Goal: Use online tool/utility: Use online tool/utility

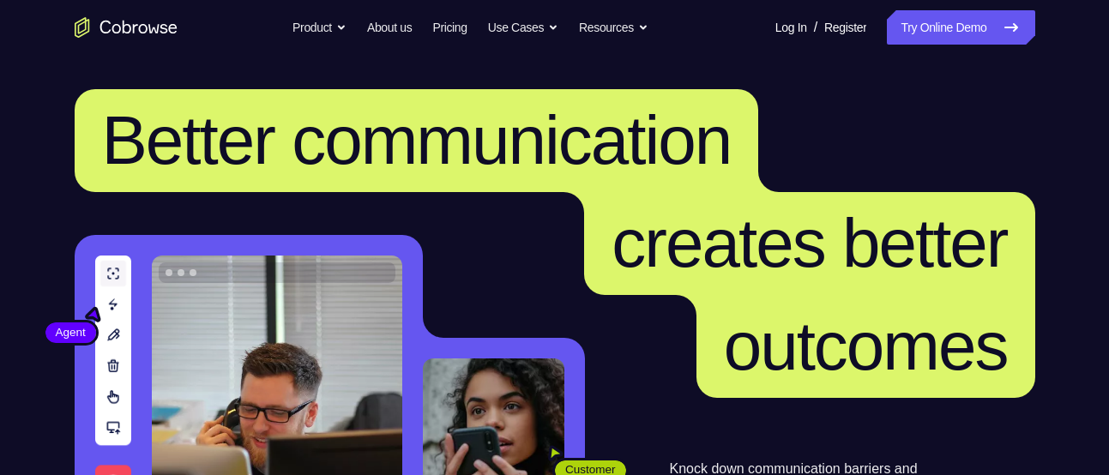
click at [958, 41] on link "Try Online Demo" at bounding box center [961, 27] width 148 height 34
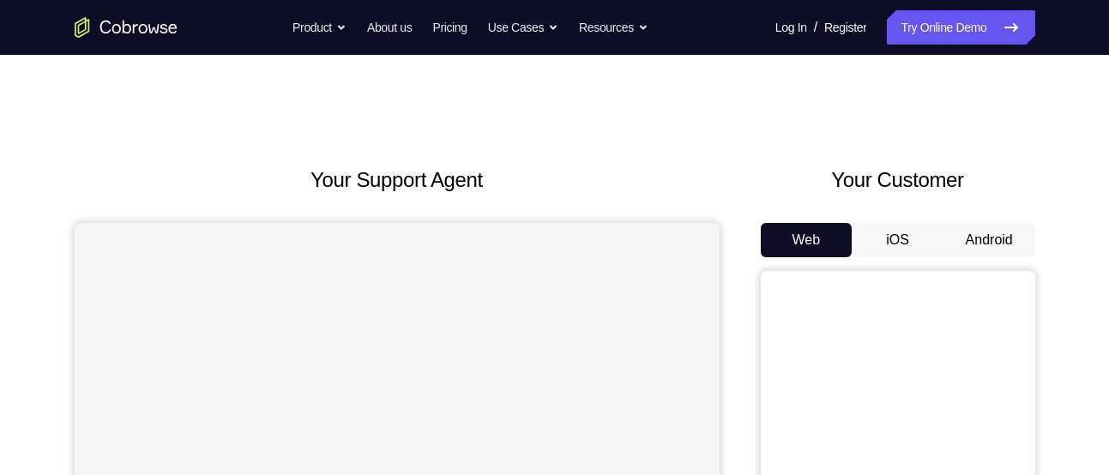
click at [992, 242] on button "Android" at bounding box center [989, 240] width 92 height 34
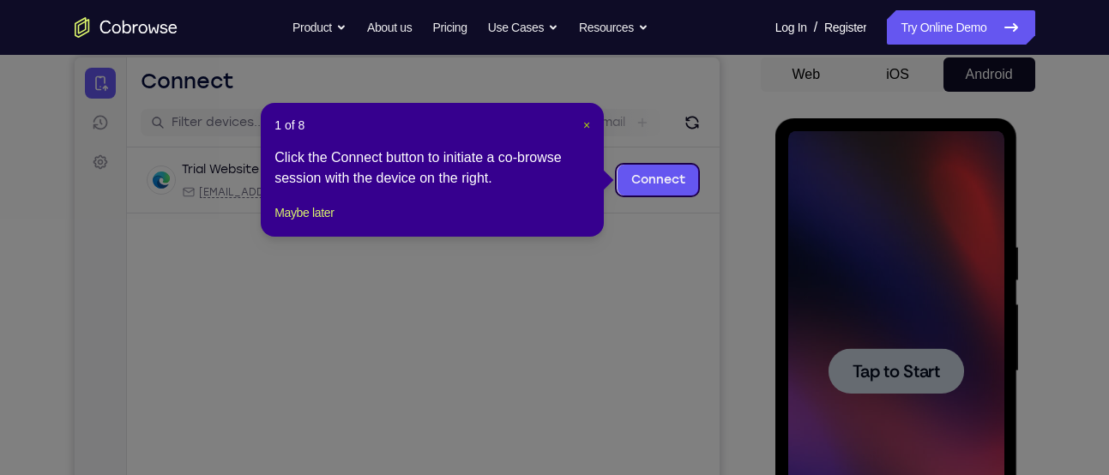
click at [586, 125] on span "×" at bounding box center [586, 125] width 7 height 14
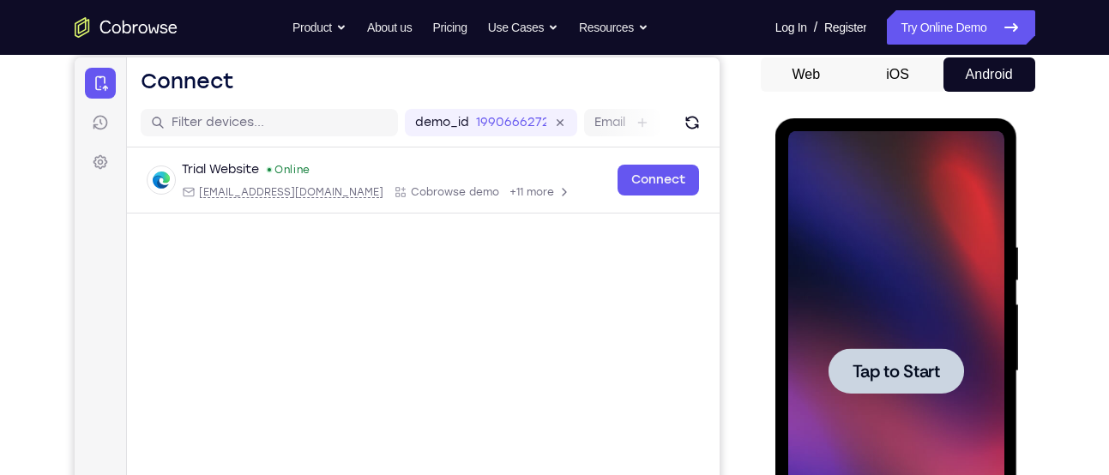
click at [928, 328] on div at bounding box center [896, 371] width 216 height 480
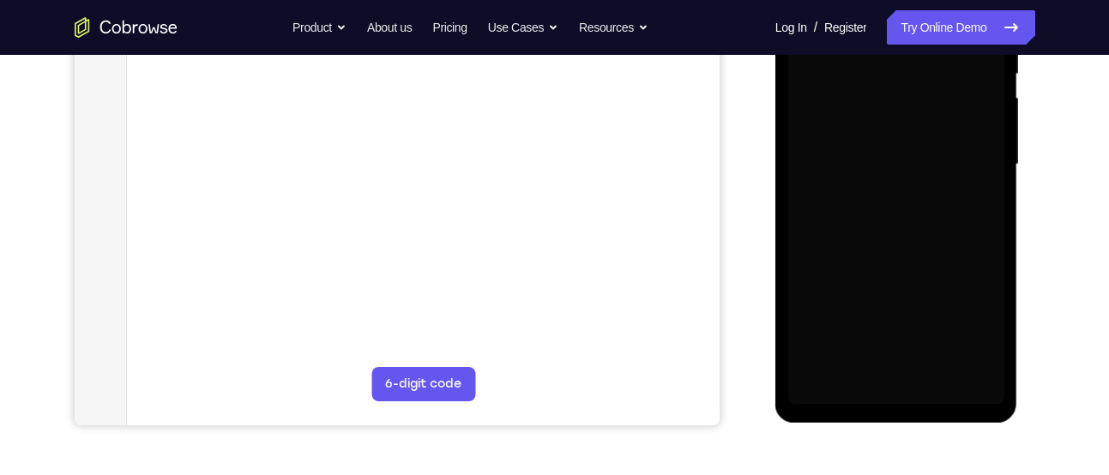
scroll to position [373, 0]
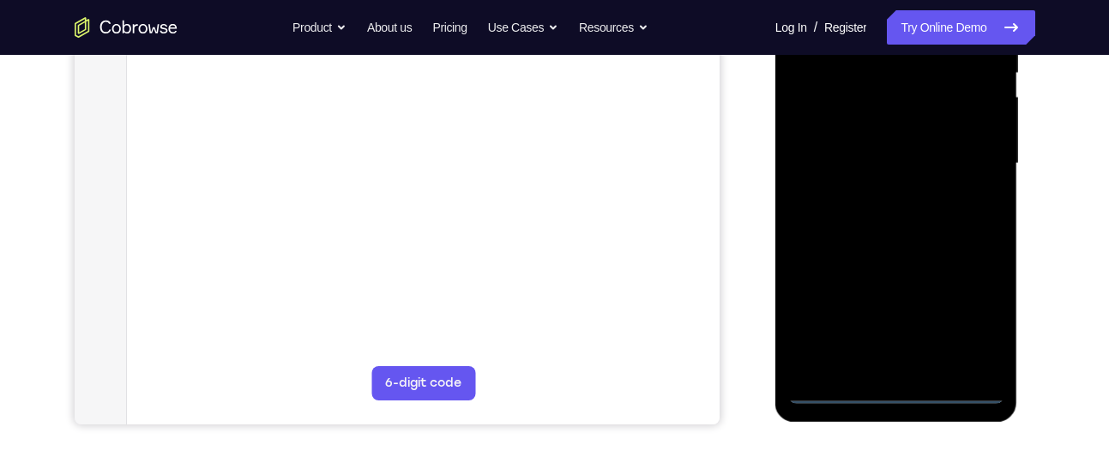
click at [896, 388] on div at bounding box center [896, 164] width 216 height 480
click at [973, 311] on div at bounding box center [896, 164] width 216 height 480
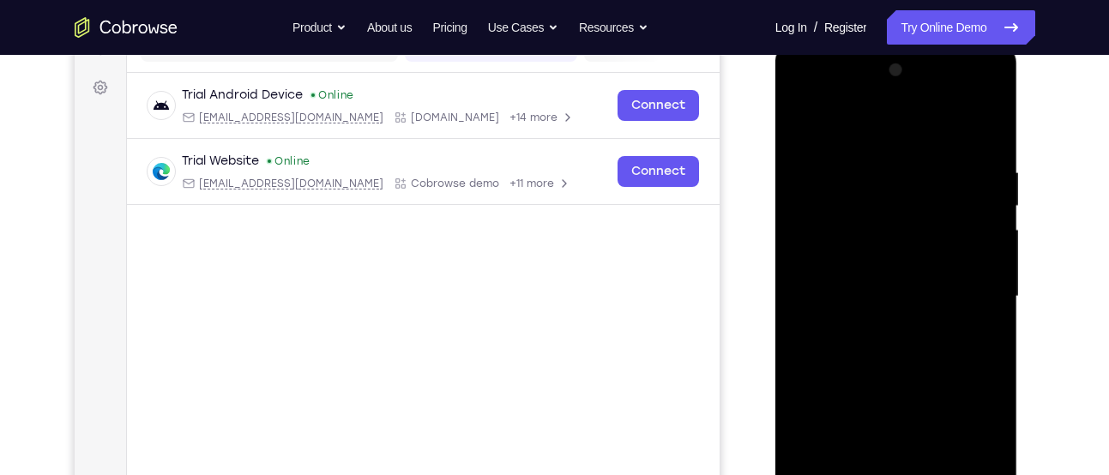
scroll to position [239, 0]
click at [818, 98] on div at bounding box center [896, 297] width 216 height 480
click at [969, 291] on div at bounding box center [896, 297] width 216 height 480
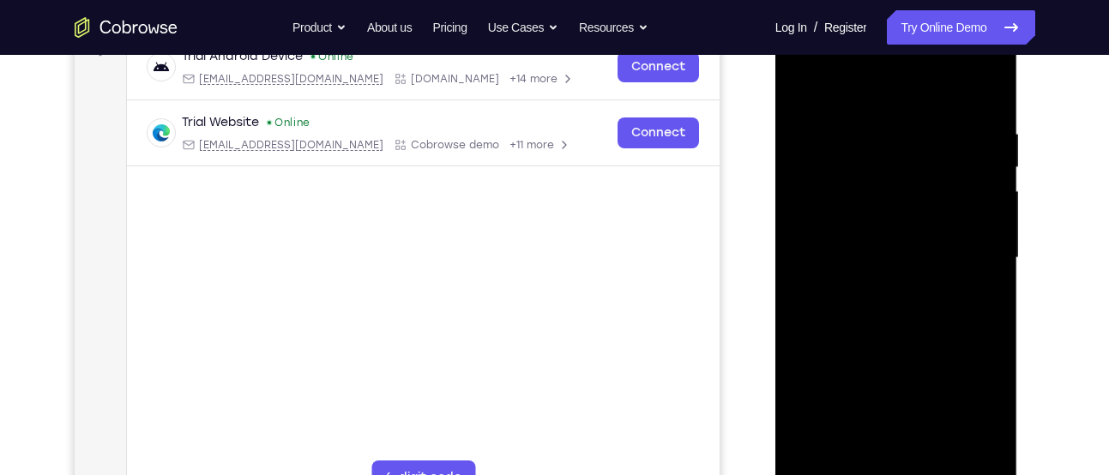
scroll to position [280, 0]
click at [870, 286] on div at bounding box center [896, 257] width 216 height 480
click at [856, 236] on div at bounding box center [896, 257] width 216 height 480
click at [856, 231] on div at bounding box center [896, 257] width 216 height 480
click at [890, 256] on div at bounding box center [896, 257] width 216 height 480
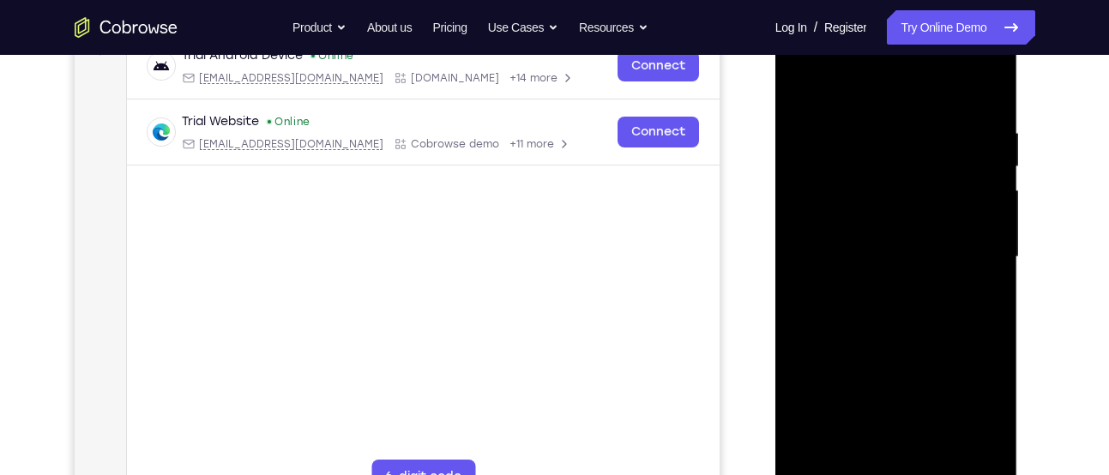
click at [900, 315] on div at bounding box center [896, 257] width 216 height 480
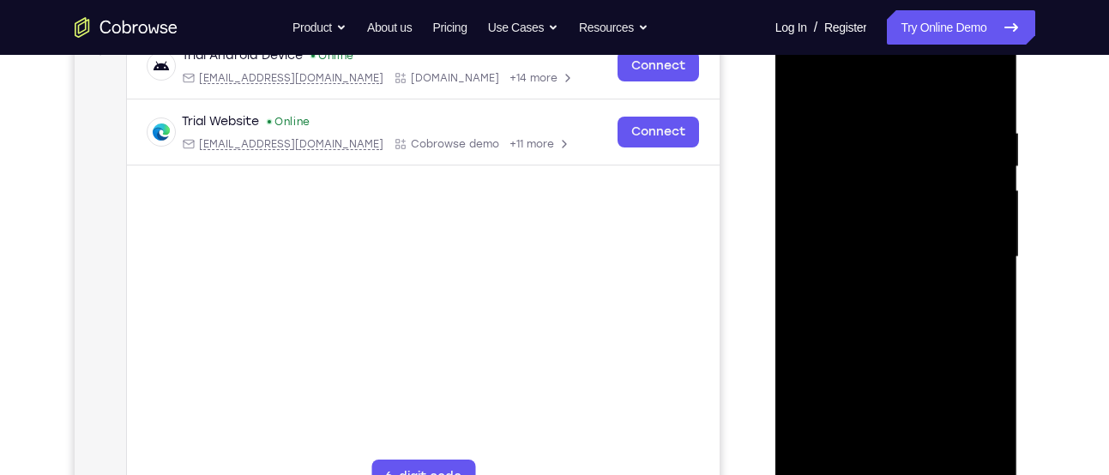
click at [900, 315] on div at bounding box center [896, 257] width 216 height 480
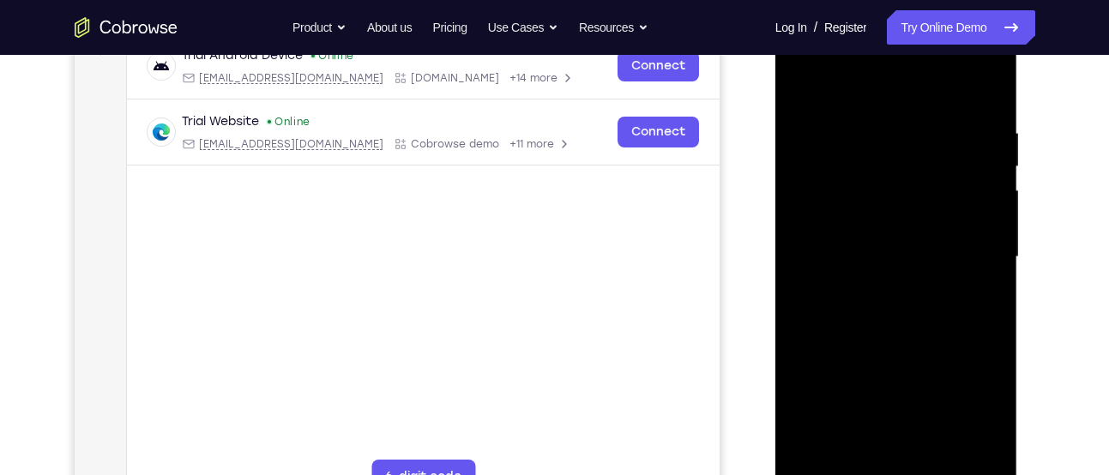
click at [900, 315] on div at bounding box center [896, 257] width 216 height 480
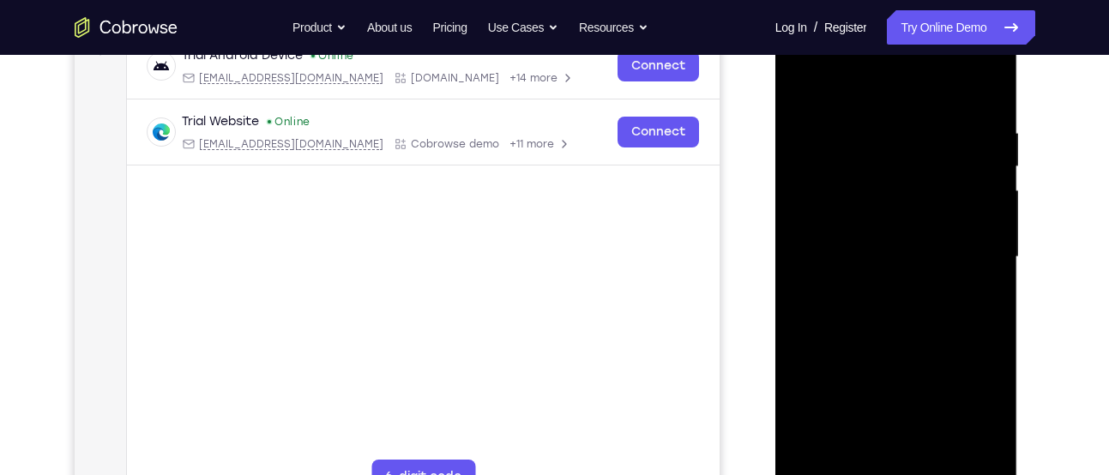
click at [900, 315] on div at bounding box center [896, 257] width 216 height 480
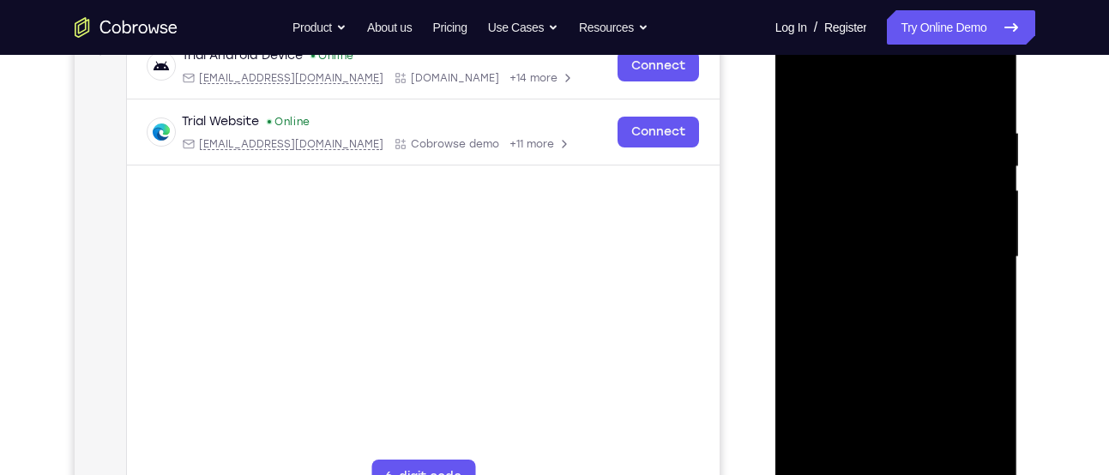
click at [900, 315] on div at bounding box center [896, 257] width 216 height 480
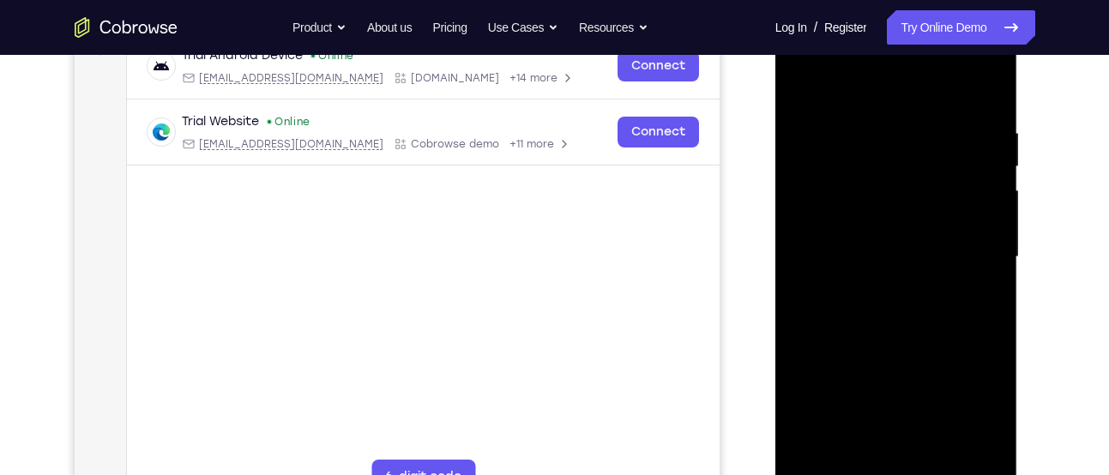
click at [900, 315] on div at bounding box center [896, 257] width 216 height 480
drag, startPoint x: 900, startPoint y: 315, endPoint x: 912, endPoint y: 322, distance: 15.0
click at [912, 322] on div at bounding box center [896, 257] width 216 height 480
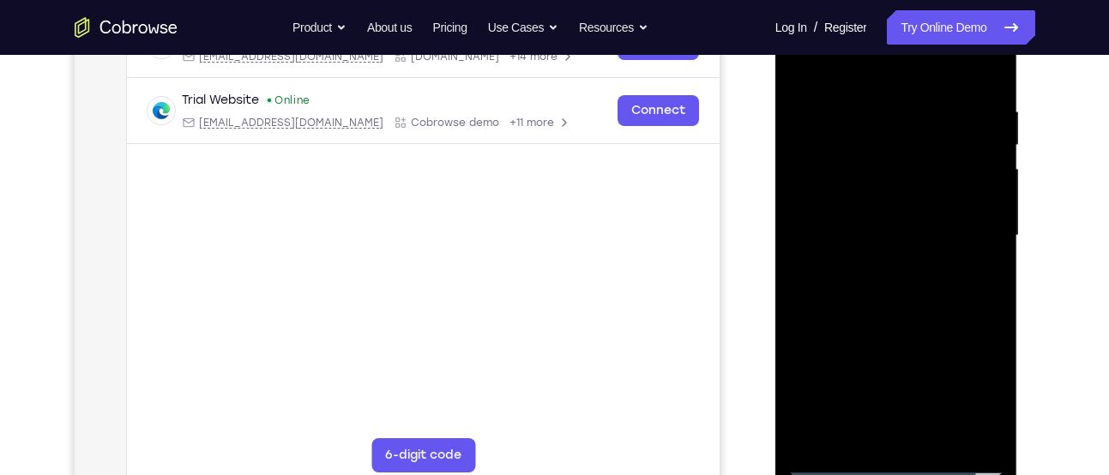
scroll to position [302, 0]
click at [903, 313] on div at bounding box center [896, 235] width 216 height 480
click at [995, 413] on div at bounding box center [896, 235] width 216 height 480
click at [943, 435] on div at bounding box center [896, 235] width 216 height 480
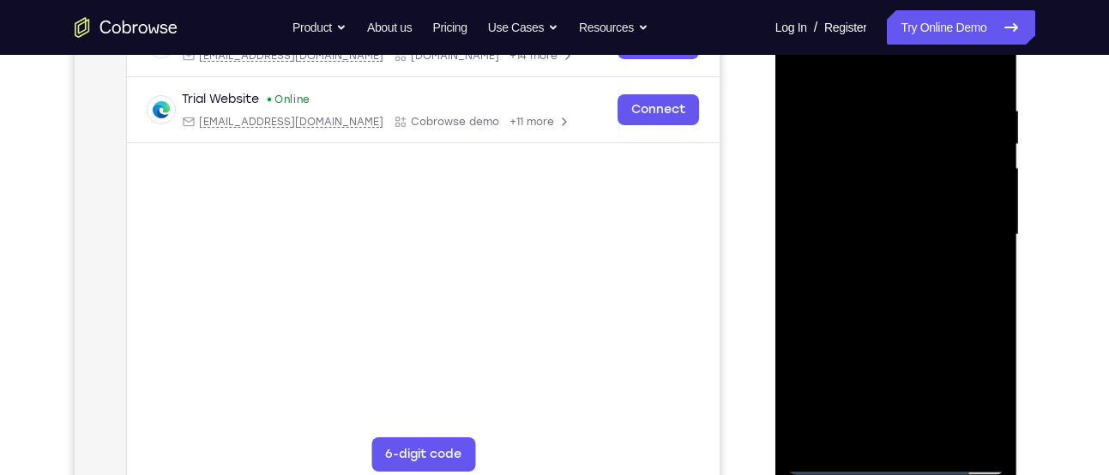
click at [875, 326] on div at bounding box center [896, 235] width 216 height 480
click at [916, 247] on div at bounding box center [896, 235] width 216 height 480
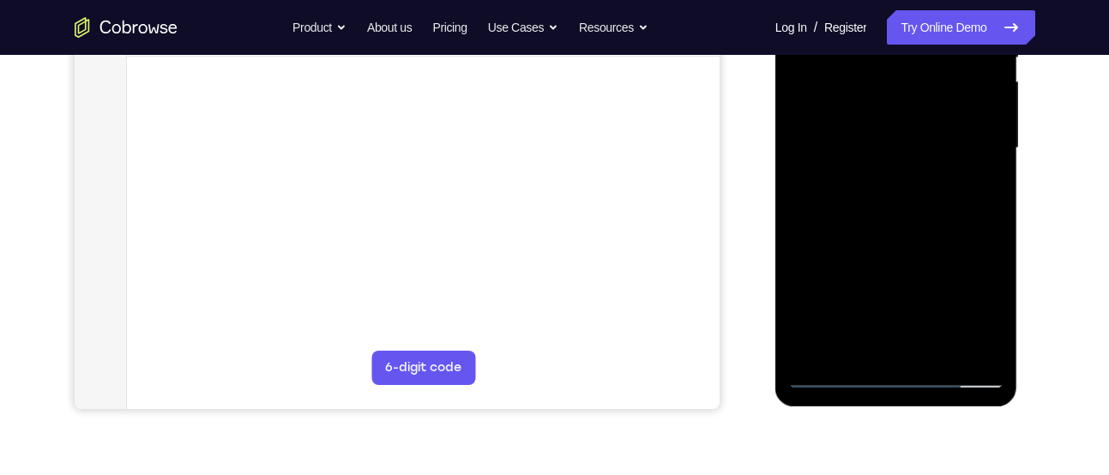
scroll to position [389, 0]
click at [834, 374] on div at bounding box center [896, 147] width 216 height 480
click at [890, 128] on div at bounding box center [896, 147] width 216 height 480
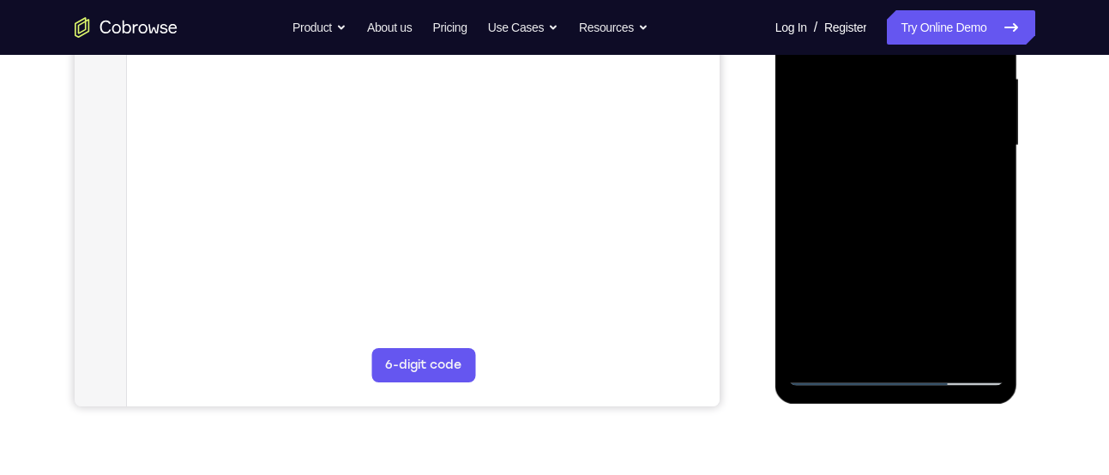
scroll to position [393, 0]
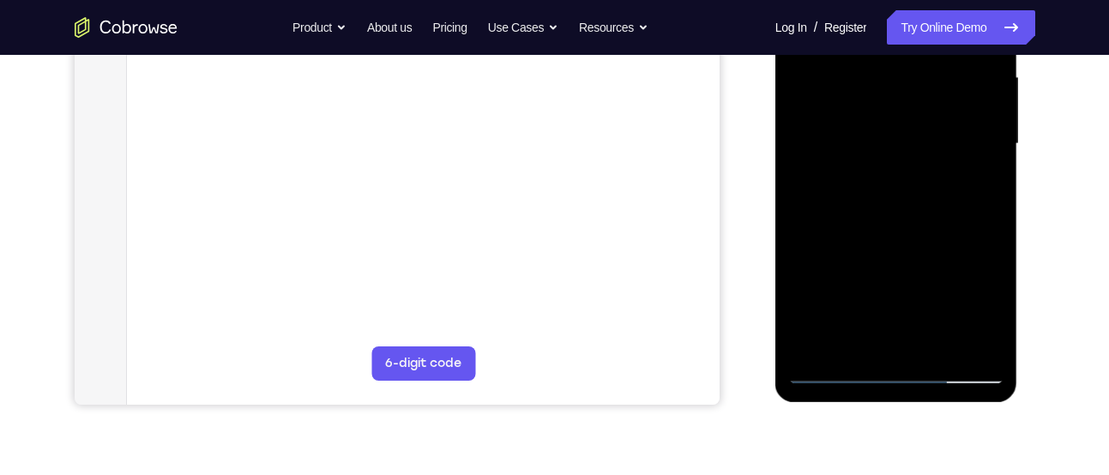
click at [834, 373] on div at bounding box center [896, 144] width 216 height 480
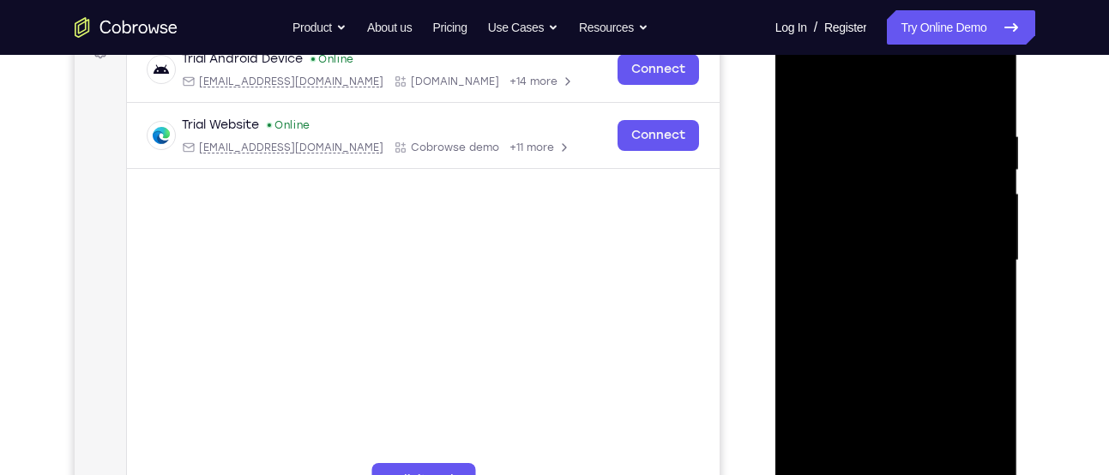
scroll to position [269, 0]
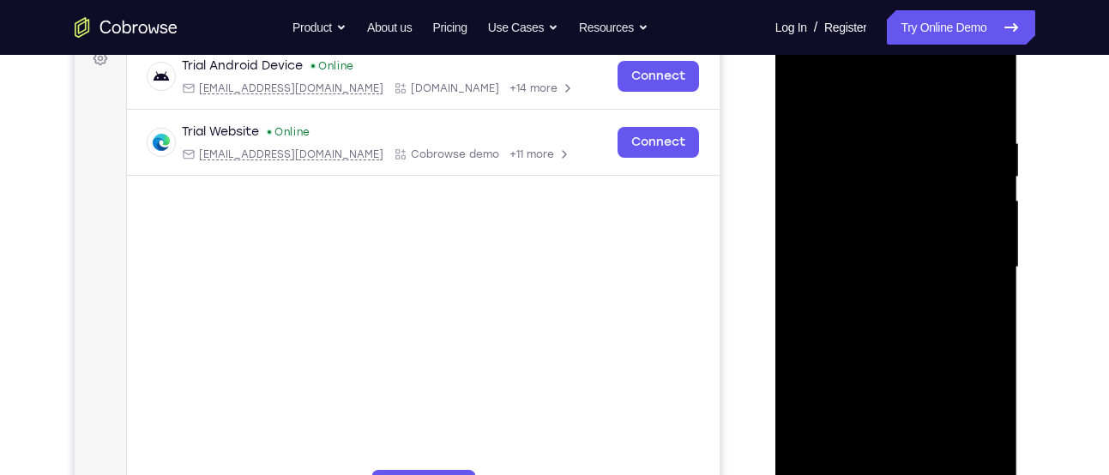
click at [879, 155] on div at bounding box center [896, 267] width 216 height 480
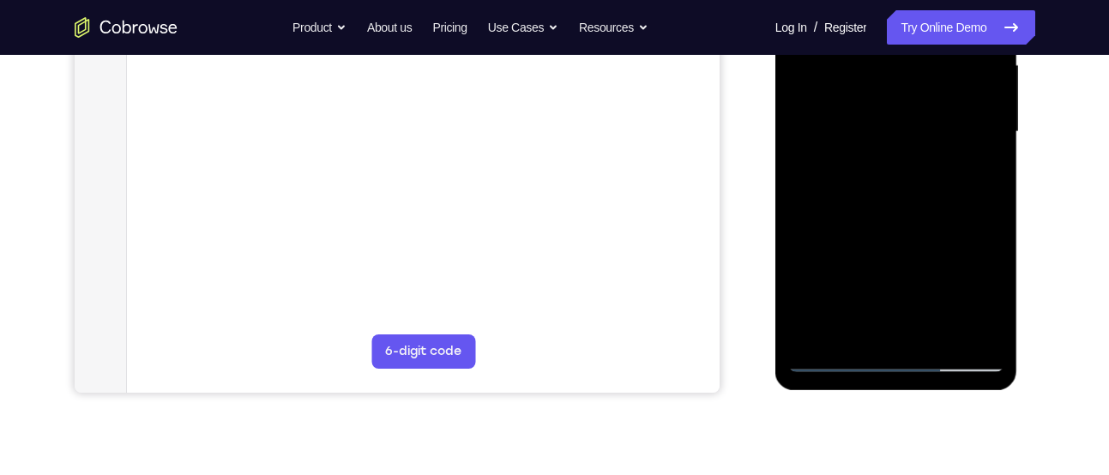
scroll to position [406, 0]
click at [894, 220] on div at bounding box center [896, 131] width 216 height 480
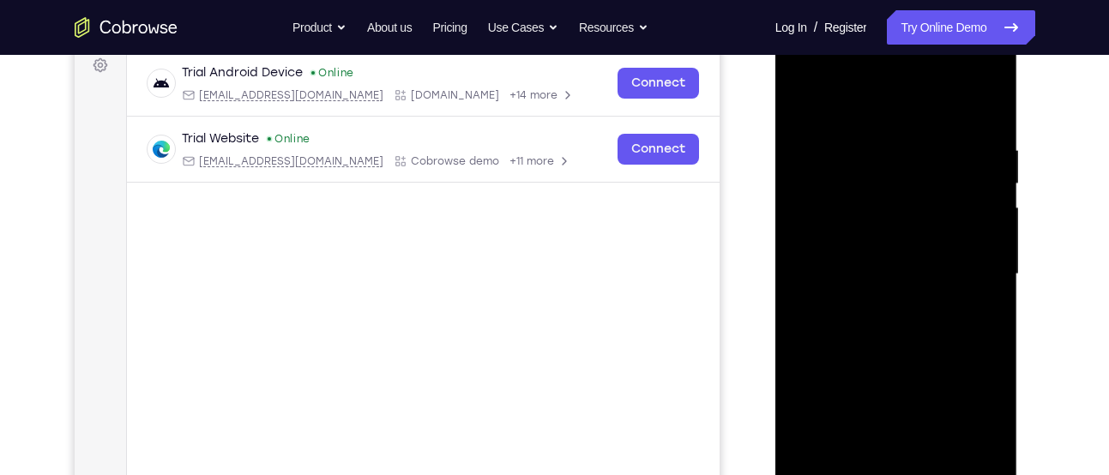
scroll to position [262, 0]
click at [991, 181] on div at bounding box center [896, 275] width 216 height 480
click at [810, 103] on div at bounding box center [896, 275] width 216 height 480
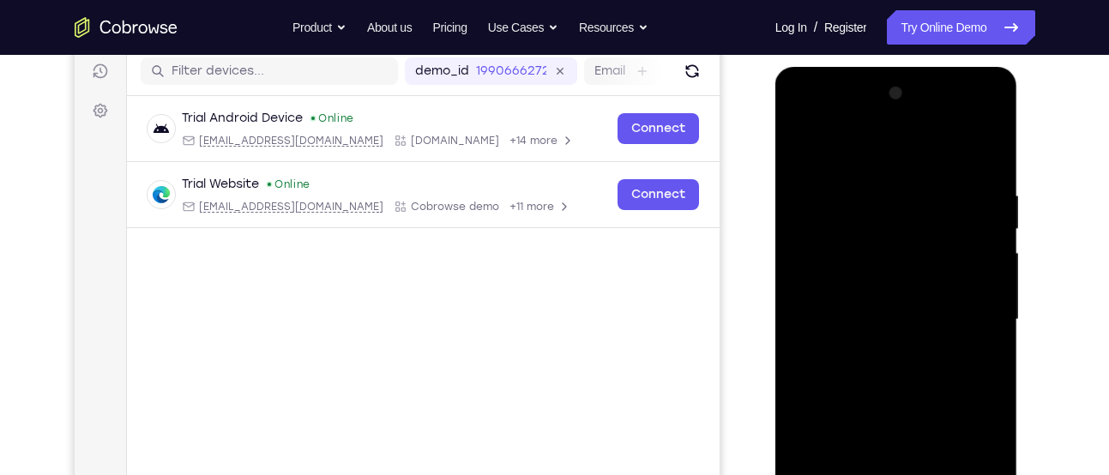
scroll to position [196, 0]
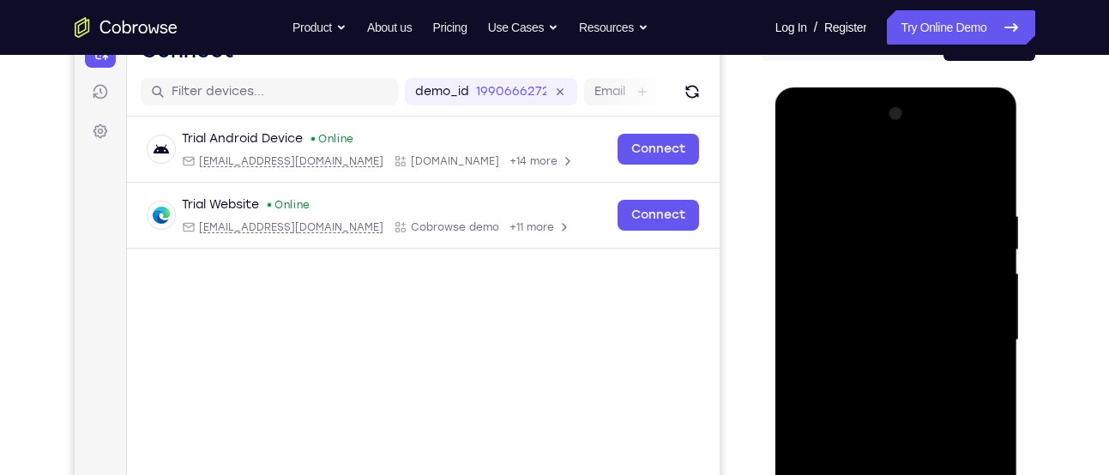
click at [989, 168] on div at bounding box center [896, 340] width 216 height 480
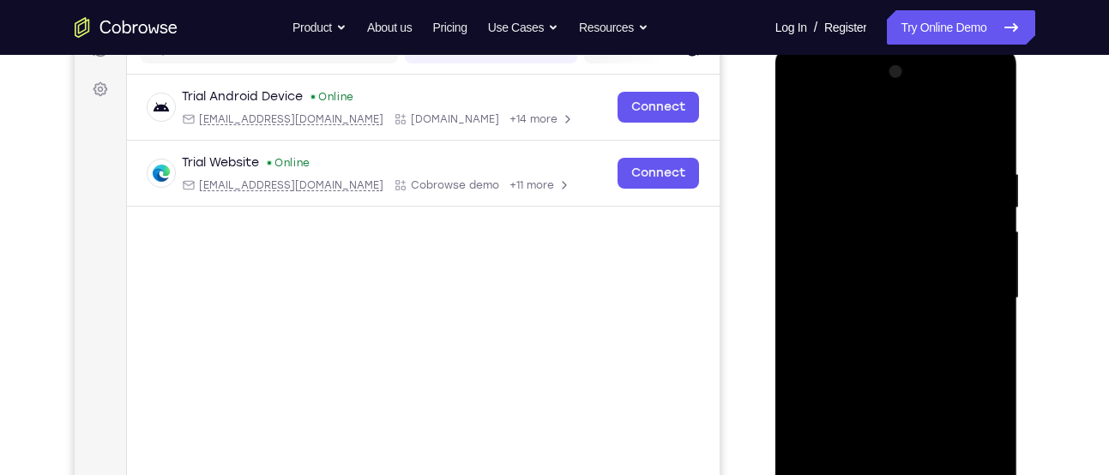
scroll to position [236, 0]
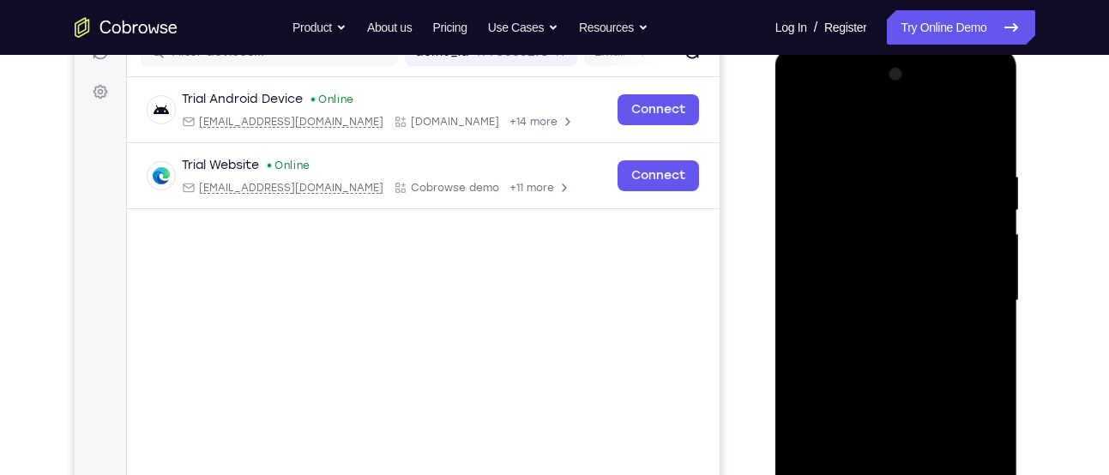
click at [800, 124] on div at bounding box center [896, 301] width 216 height 480
click at [873, 163] on div at bounding box center [896, 301] width 216 height 480
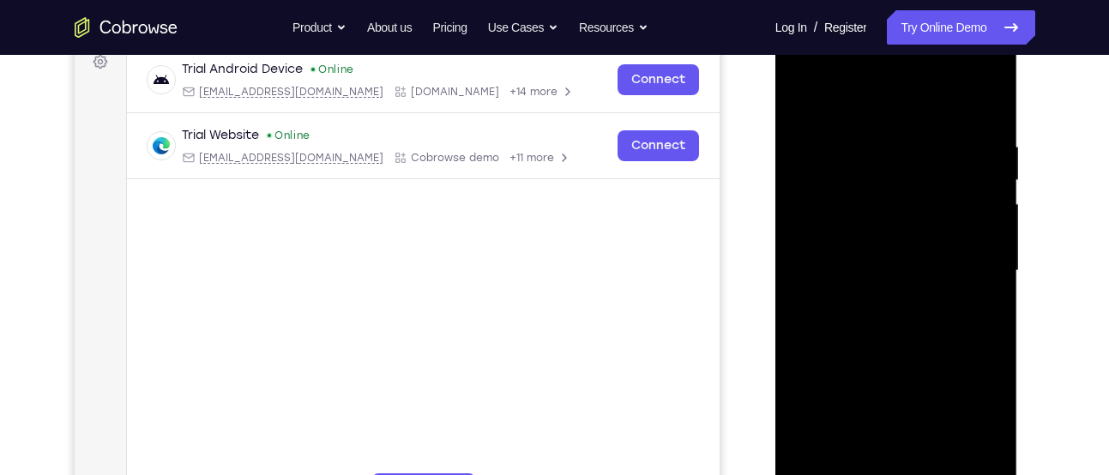
scroll to position [269, 0]
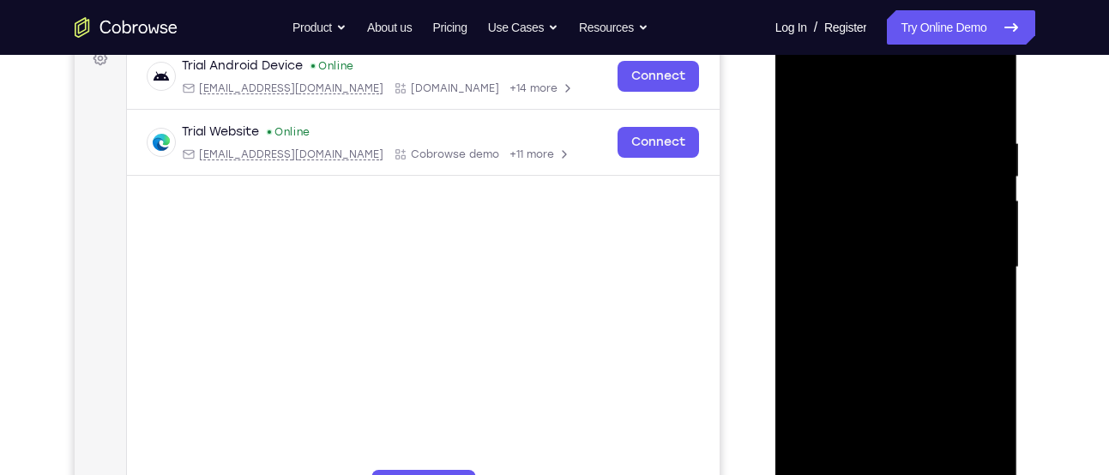
drag, startPoint x: 980, startPoint y: 232, endPoint x: 765, endPoint y: 262, distance: 217.3
click at [775, 262] on html "Online web based iOS Simulators and Android Emulators. Run iPhone, iPad, Mobile…" at bounding box center [897, 272] width 244 height 515
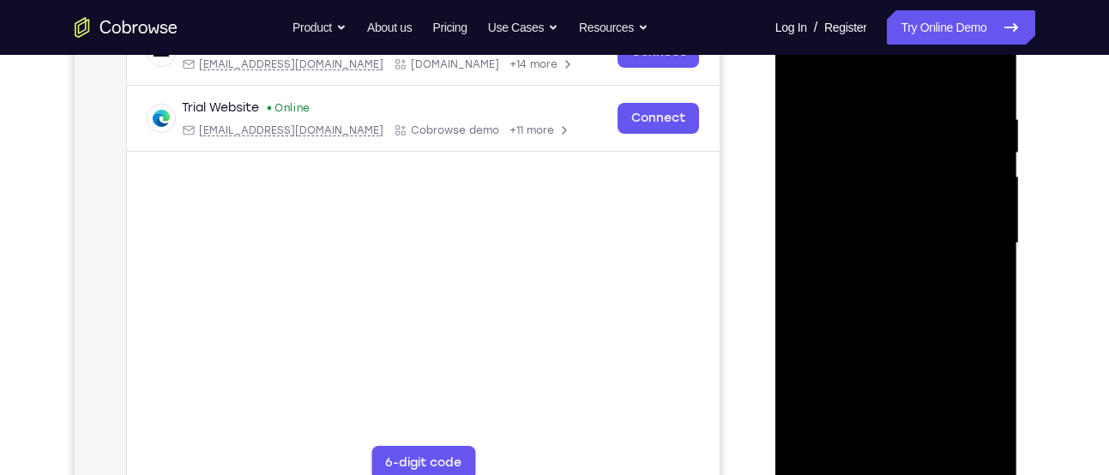
scroll to position [287, 0]
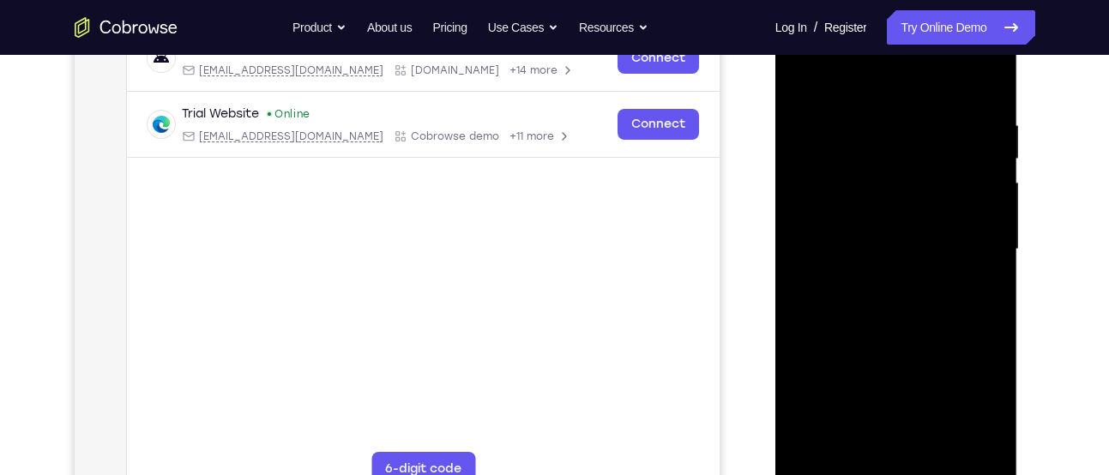
click at [980, 242] on div at bounding box center [896, 249] width 216 height 480
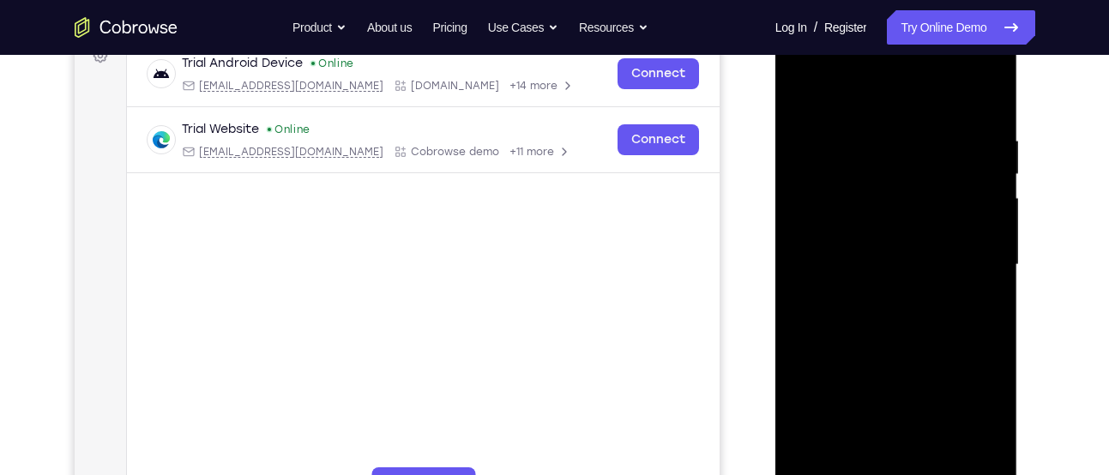
scroll to position [273, 0]
click at [979, 193] on div at bounding box center [896, 264] width 216 height 480
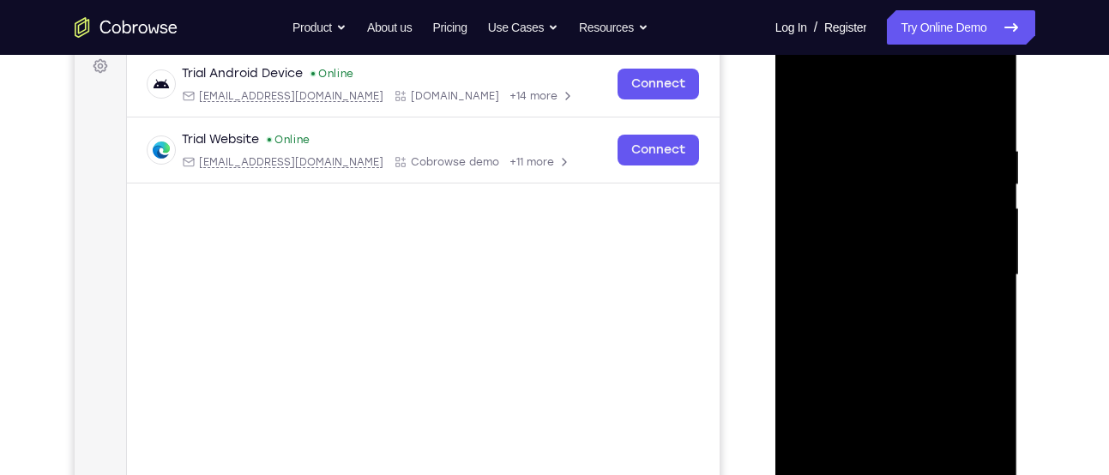
scroll to position [244, 0]
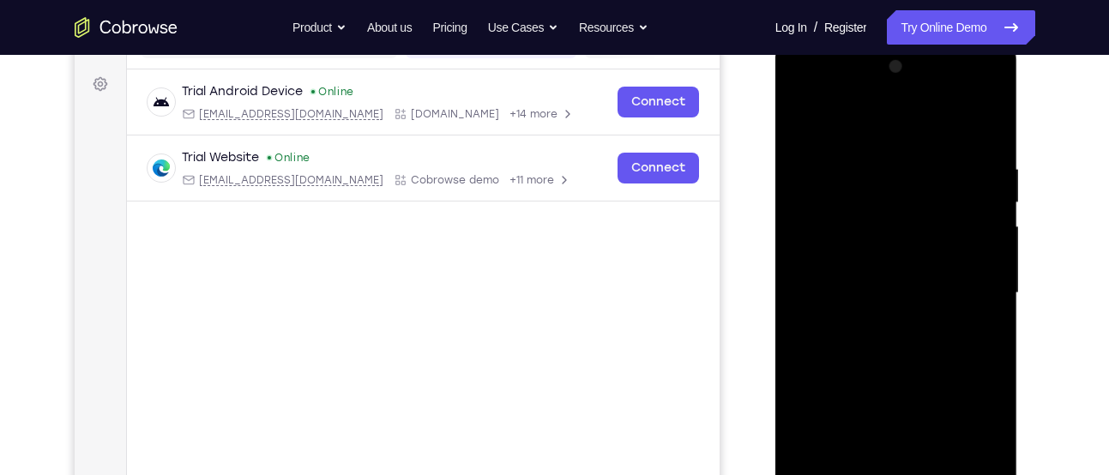
click at [984, 203] on div at bounding box center [896, 293] width 216 height 480
click at [989, 217] on div at bounding box center [896, 293] width 216 height 480
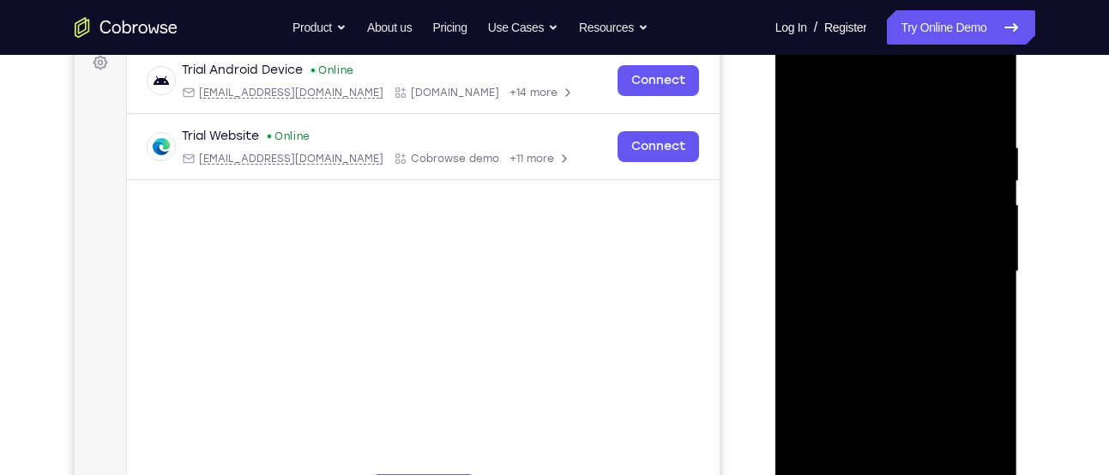
scroll to position [267, 0]
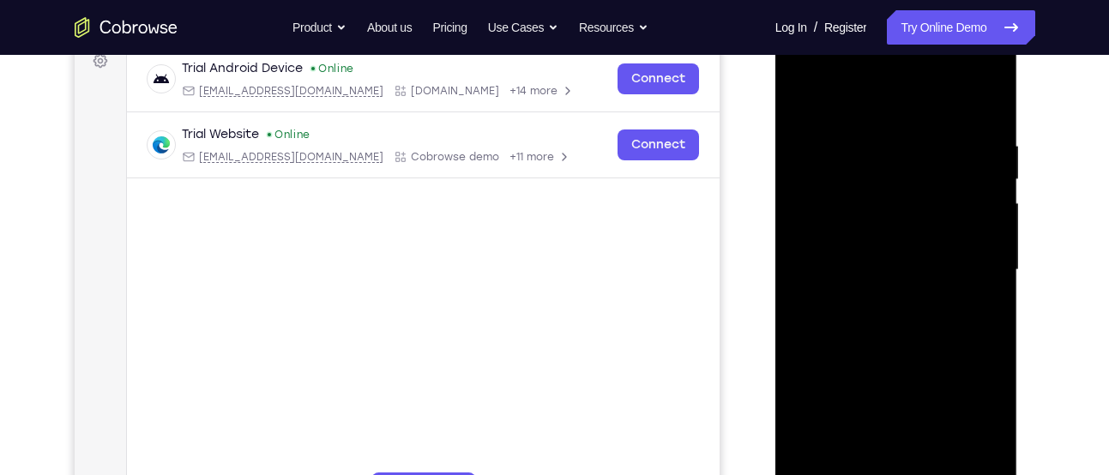
click at [989, 217] on div at bounding box center [896, 270] width 216 height 480
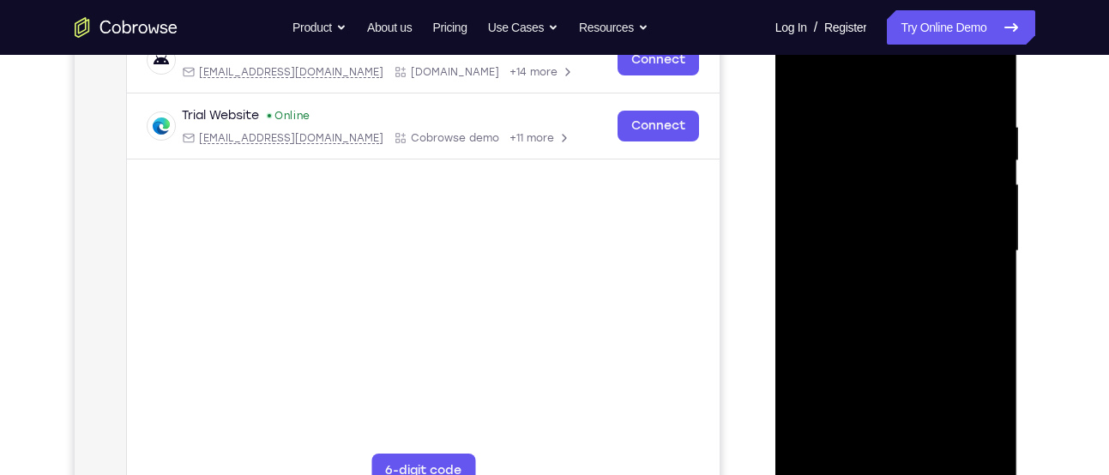
scroll to position [291, 0]
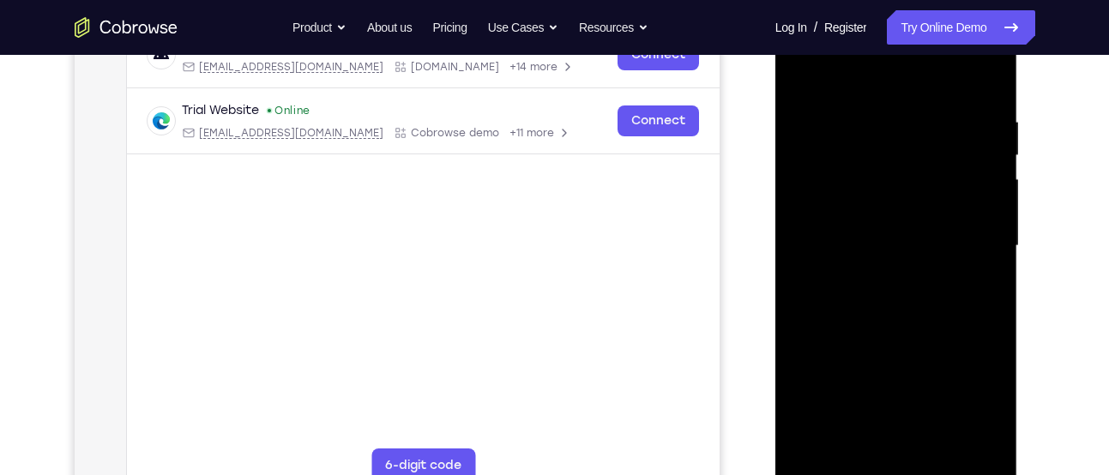
click at [989, 217] on div at bounding box center [896, 246] width 216 height 480
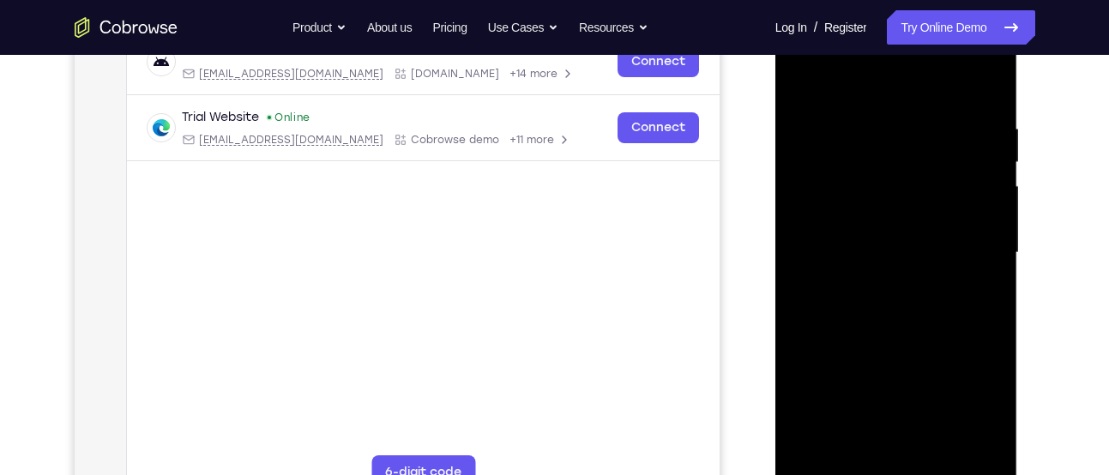
scroll to position [281, 0]
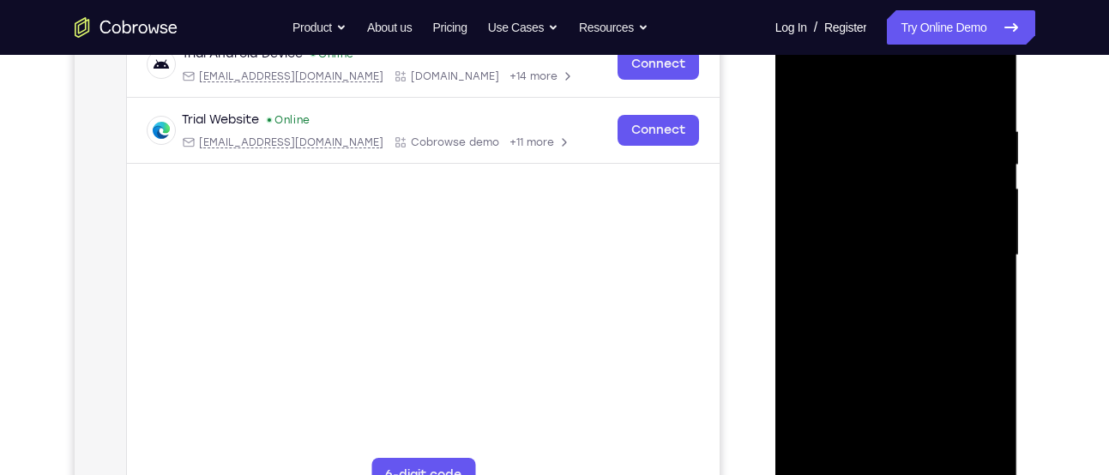
click at [989, 217] on div at bounding box center [896, 255] width 216 height 480
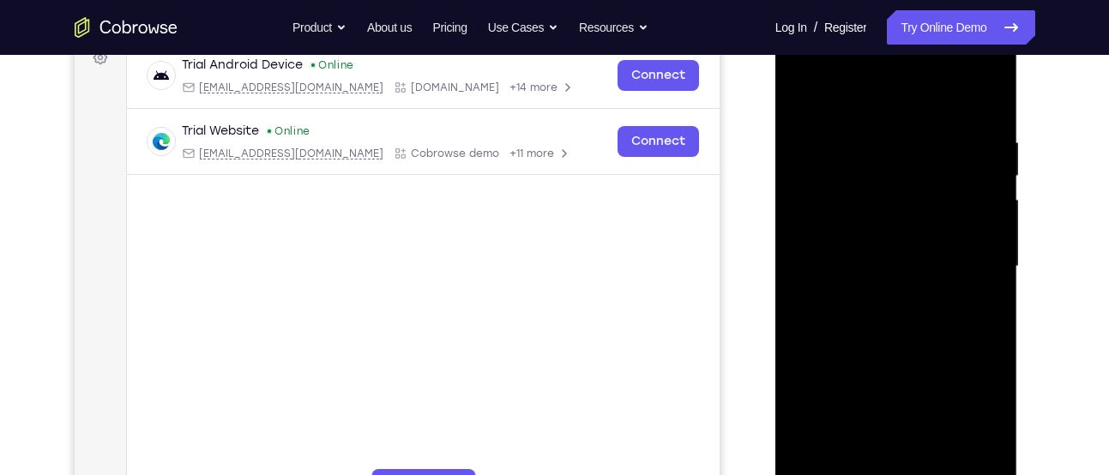
scroll to position [267, 0]
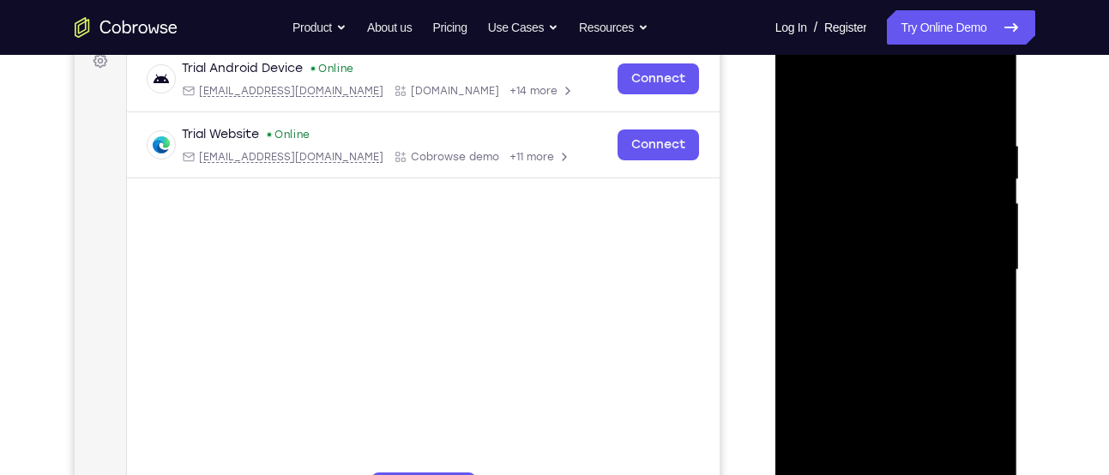
click at [989, 217] on div at bounding box center [896, 270] width 216 height 480
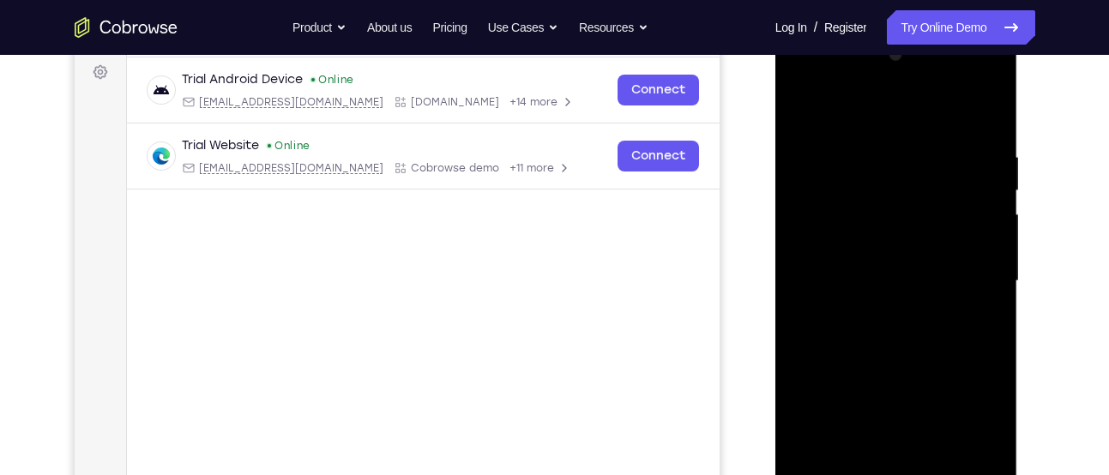
scroll to position [255, 0]
click at [989, 217] on div at bounding box center [896, 282] width 216 height 480
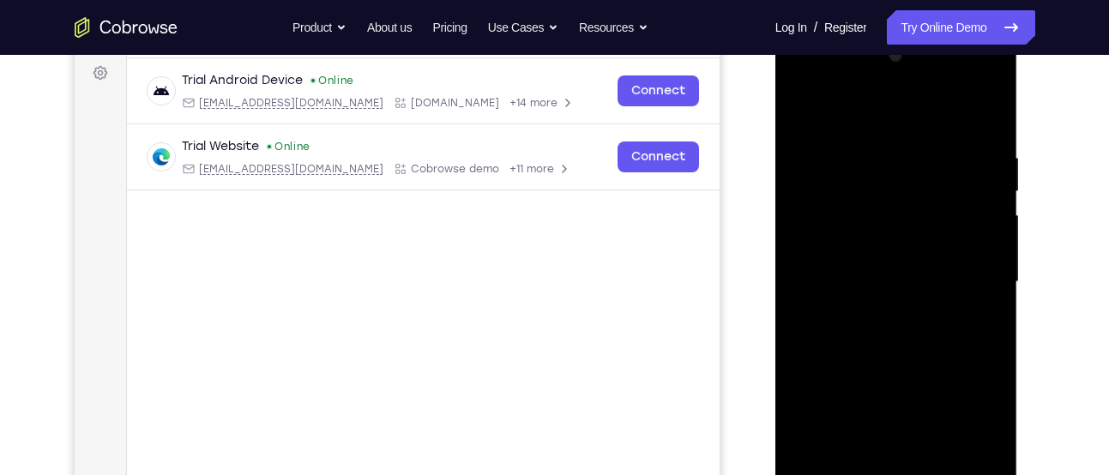
click at [989, 217] on div at bounding box center [896, 282] width 216 height 480
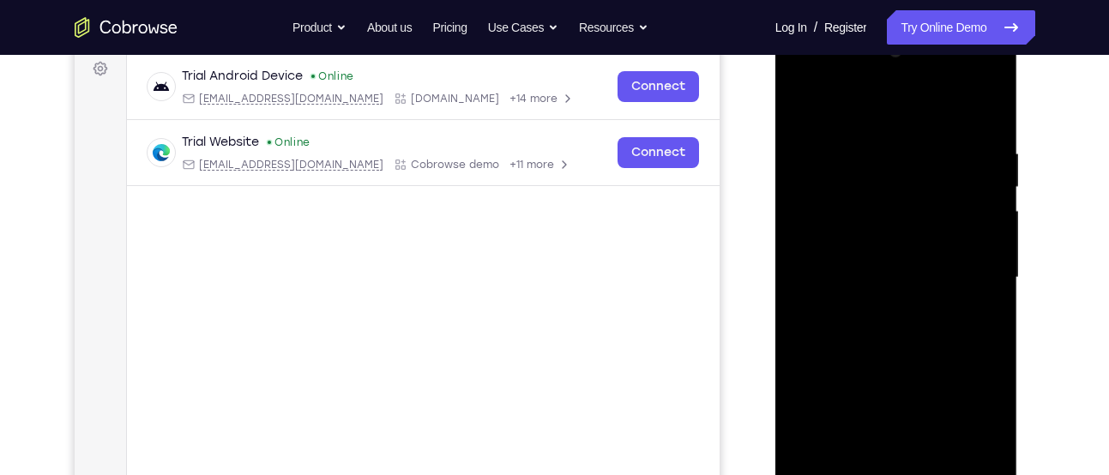
scroll to position [258, 0]
click at [989, 217] on div at bounding box center [896, 279] width 216 height 480
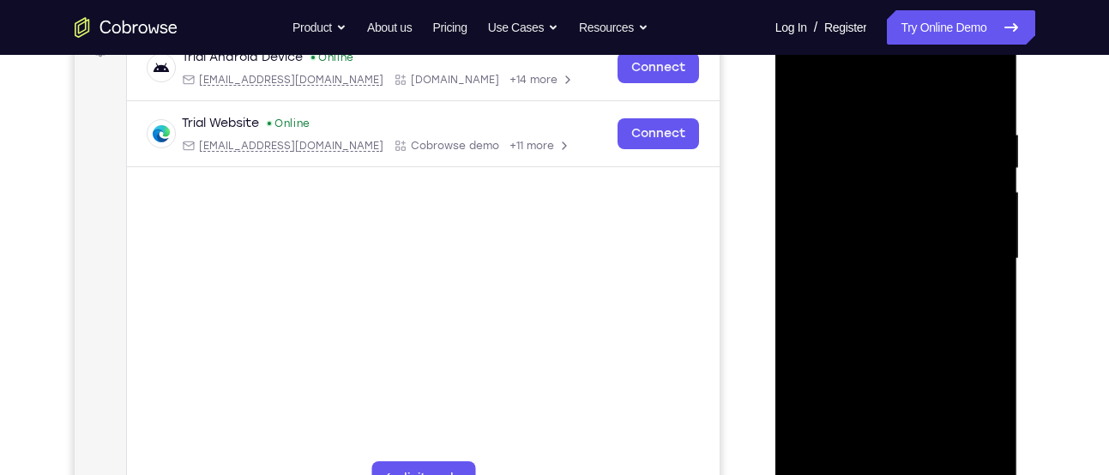
scroll to position [286, 0]
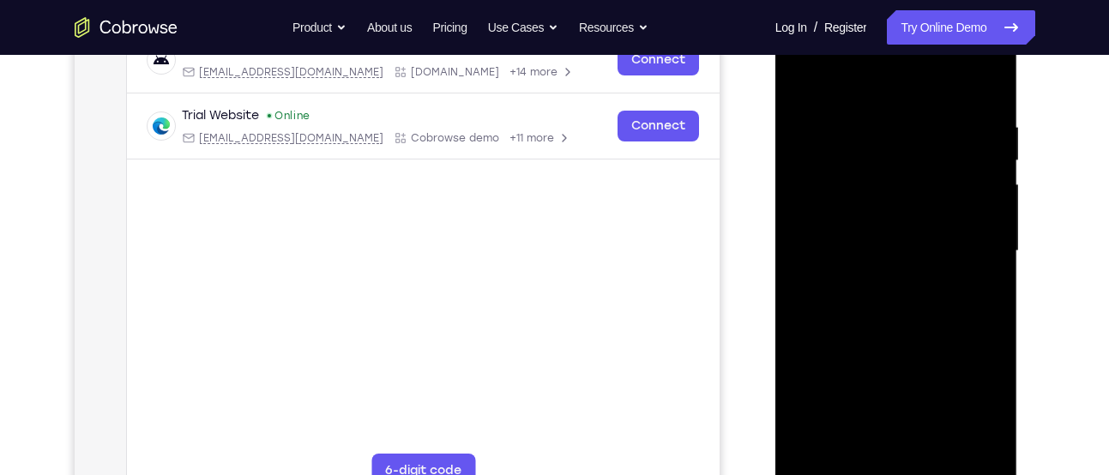
click at [989, 217] on div at bounding box center [896, 251] width 216 height 480
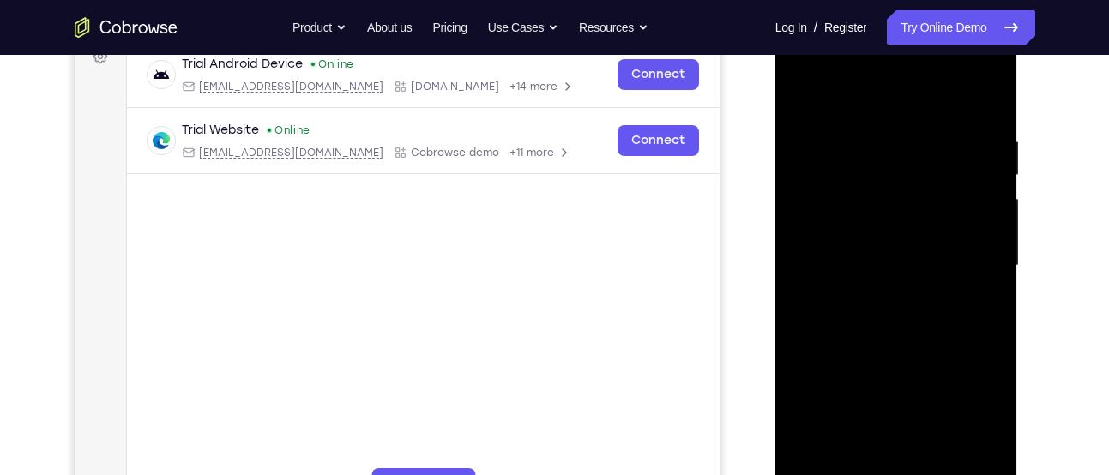
scroll to position [270, 0]
click at [989, 217] on div at bounding box center [896, 267] width 216 height 480
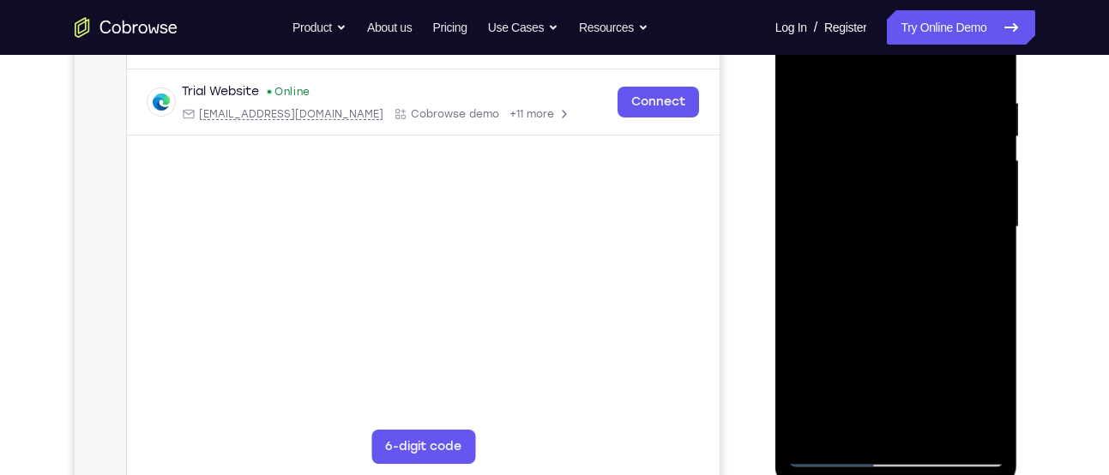
scroll to position [307, 0]
click at [989, 217] on div at bounding box center [896, 230] width 216 height 480
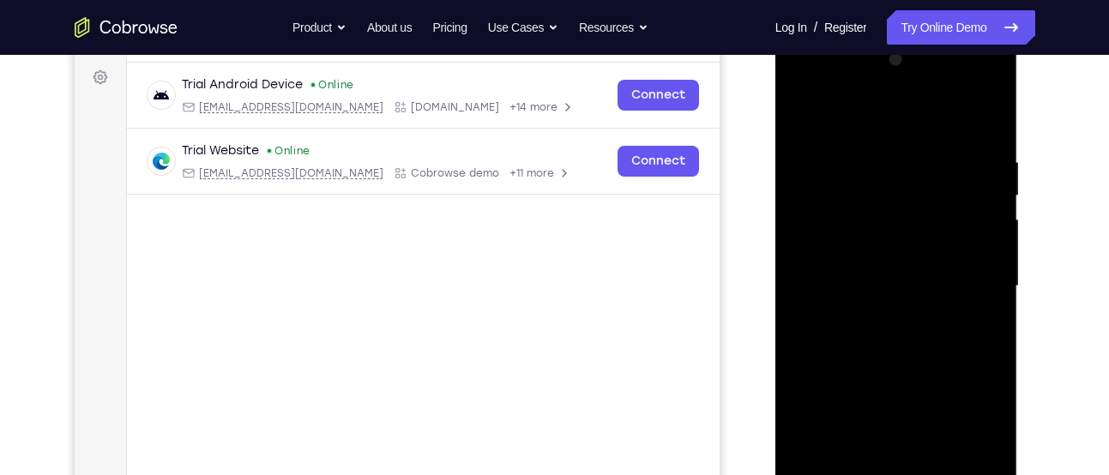
scroll to position [249, 0]
click at [989, 217] on div at bounding box center [896, 288] width 216 height 480
click at [991, 262] on div at bounding box center [896, 288] width 216 height 480
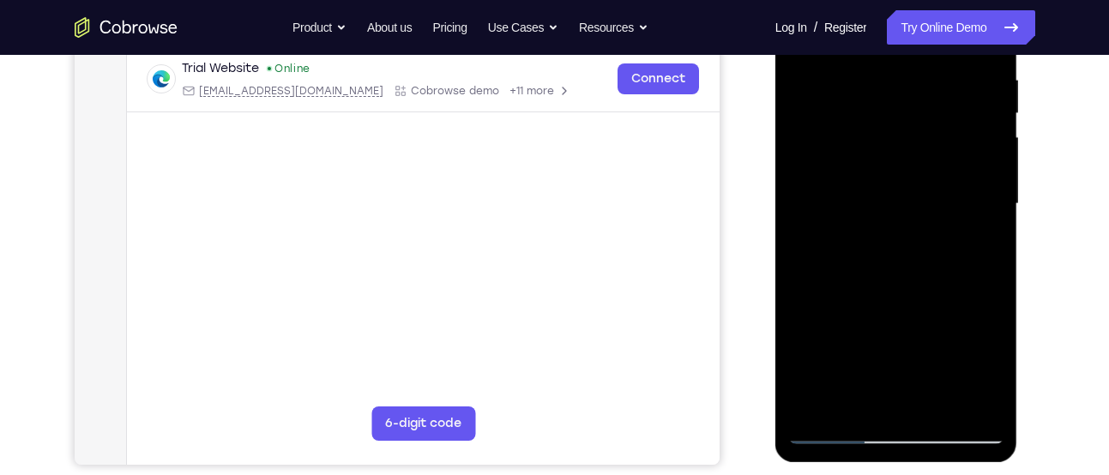
click at [991, 262] on div at bounding box center [896, 204] width 216 height 480
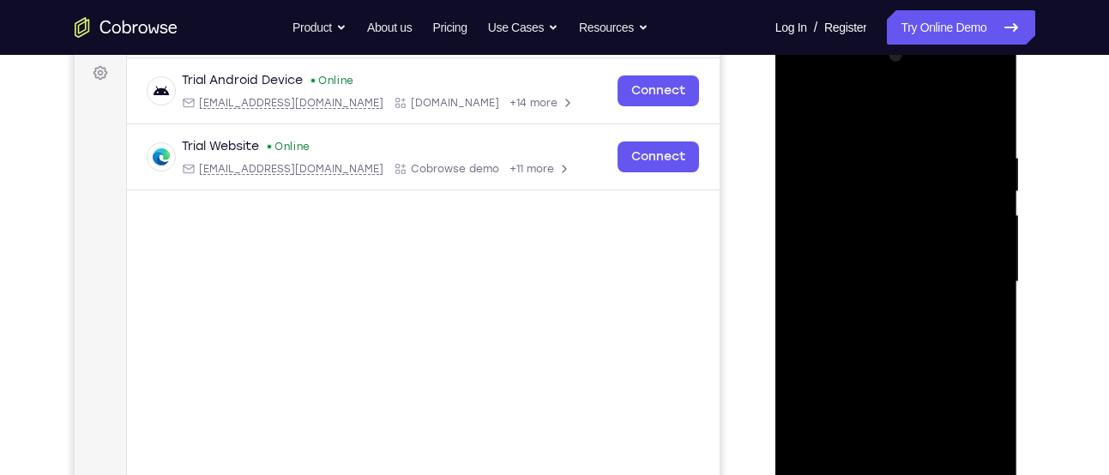
scroll to position [248, 0]
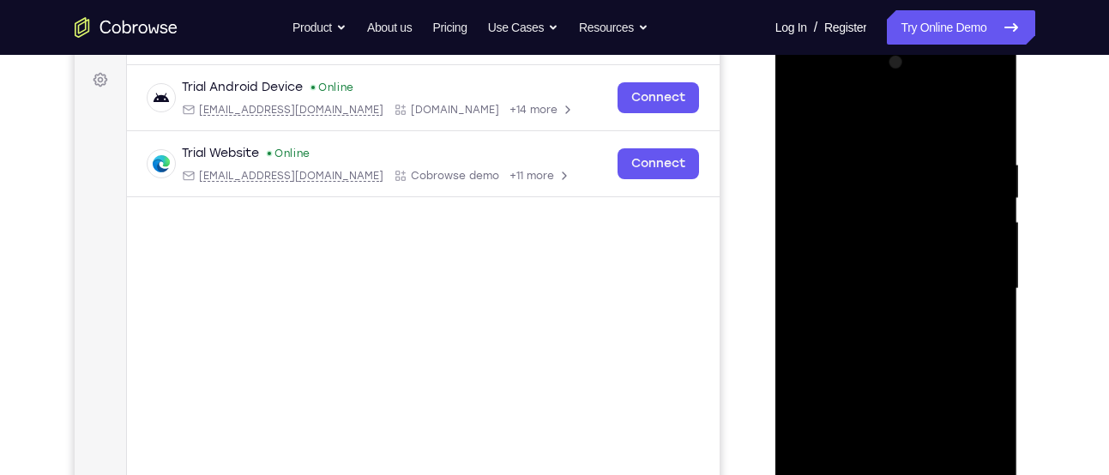
click at [991, 262] on div at bounding box center [896, 289] width 216 height 480
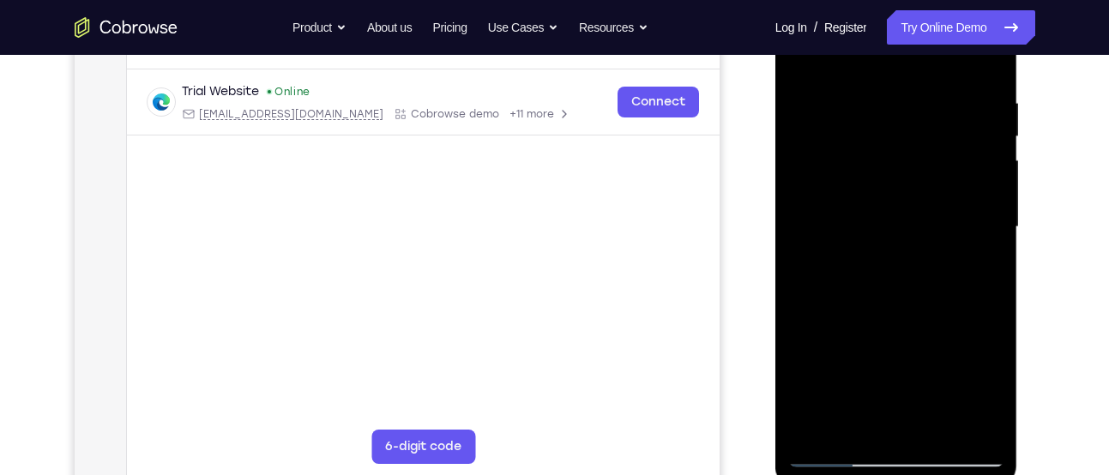
click at [991, 262] on div at bounding box center [896, 227] width 216 height 480
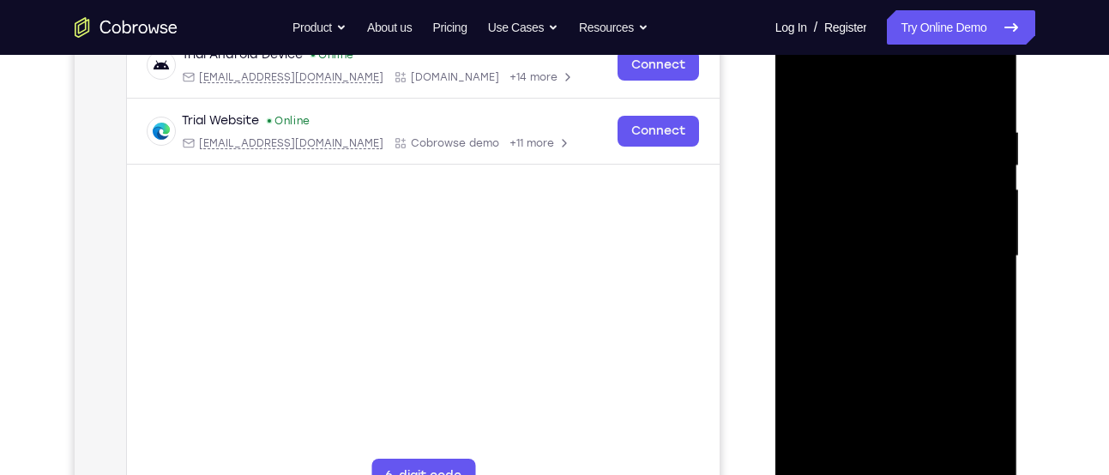
scroll to position [284, 0]
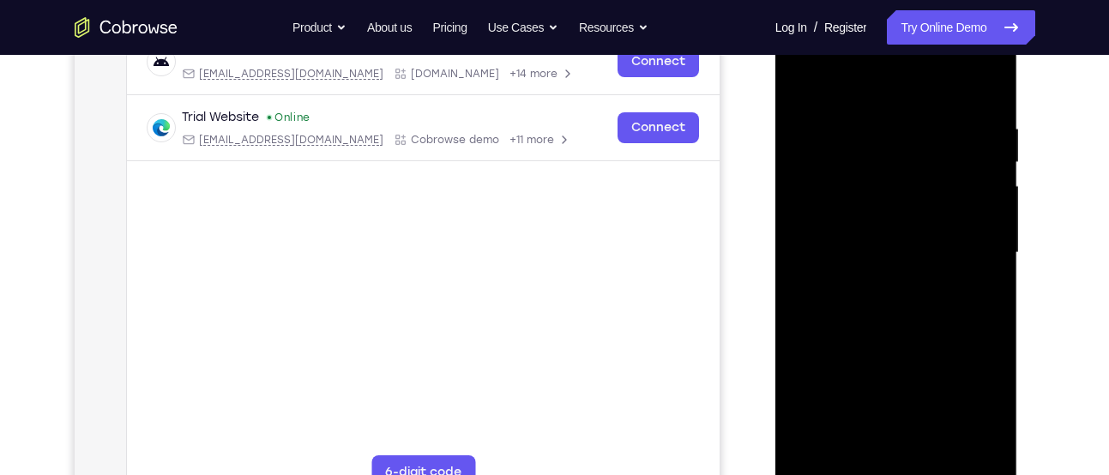
click at [991, 262] on div at bounding box center [896, 253] width 216 height 480
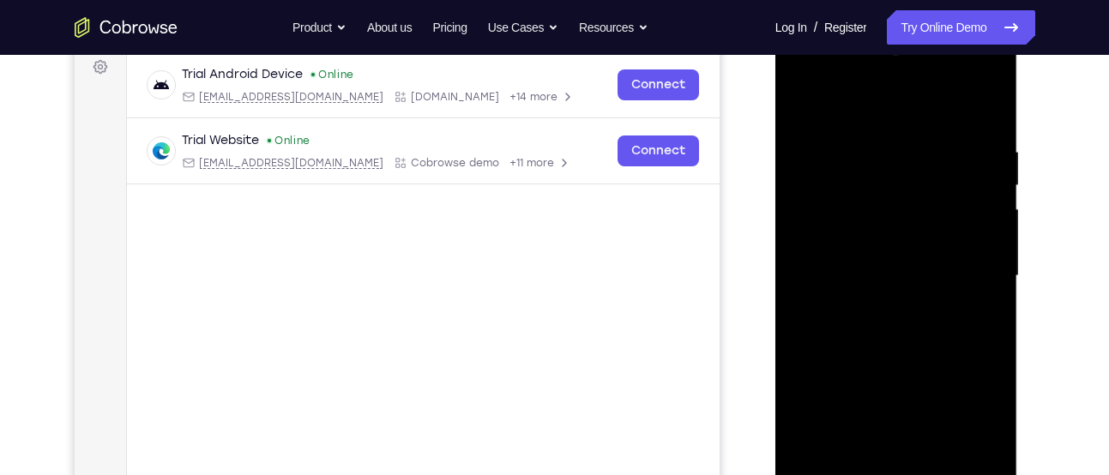
click at [991, 262] on div at bounding box center [896, 276] width 216 height 480
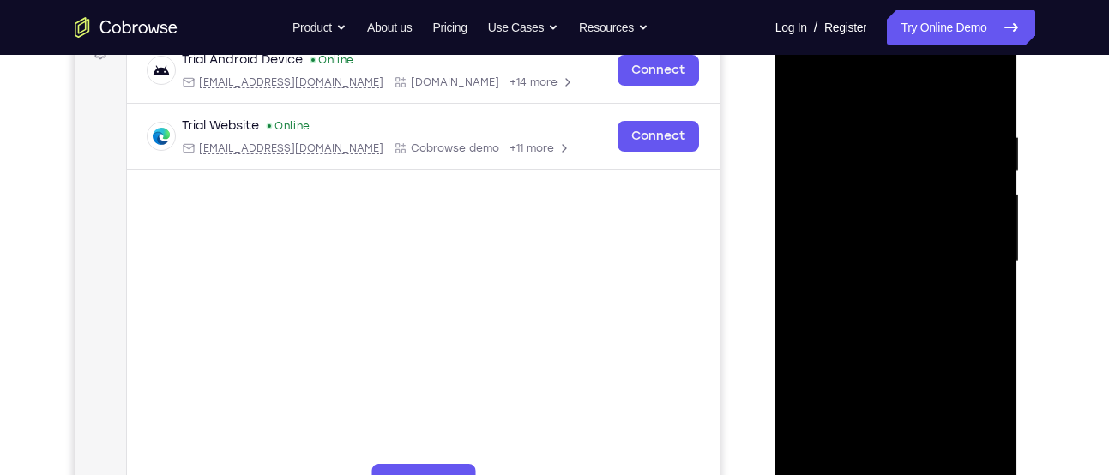
scroll to position [268, 0]
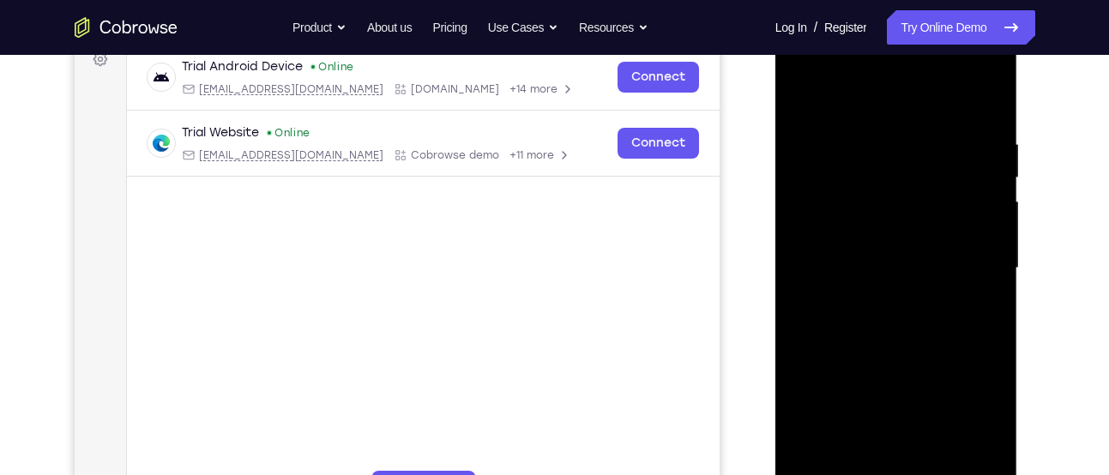
drag, startPoint x: 991, startPoint y: 242, endPoint x: 814, endPoint y: 314, distance: 191.6
click at [814, 314] on div at bounding box center [896, 268] width 216 height 480
click at [982, 280] on div at bounding box center [896, 268] width 216 height 480
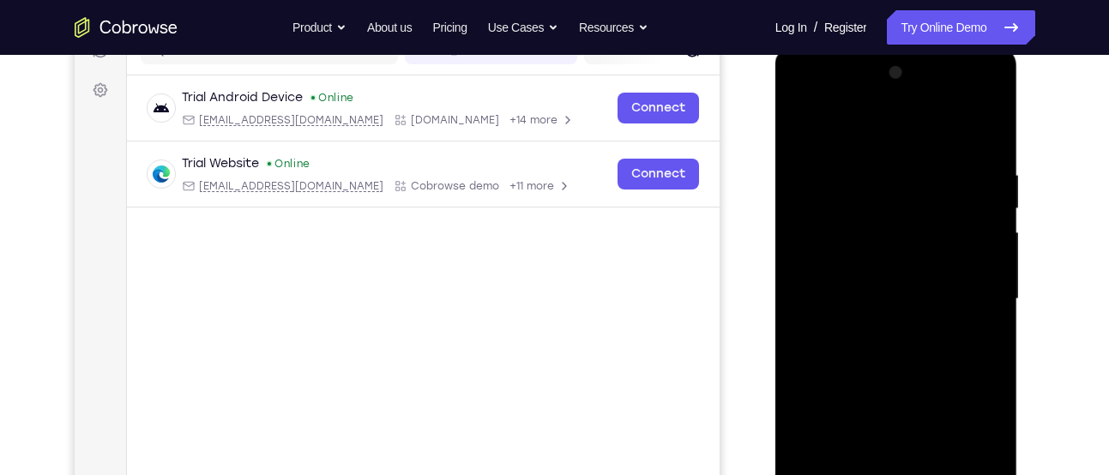
scroll to position [231, 0]
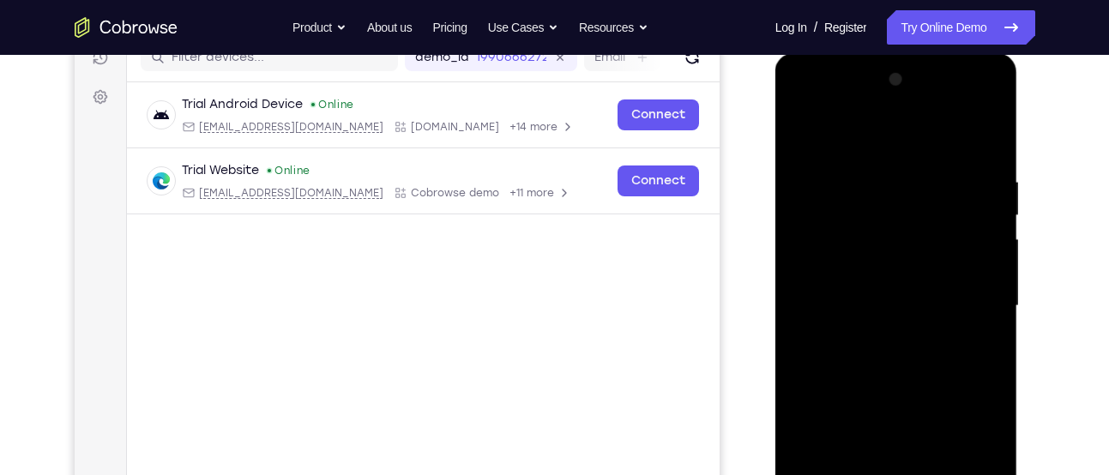
click at [982, 280] on div at bounding box center [896, 306] width 216 height 480
drag, startPoint x: 982, startPoint y: 318, endPoint x: 816, endPoint y: 282, distance: 169.4
click at [816, 282] on div at bounding box center [896, 306] width 216 height 480
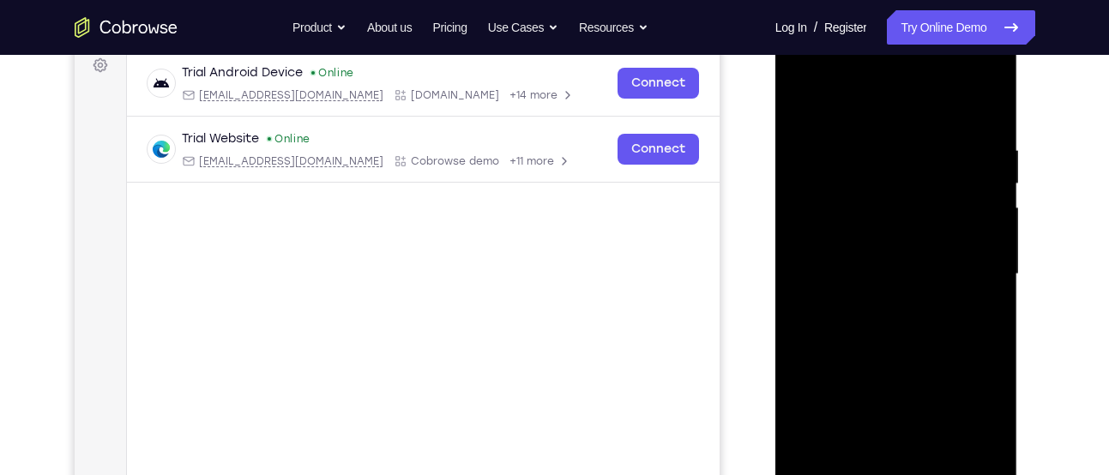
scroll to position [266, 0]
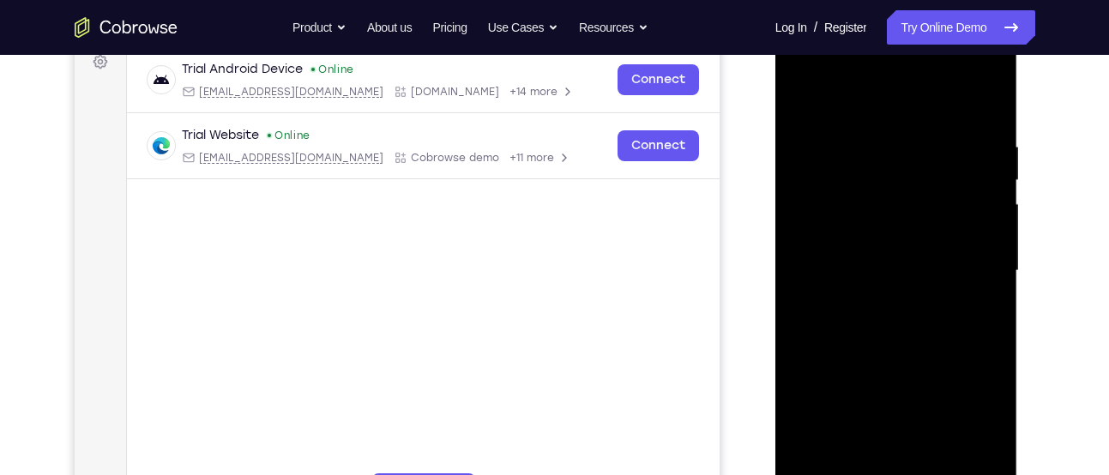
click at [985, 264] on div at bounding box center [896, 271] width 216 height 480
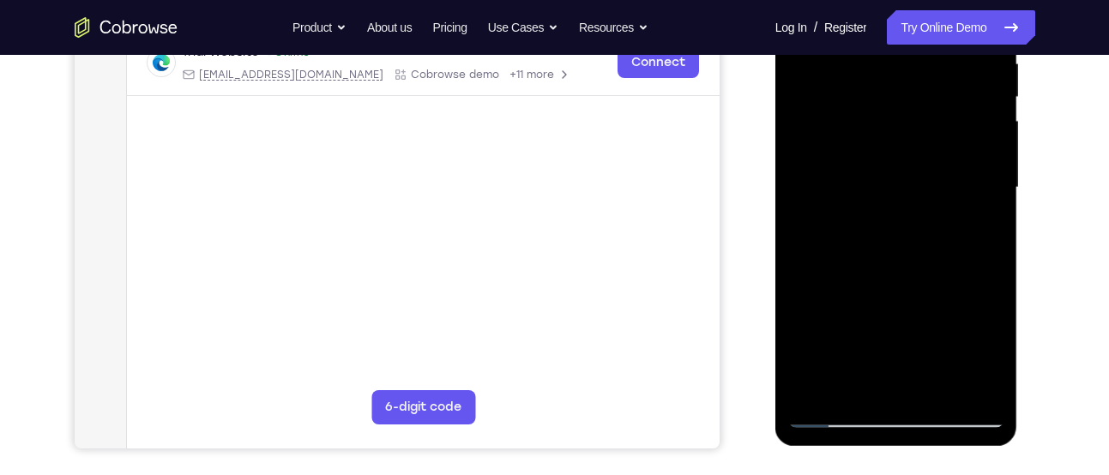
click at [985, 264] on div at bounding box center [896, 188] width 216 height 480
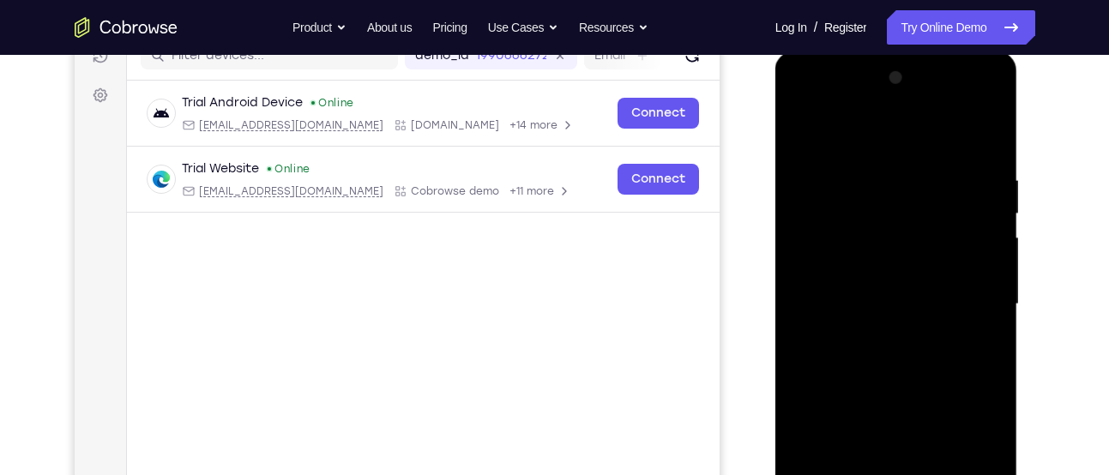
scroll to position [267, 0]
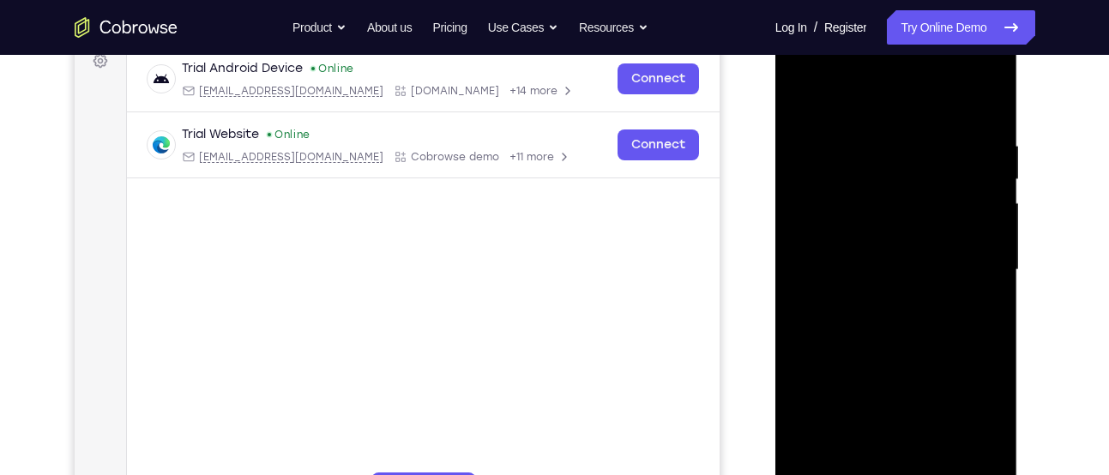
click at [985, 244] on div at bounding box center [896, 270] width 216 height 480
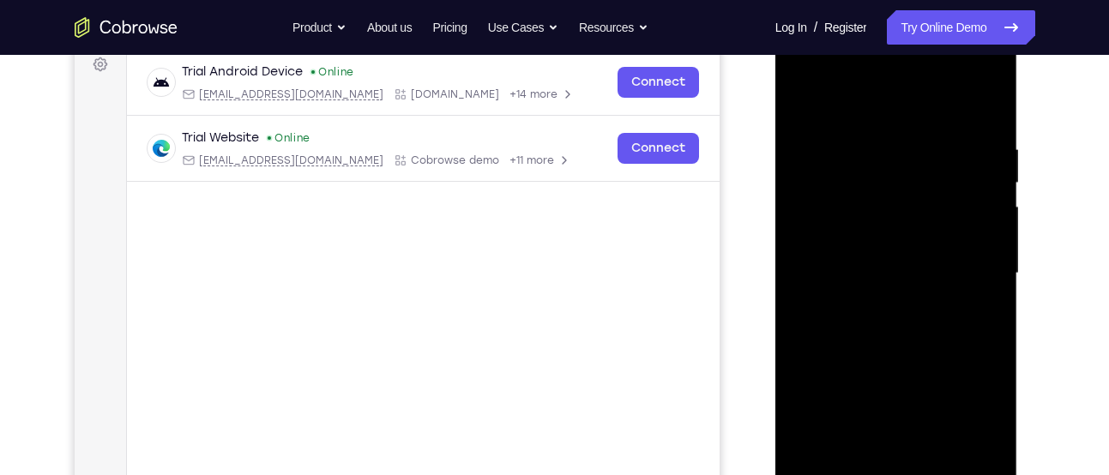
click at [987, 106] on div at bounding box center [896, 273] width 216 height 480
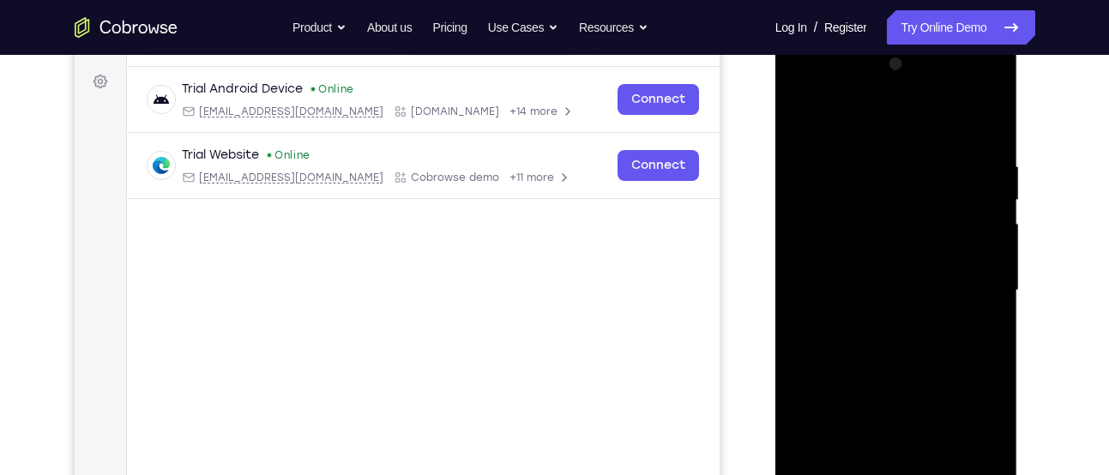
click at [931, 158] on div at bounding box center [896, 291] width 216 height 480
click at [987, 128] on div at bounding box center [896, 292] width 216 height 480
drag, startPoint x: 899, startPoint y: 136, endPoint x: 888, endPoint y: 410, distance: 273.8
click at [888, 410] on div at bounding box center [896, 292] width 216 height 480
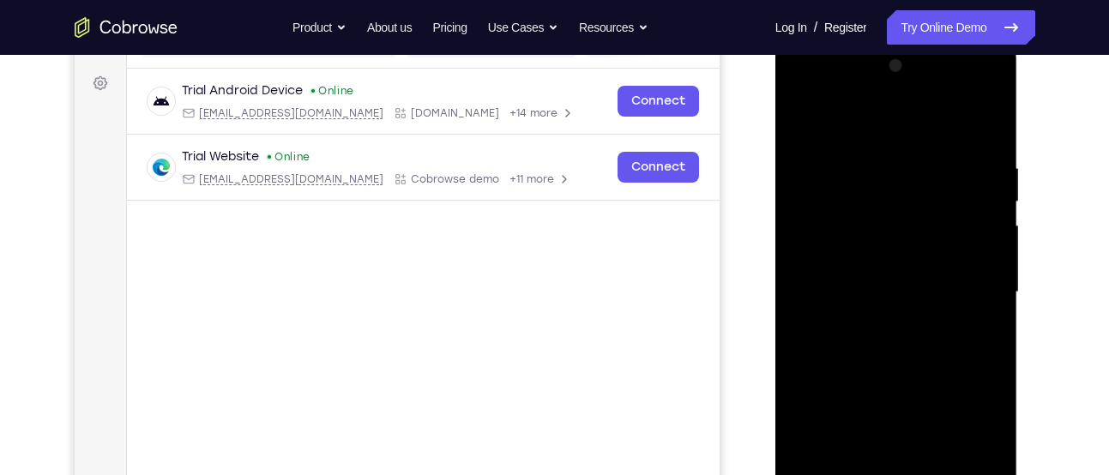
drag, startPoint x: 895, startPoint y: 218, endPoint x: 874, endPoint y: 410, distance: 193.3
click at [874, 410] on div at bounding box center [896, 292] width 216 height 480
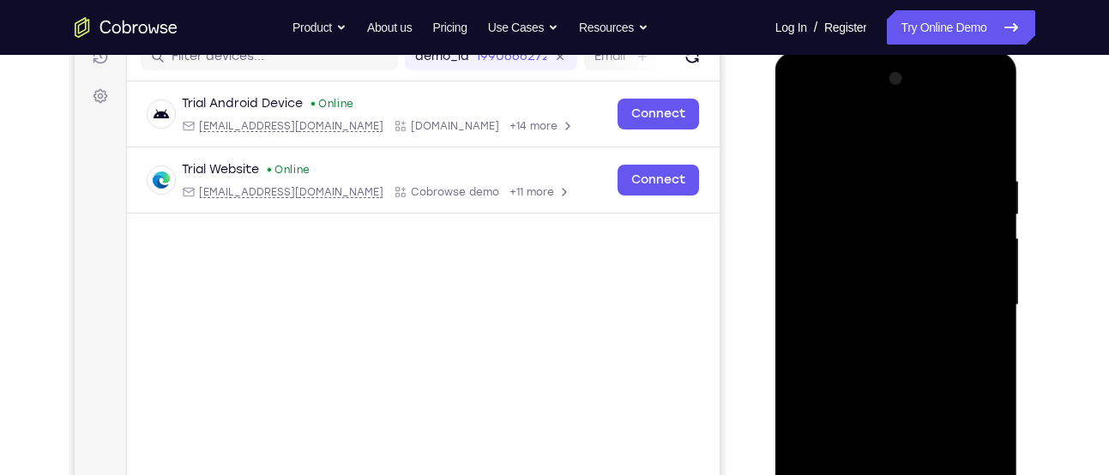
scroll to position [228, 0]
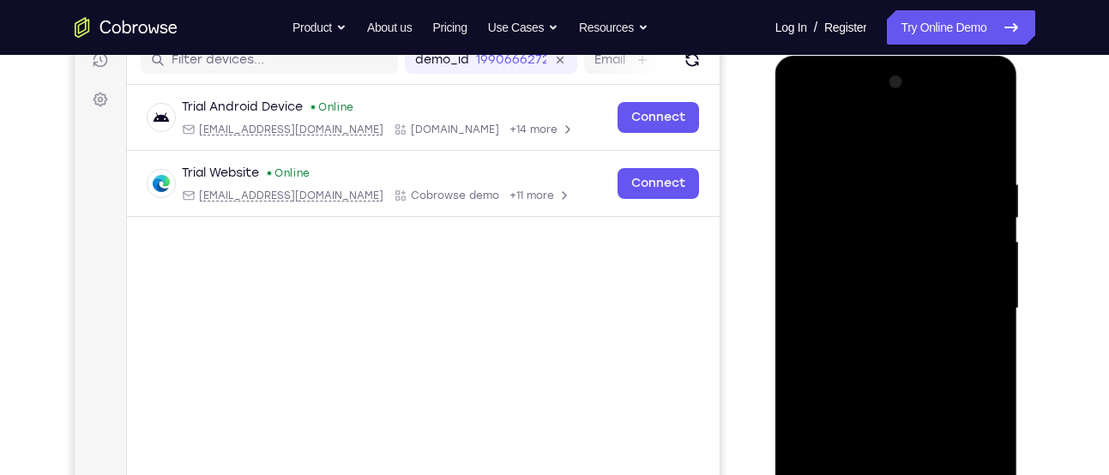
click at [878, 182] on div at bounding box center [896, 309] width 216 height 480
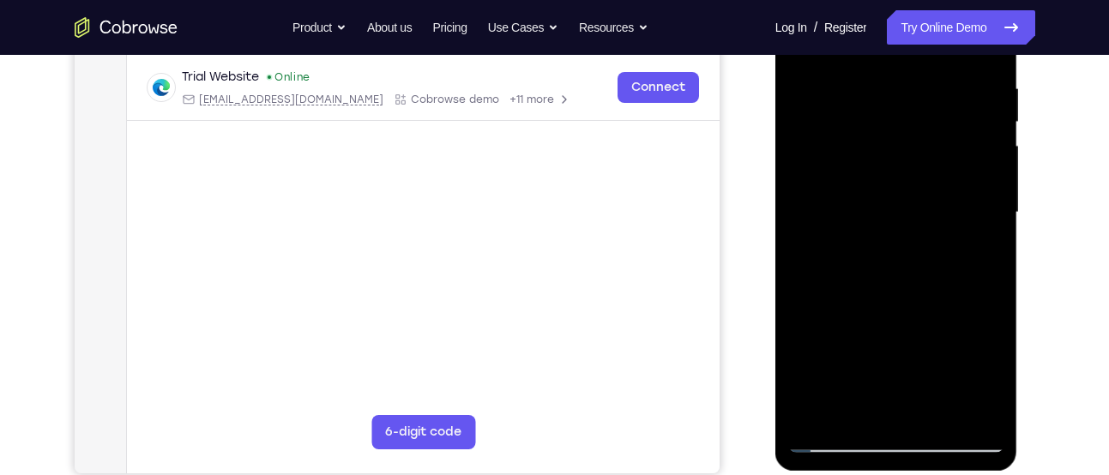
scroll to position [391, 0]
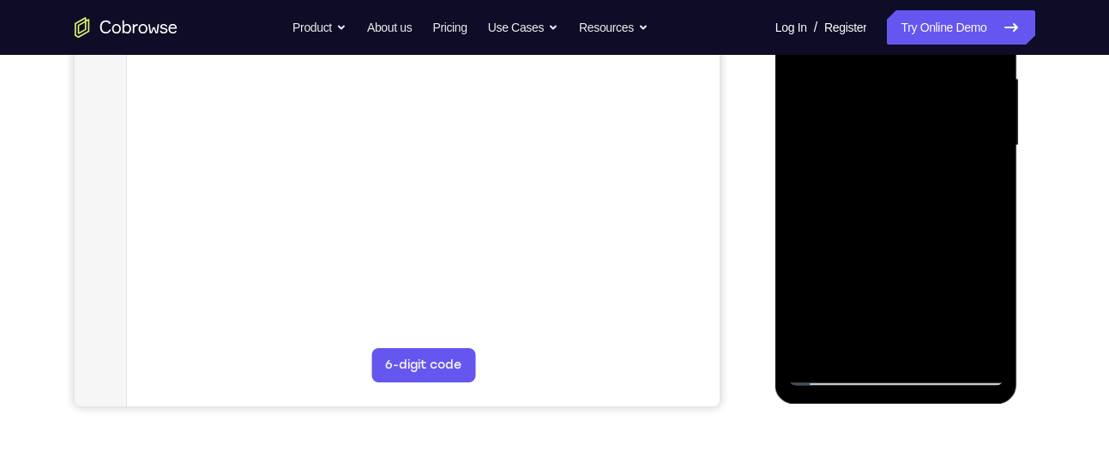
click at [964, 342] on div at bounding box center [896, 146] width 216 height 480
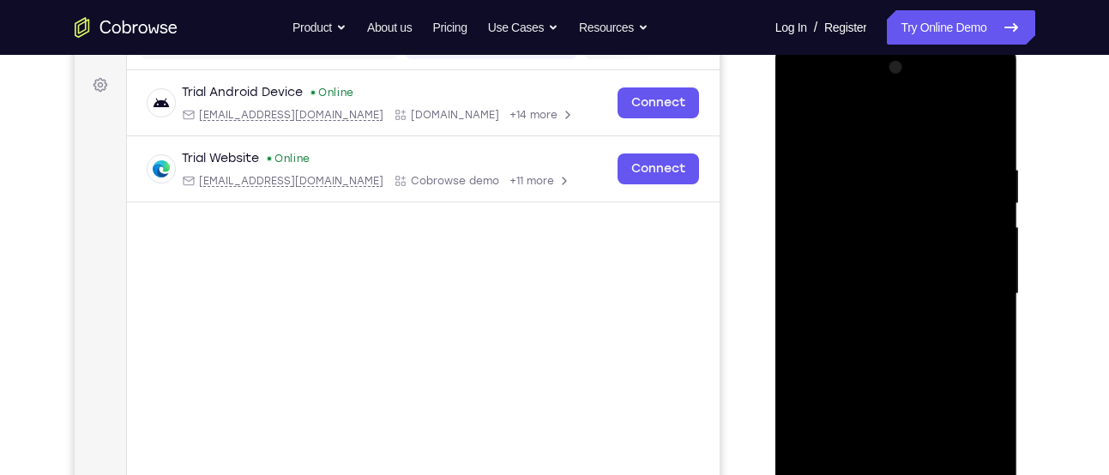
scroll to position [238, 0]
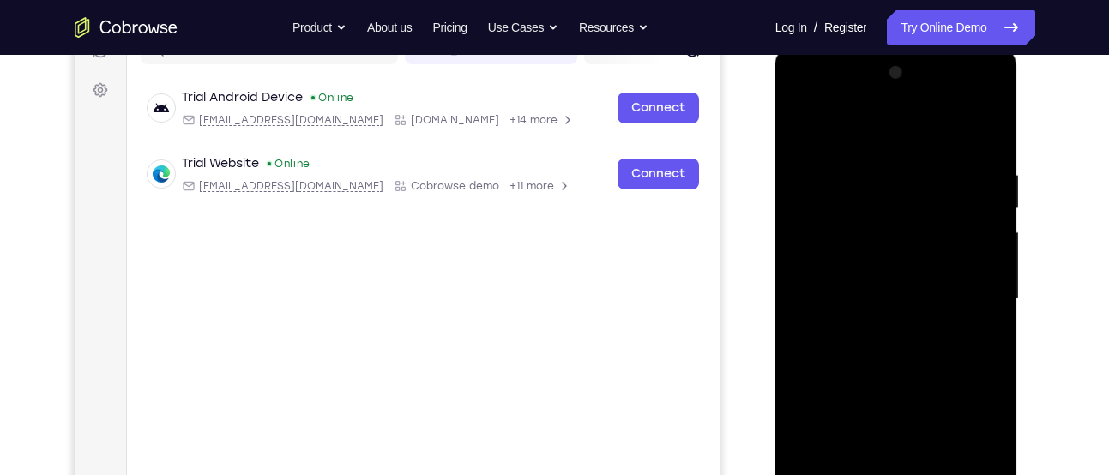
click at [983, 239] on div at bounding box center [896, 299] width 216 height 480
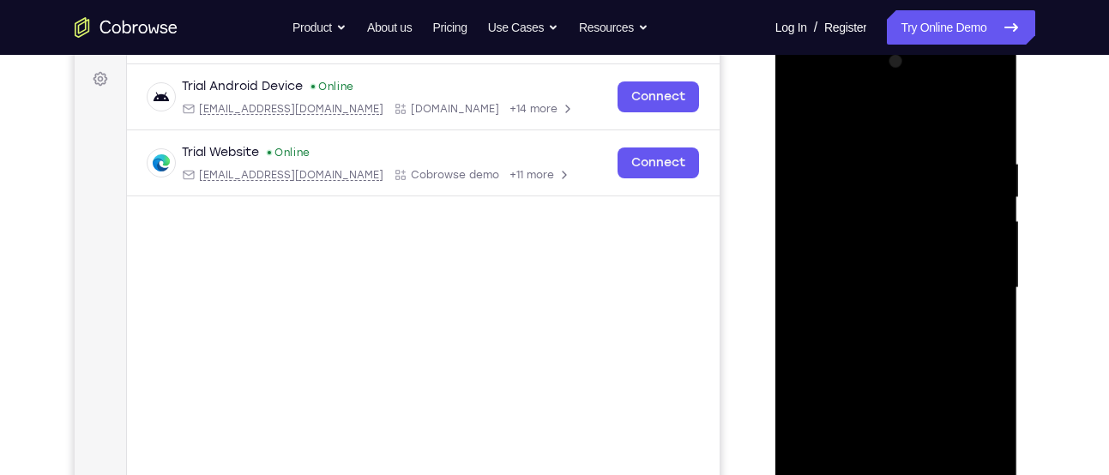
scroll to position [267, 0]
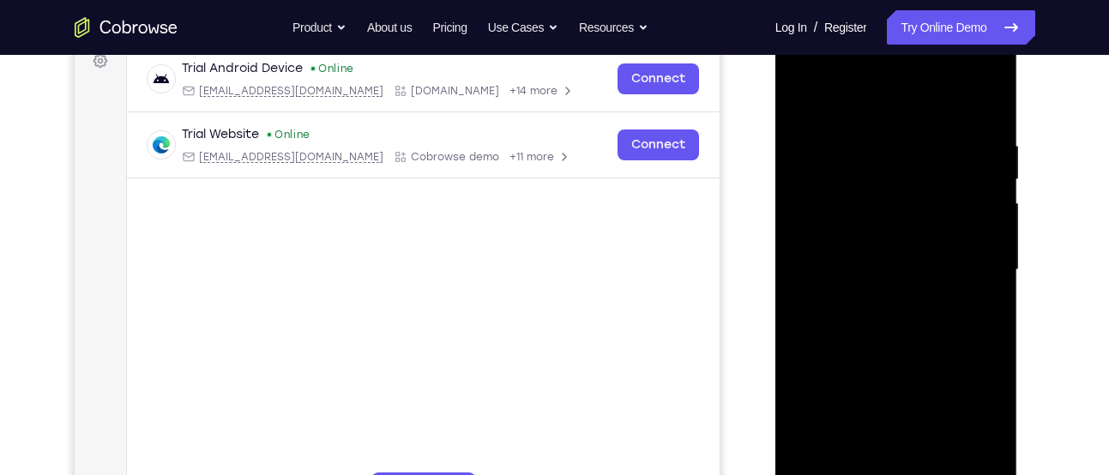
click at [983, 239] on div at bounding box center [896, 270] width 216 height 480
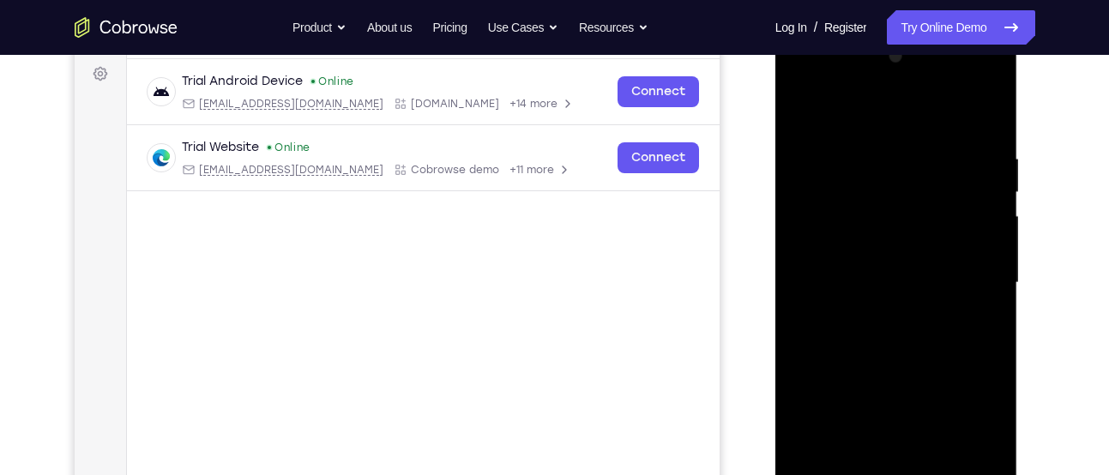
scroll to position [297, 0]
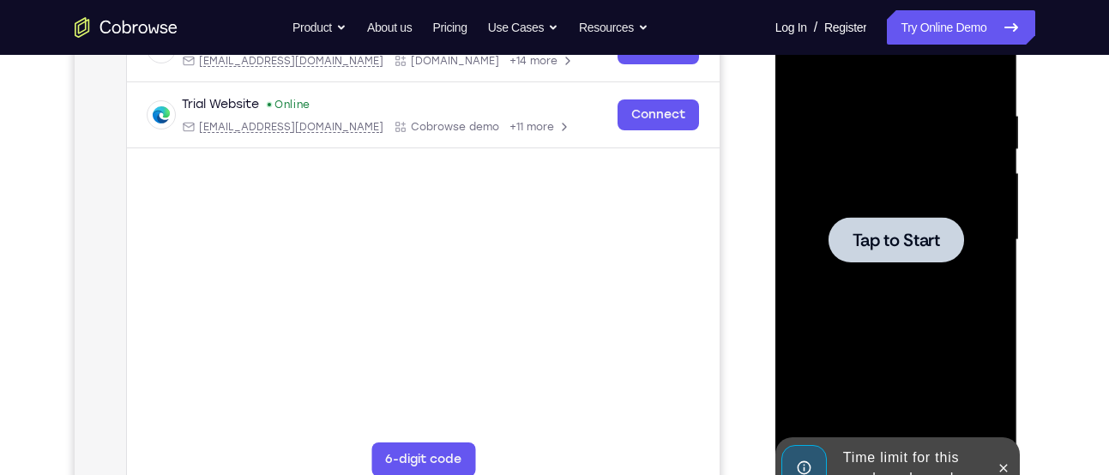
click at [946, 246] on div at bounding box center [895, 239] width 135 height 45
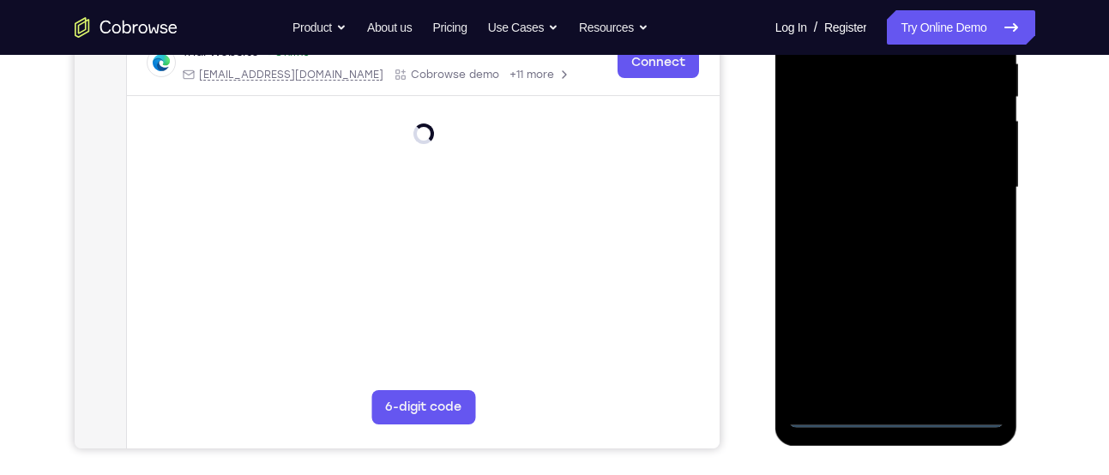
scroll to position [351, 0]
click at [893, 414] on div at bounding box center [896, 186] width 216 height 480
click at [975, 339] on div at bounding box center [896, 186] width 216 height 480
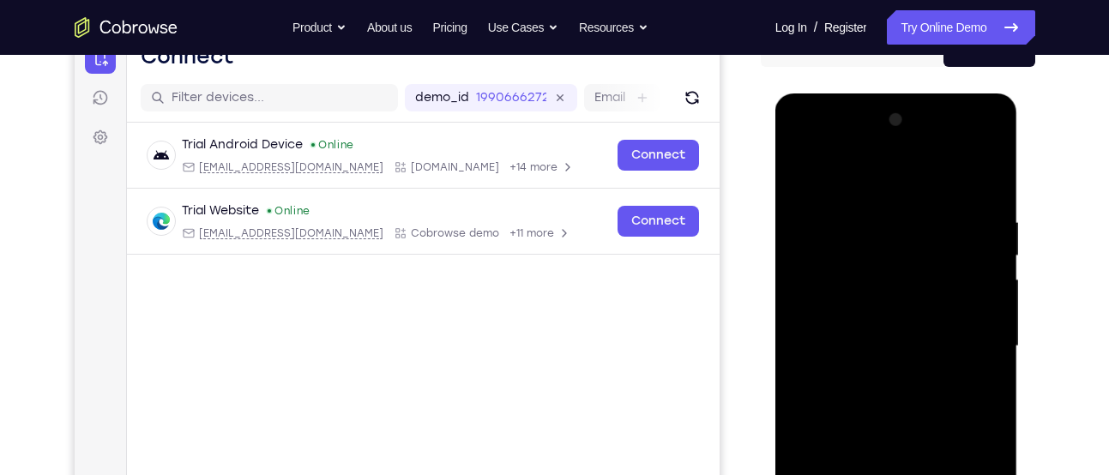
scroll to position [190, 0]
click at [800, 150] on div at bounding box center [896, 347] width 216 height 480
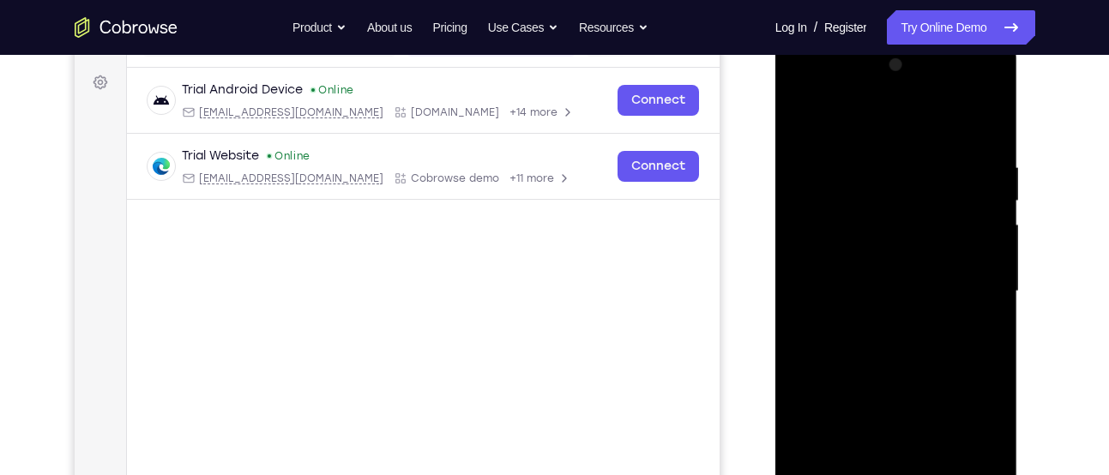
scroll to position [247, 0]
click at [801, 89] on div at bounding box center [896, 290] width 216 height 480
click at [963, 281] on div at bounding box center [896, 290] width 216 height 480
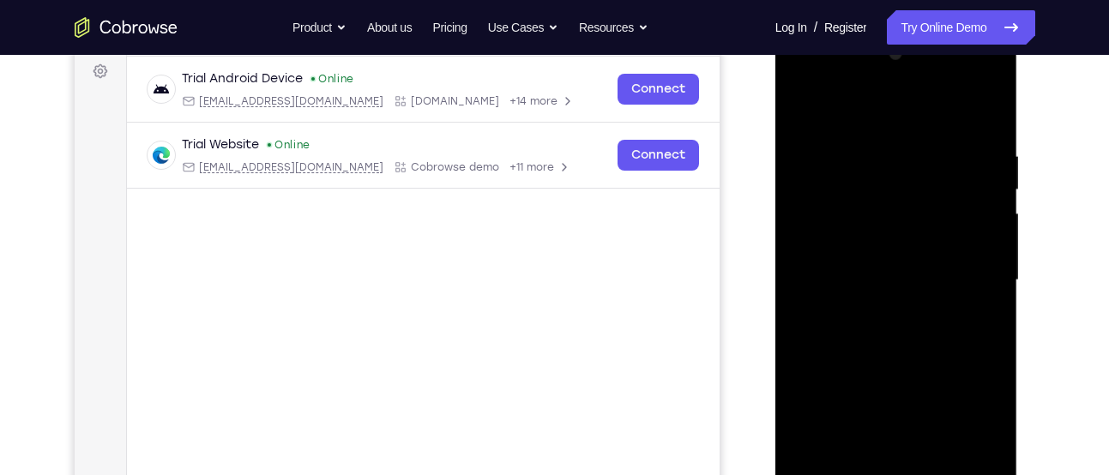
scroll to position [254, 0]
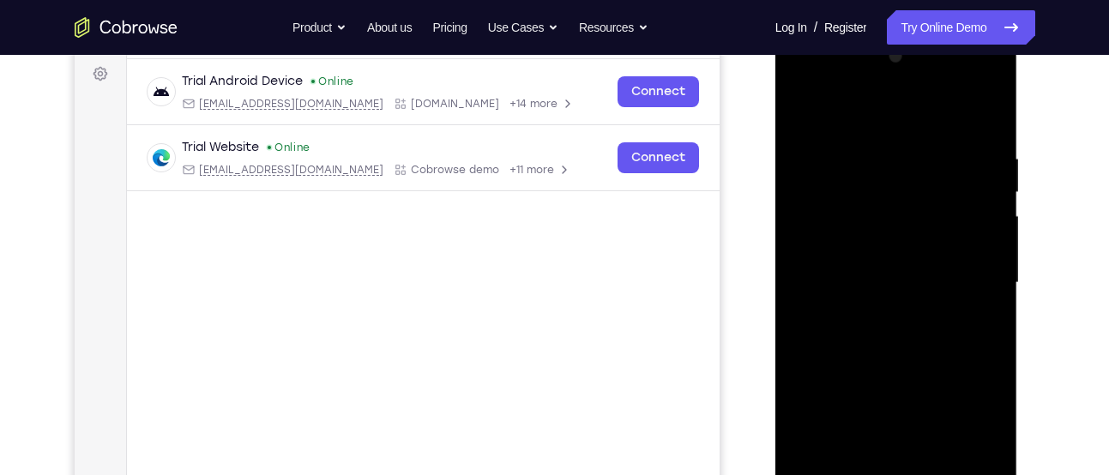
click at [876, 312] on div at bounding box center [896, 283] width 216 height 480
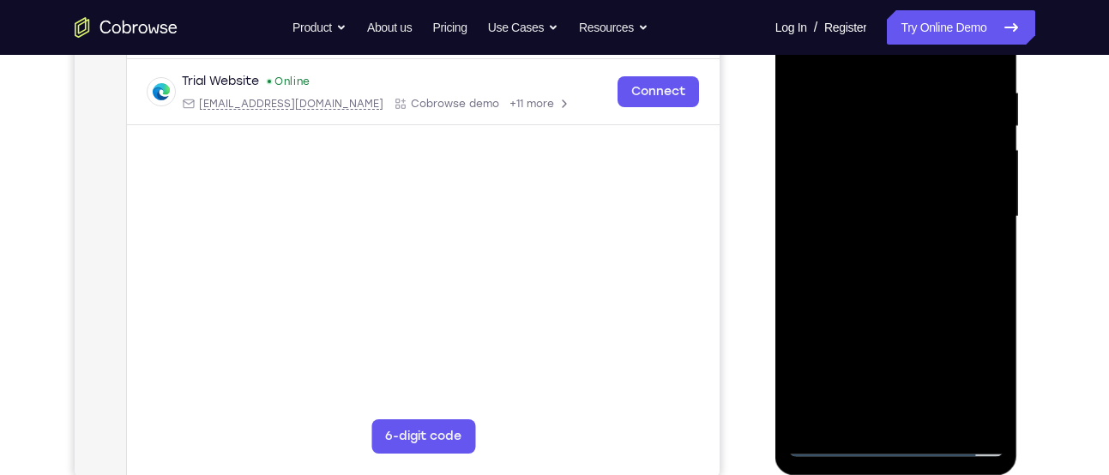
scroll to position [319, 0]
click at [874, 244] on div at bounding box center [896, 218] width 216 height 480
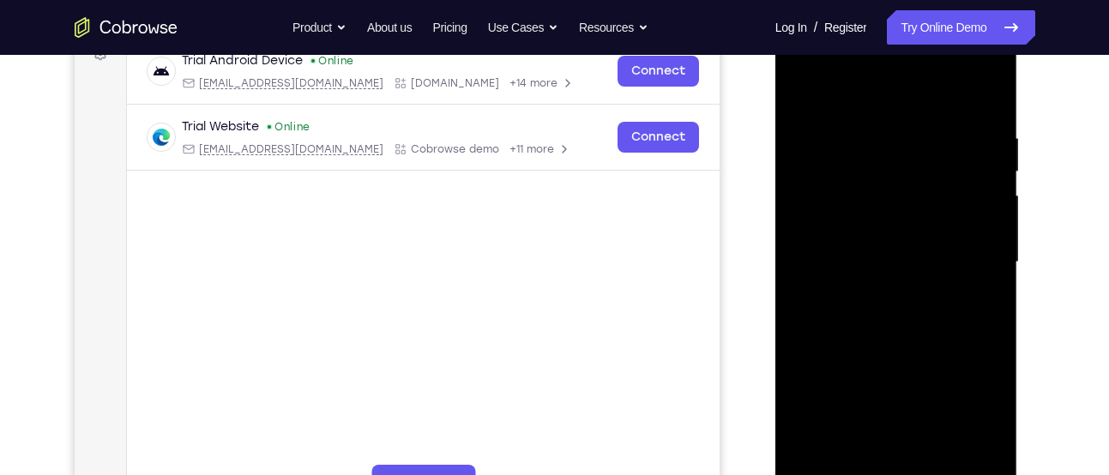
scroll to position [274, 0]
click at [874, 244] on div at bounding box center [896, 263] width 216 height 480
click at [877, 232] on div at bounding box center [896, 263] width 216 height 480
click at [878, 231] on div at bounding box center [896, 263] width 216 height 480
click at [892, 260] on div at bounding box center [896, 263] width 216 height 480
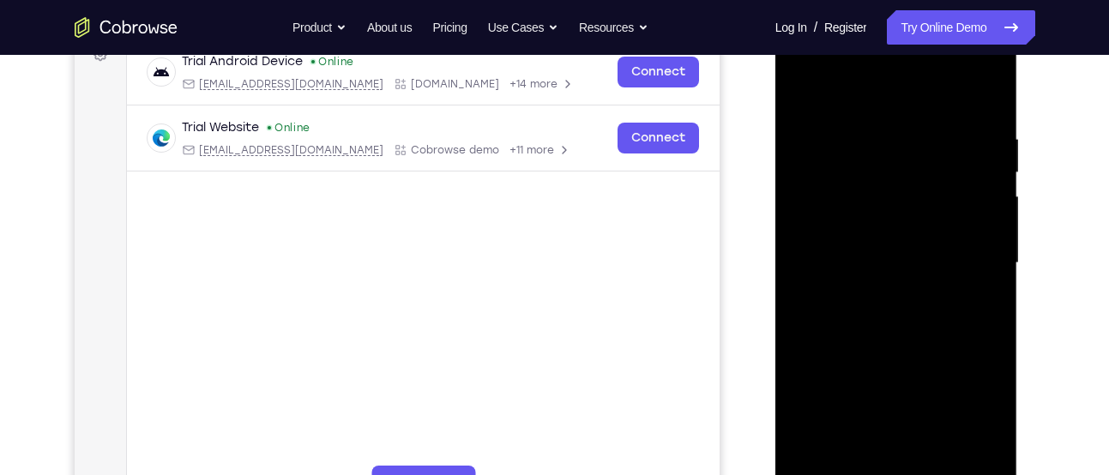
click at [892, 260] on div at bounding box center [896, 263] width 216 height 480
click at [888, 316] on div at bounding box center [896, 263] width 216 height 480
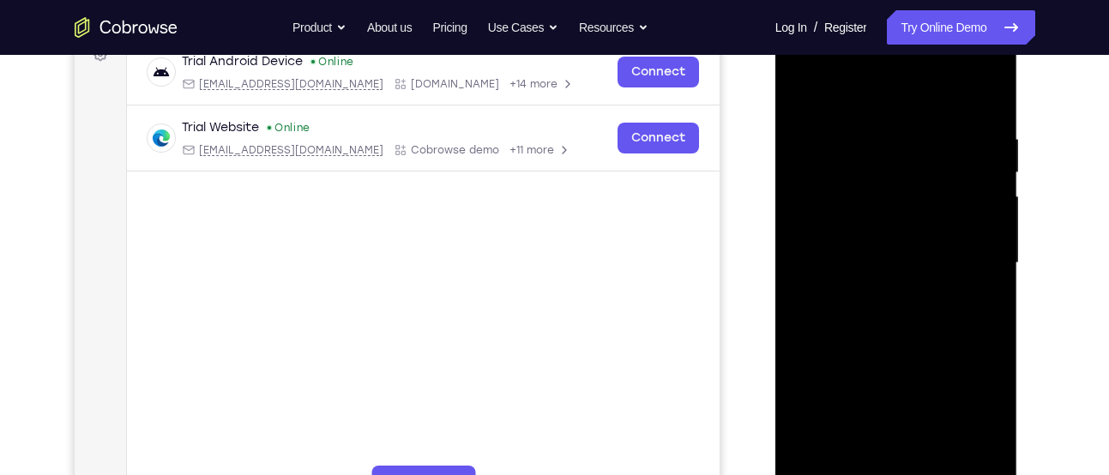
click at [888, 316] on div at bounding box center [896, 263] width 216 height 480
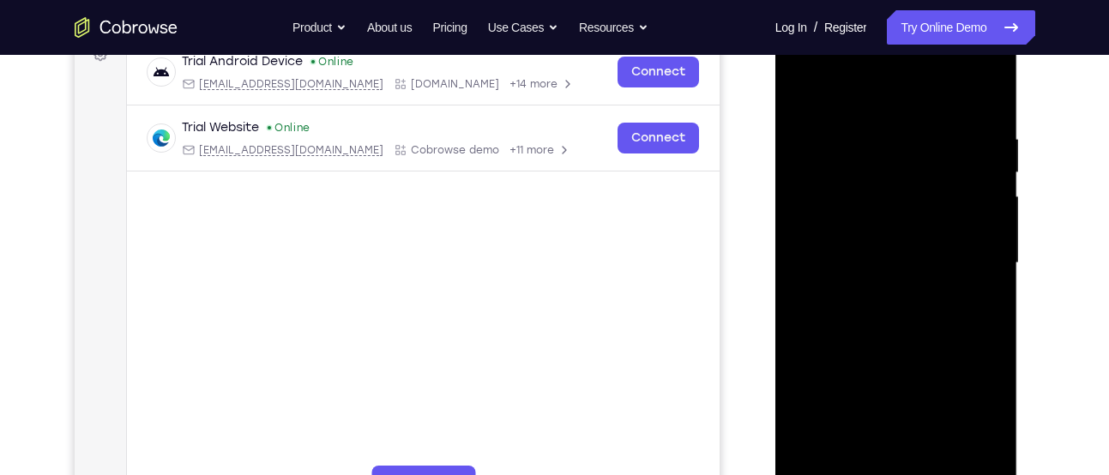
click at [888, 316] on div at bounding box center [896, 263] width 216 height 480
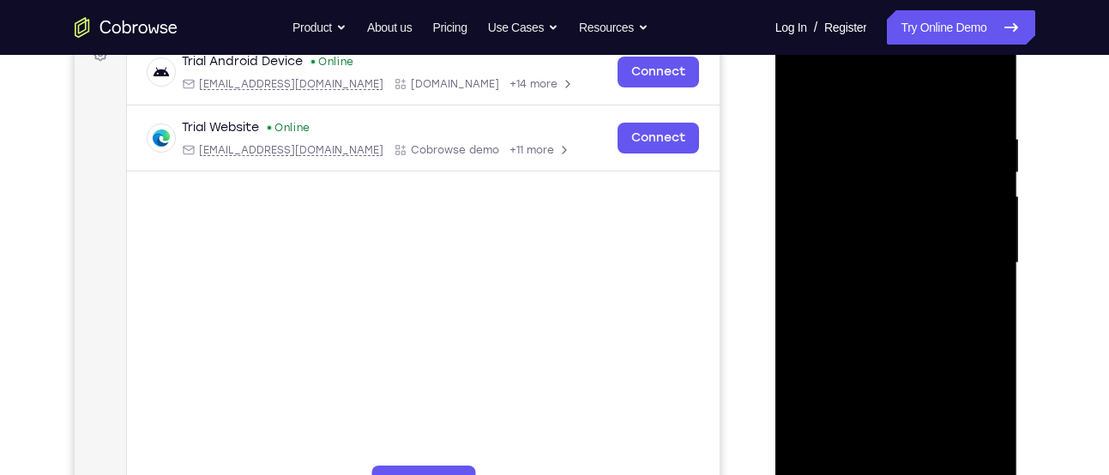
click at [888, 316] on div at bounding box center [896, 263] width 216 height 480
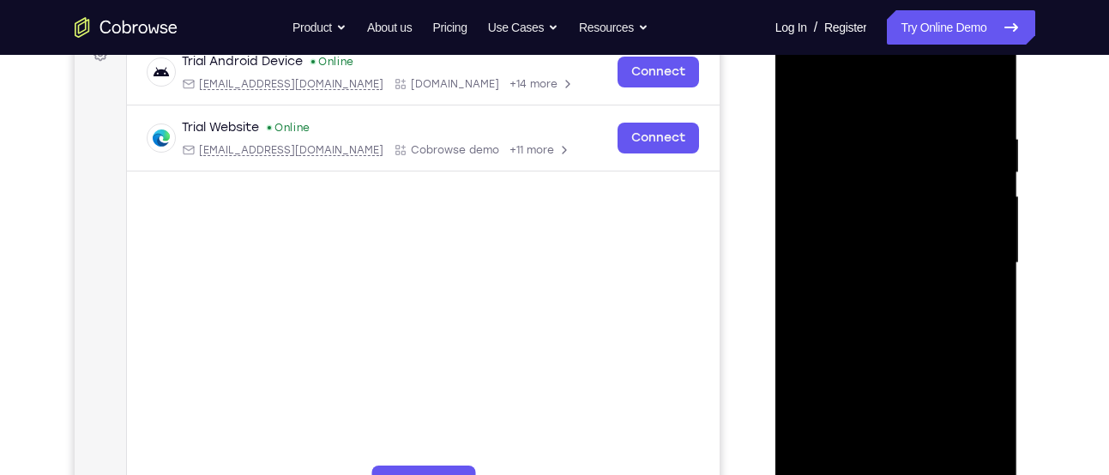
click at [888, 316] on div at bounding box center [896, 263] width 216 height 480
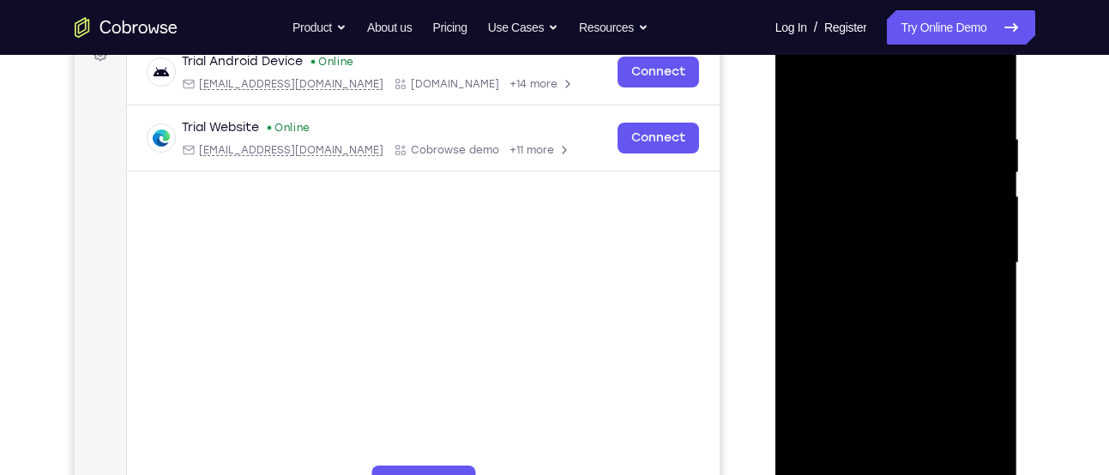
click at [888, 316] on div at bounding box center [896, 263] width 216 height 480
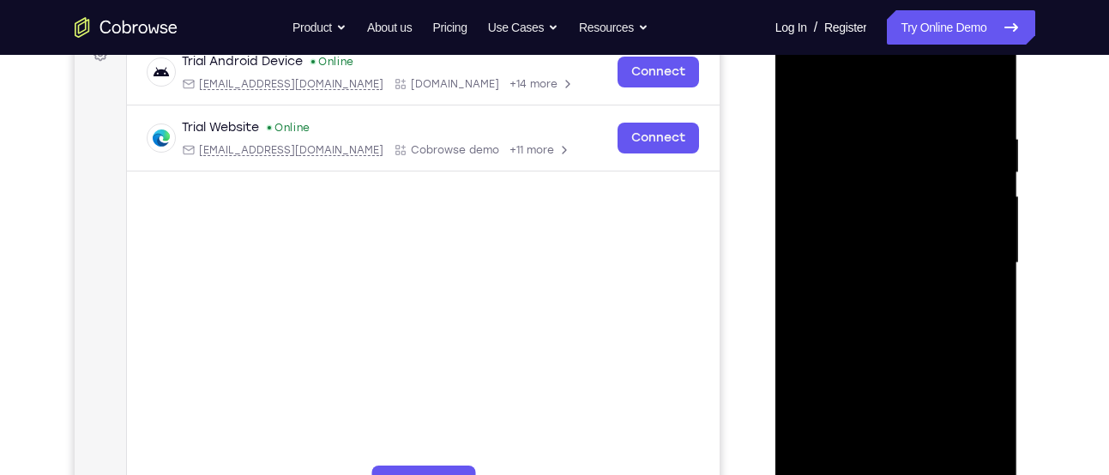
click at [888, 316] on div at bounding box center [896, 263] width 216 height 480
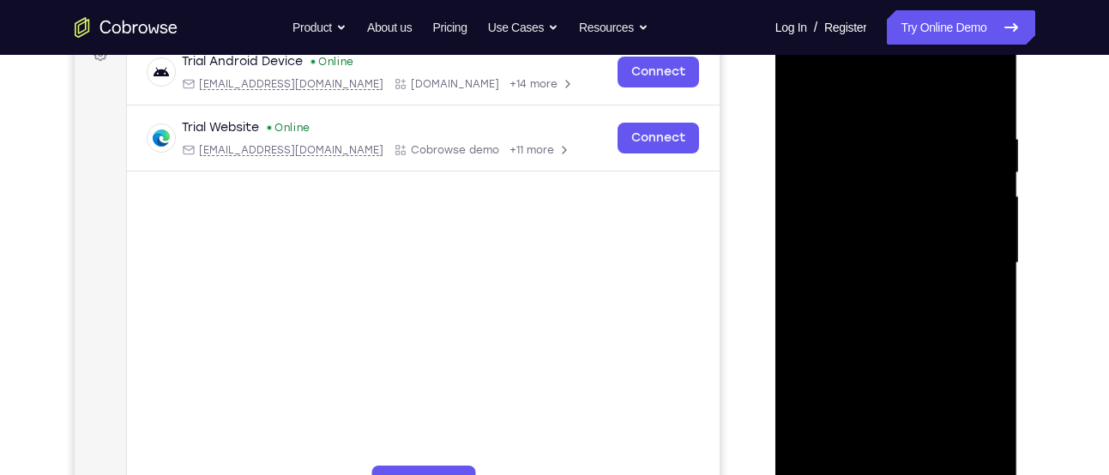
click at [888, 316] on div at bounding box center [896, 263] width 216 height 480
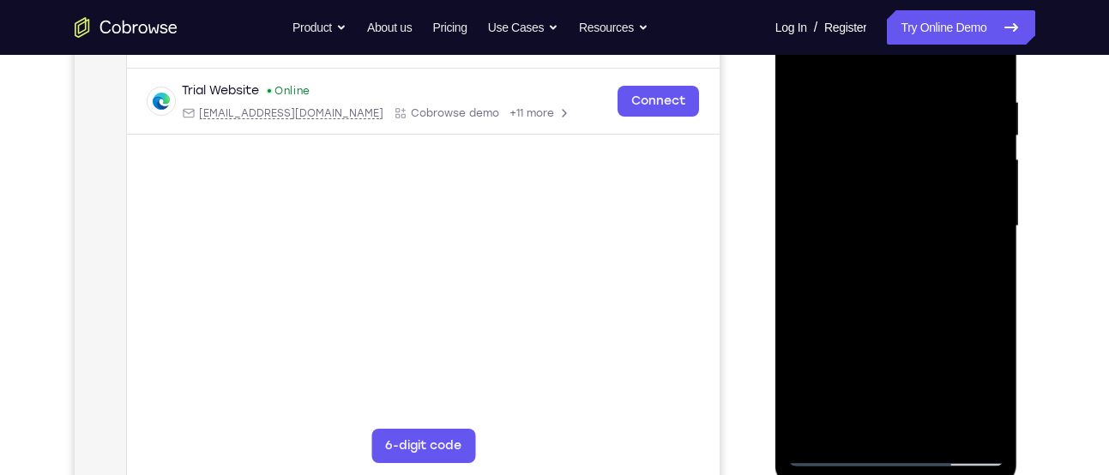
scroll to position [309, 0]
click at [888, 285] on div at bounding box center [896, 228] width 216 height 480
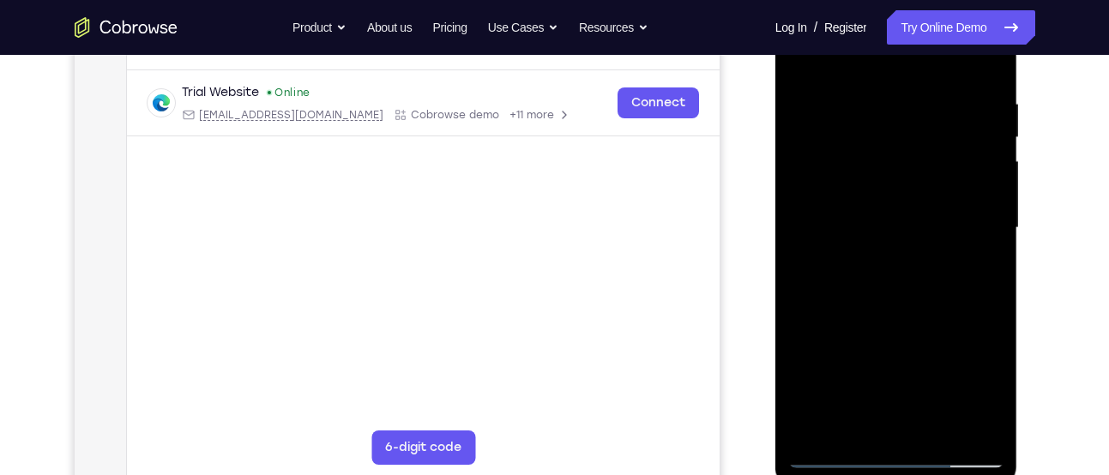
click at [888, 285] on div at bounding box center [896, 228] width 216 height 480
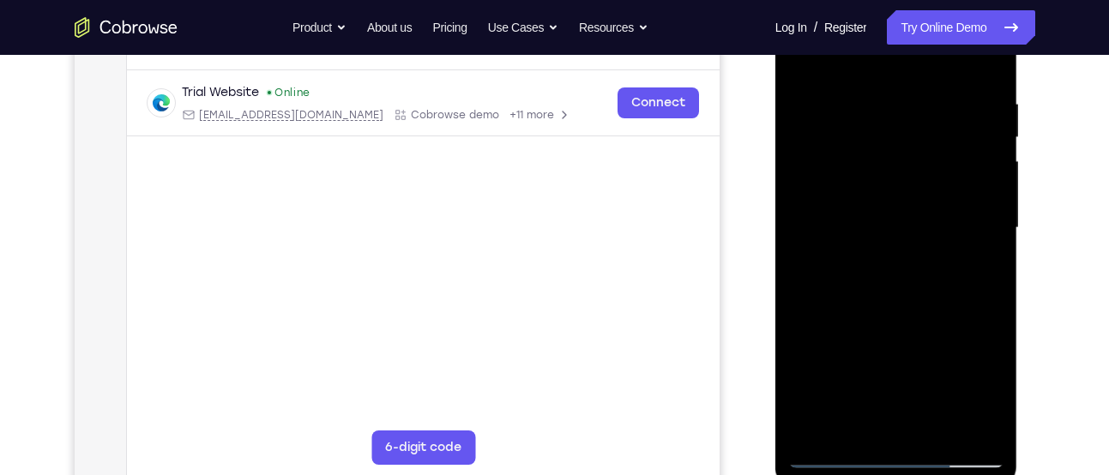
click at [888, 285] on div at bounding box center [896, 228] width 216 height 480
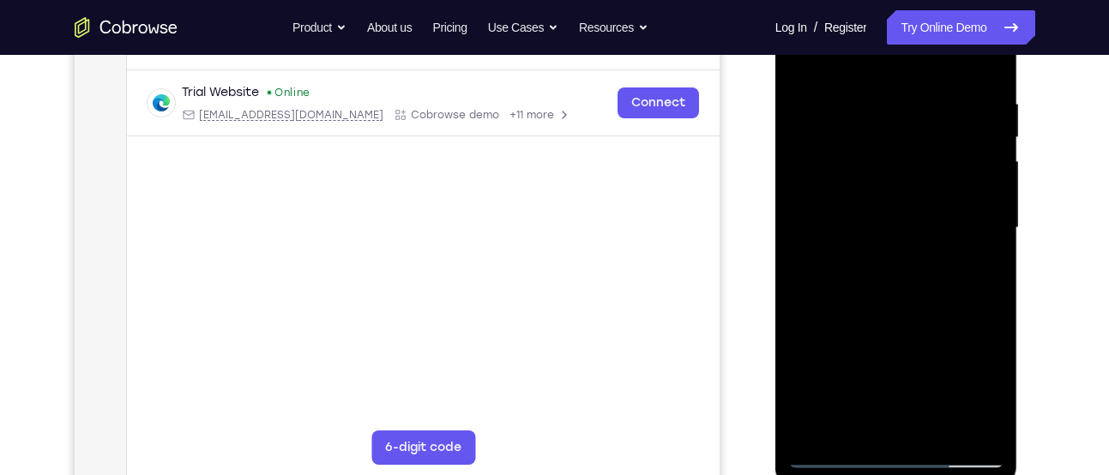
click at [888, 285] on div at bounding box center [896, 228] width 216 height 480
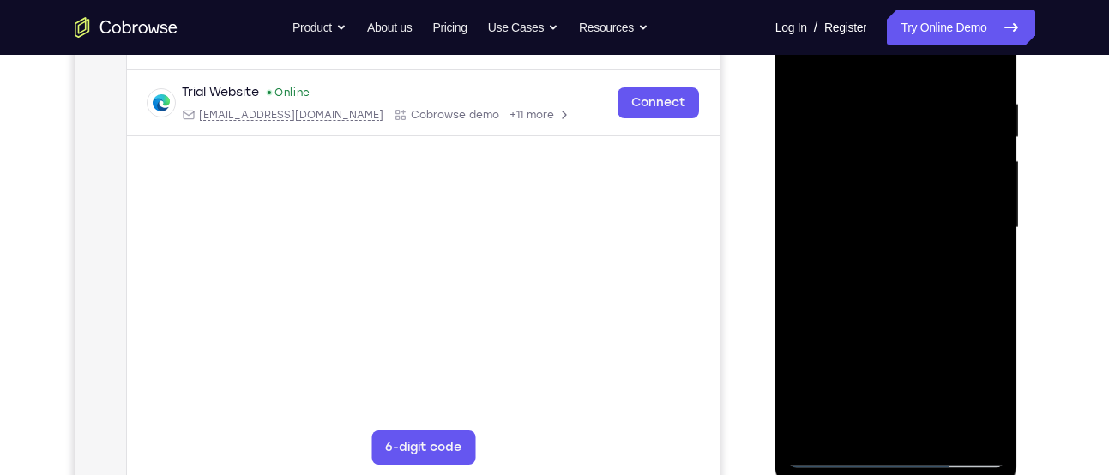
click at [888, 285] on div at bounding box center [896, 228] width 216 height 480
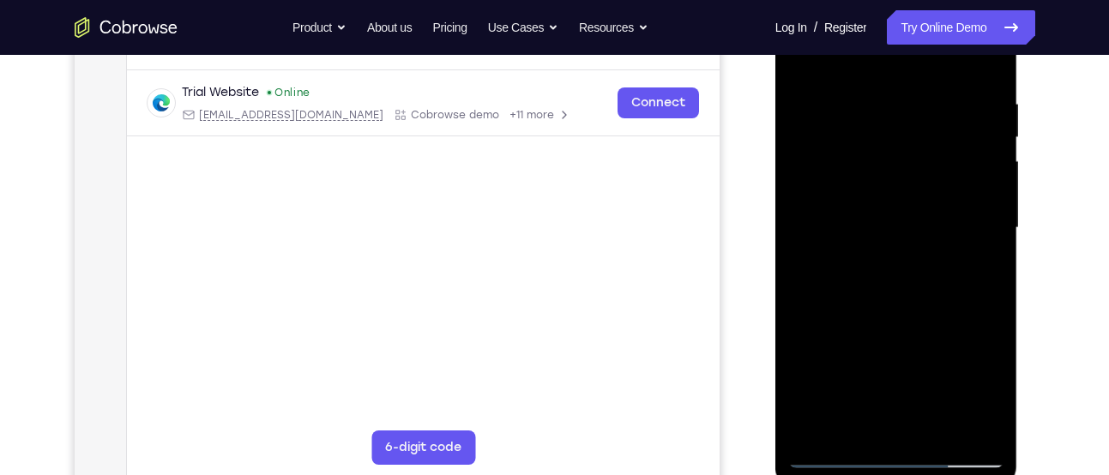
click at [888, 285] on div at bounding box center [896, 228] width 216 height 480
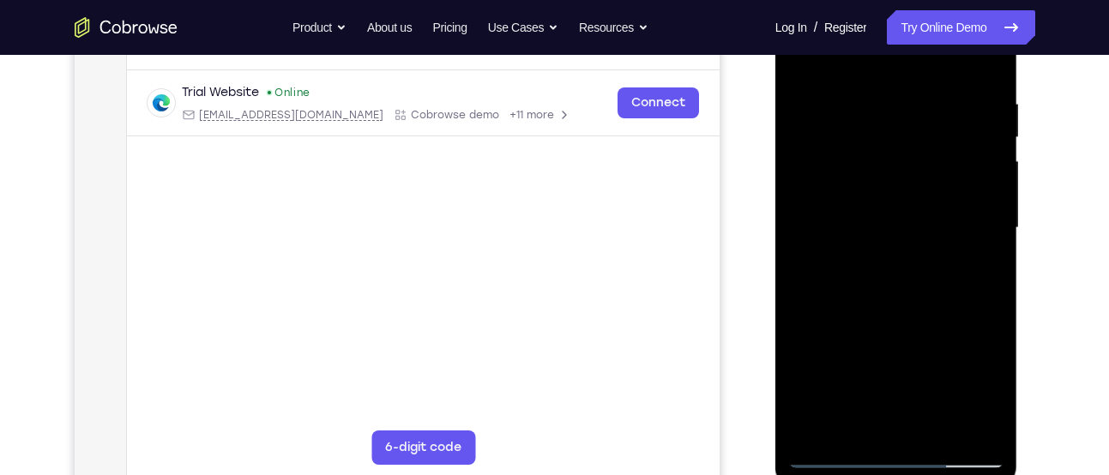
click at [984, 87] on div at bounding box center [896, 228] width 216 height 480
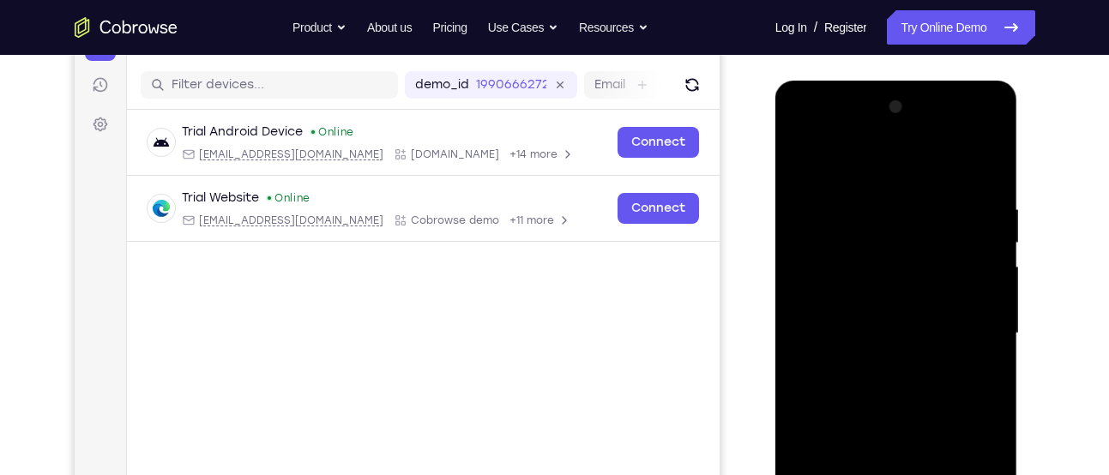
scroll to position [197, 0]
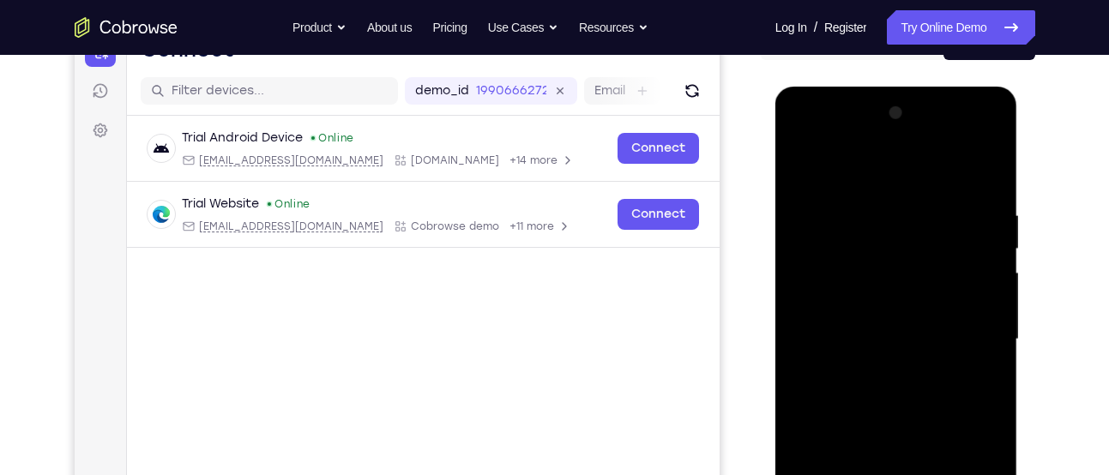
drag, startPoint x: 883, startPoint y: 207, endPoint x: 853, endPoint y: 476, distance: 270.9
click at [853, 474] on div at bounding box center [896, 339] width 216 height 480
drag, startPoint x: 915, startPoint y: 176, endPoint x: 901, endPoint y: 45, distance: 131.1
click at [901, 87] on html "Online web based iOS Simulators and Android Emulators. Run iPhone, iPad, Mobile…" at bounding box center [897, 344] width 244 height 515
click at [986, 204] on div at bounding box center [896, 339] width 216 height 480
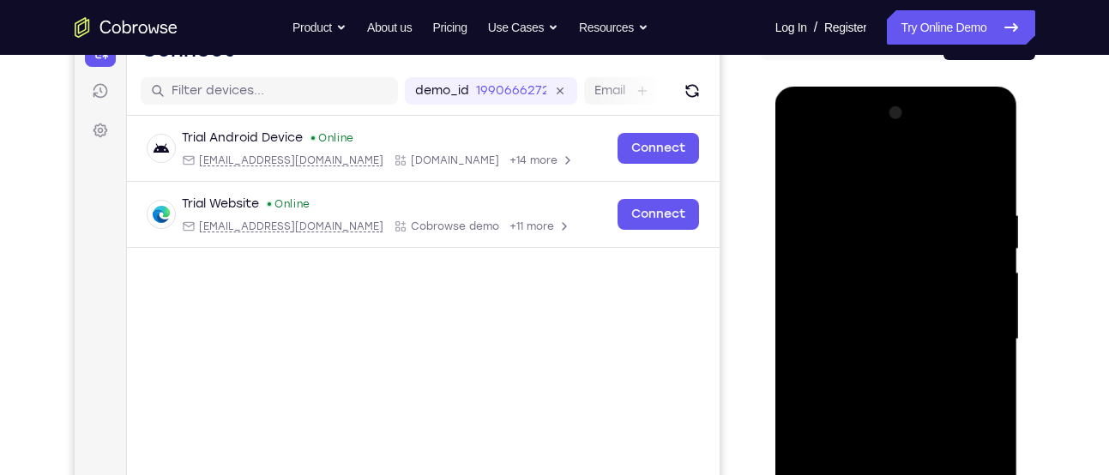
drag, startPoint x: 873, startPoint y: 181, endPoint x: 824, endPoint y: -35, distance: 221.6
click at [824, 87] on html "Online web based iOS Simulators and Android Emulators. Run iPhone, iPad, Mobile…" at bounding box center [897, 344] width 244 height 515
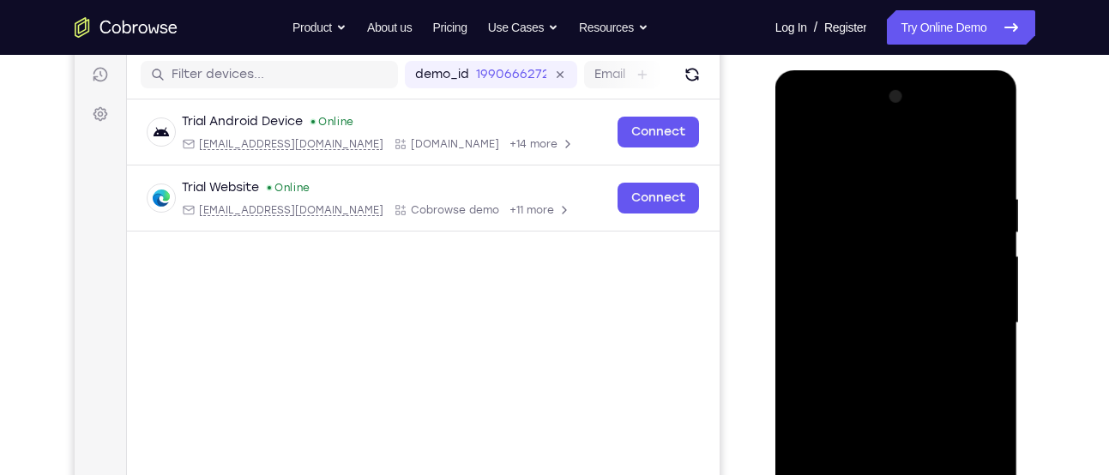
click at [880, 197] on div at bounding box center [896, 323] width 216 height 480
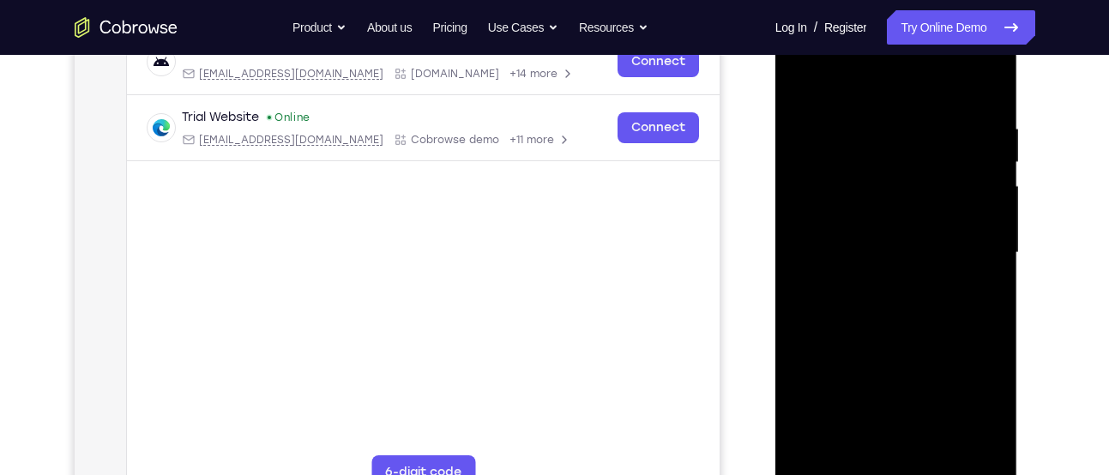
scroll to position [277, 0]
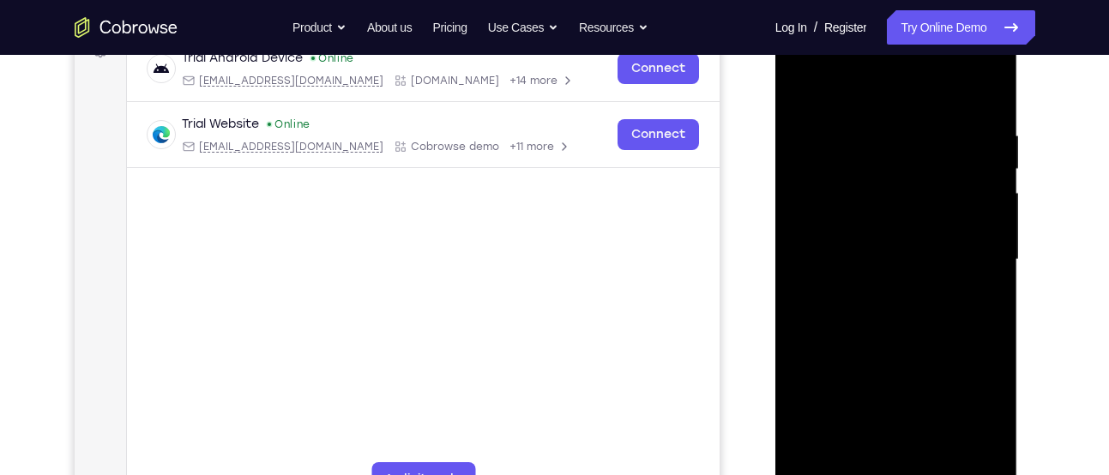
click at [990, 105] on div at bounding box center [896, 260] width 216 height 480
click at [868, 134] on div at bounding box center [896, 260] width 216 height 480
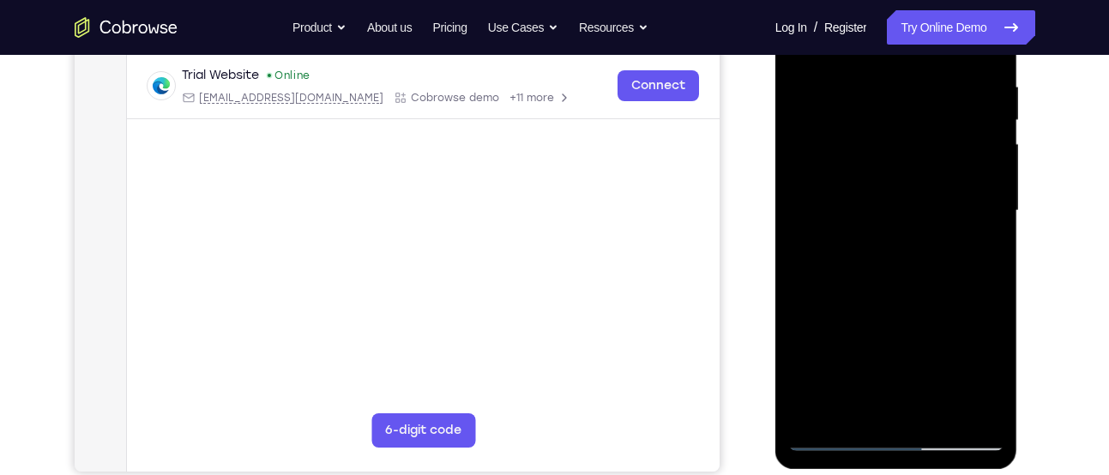
scroll to position [329, 0]
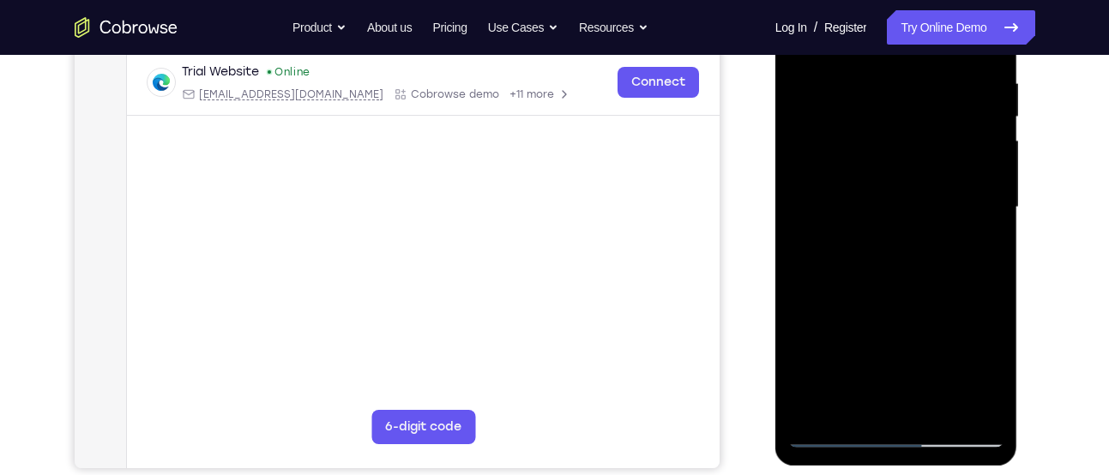
click at [972, 253] on div at bounding box center [896, 207] width 216 height 480
click at [796, 270] on div at bounding box center [896, 207] width 216 height 480
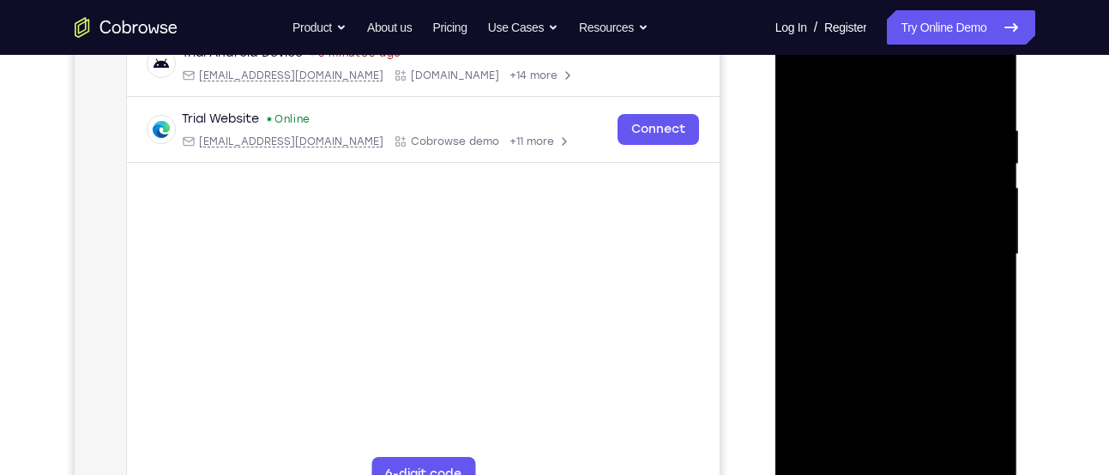
scroll to position [281, 0]
click at [980, 208] on div at bounding box center [896, 255] width 216 height 480
click at [982, 206] on div at bounding box center [896, 255] width 216 height 480
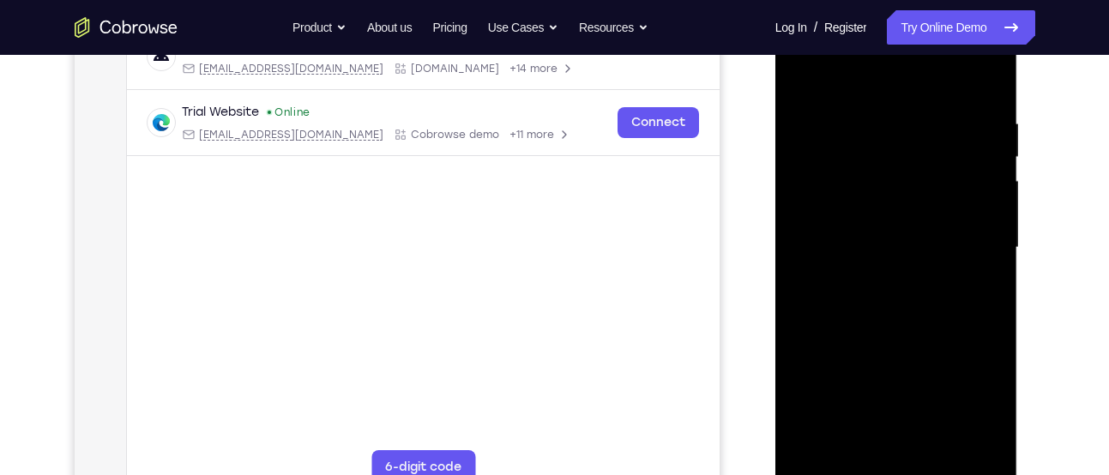
scroll to position [290, 0]
click at [798, 215] on div at bounding box center [896, 247] width 216 height 480
click at [984, 193] on div at bounding box center [896, 247] width 216 height 480
click at [978, 198] on div at bounding box center [896, 247] width 216 height 480
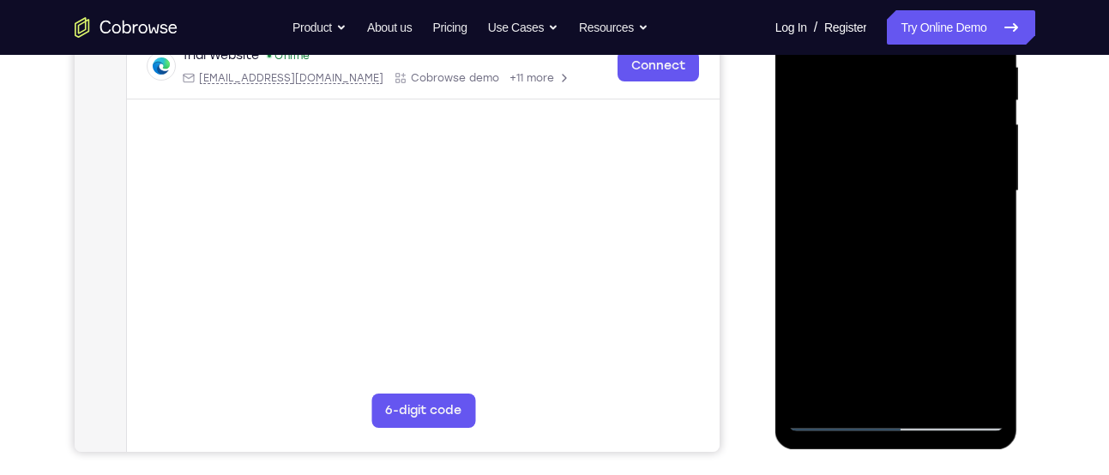
scroll to position [346, 0]
click at [799, 221] on div at bounding box center [896, 190] width 216 height 480
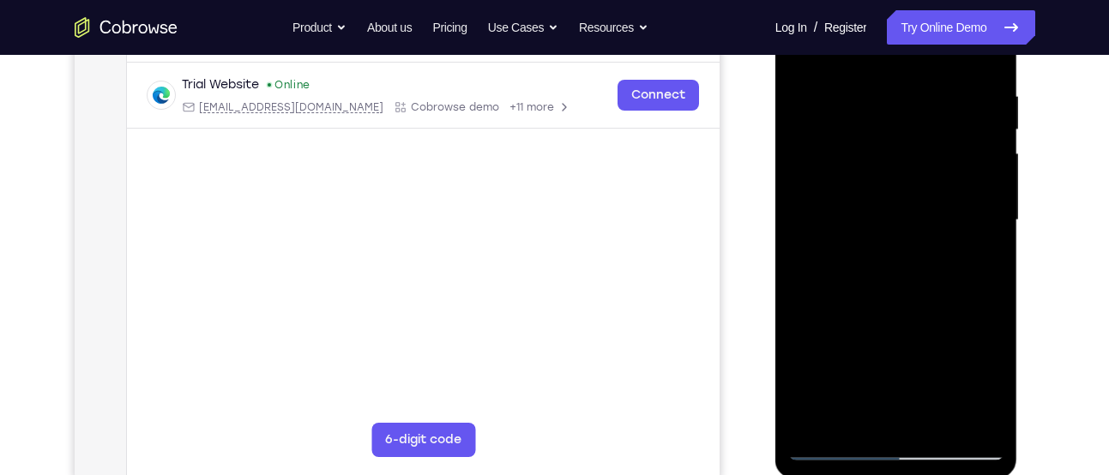
scroll to position [314, 0]
click at [799, 221] on div at bounding box center [896, 223] width 216 height 480
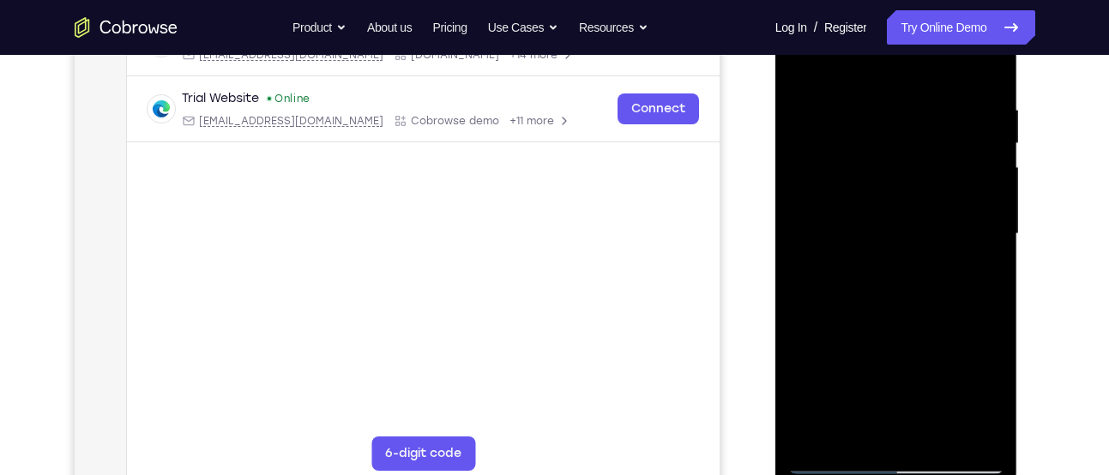
scroll to position [299, 0]
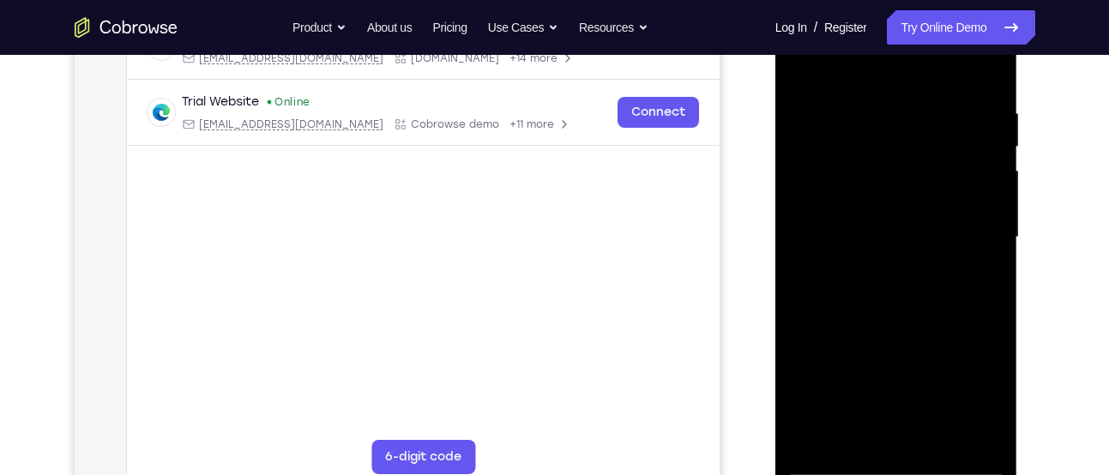
click at [799, 221] on div at bounding box center [896, 237] width 216 height 480
click at [984, 197] on div at bounding box center [896, 237] width 216 height 480
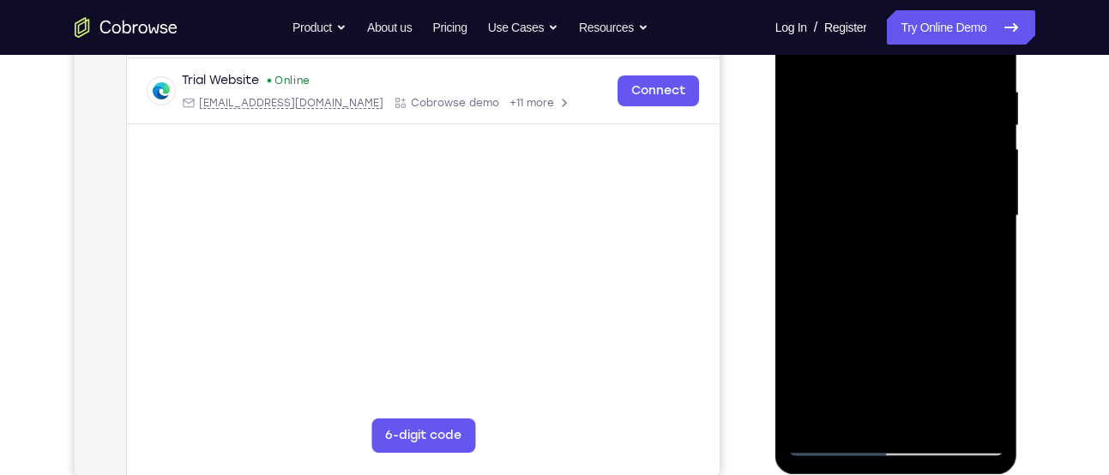
scroll to position [328, 0]
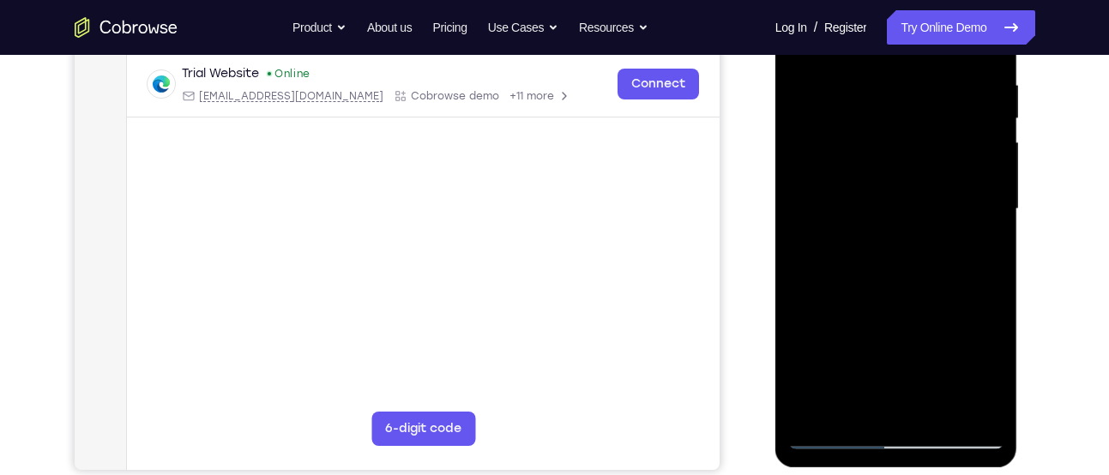
click at [984, 214] on div at bounding box center [896, 209] width 216 height 480
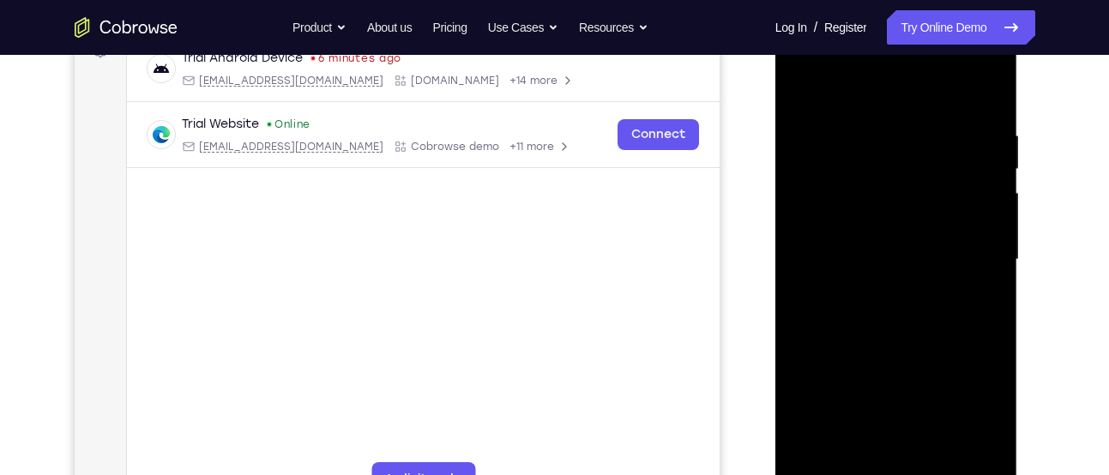
scroll to position [275, 0]
click at [984, 220] on div at bounding box center [896, 261] width 216 height 480
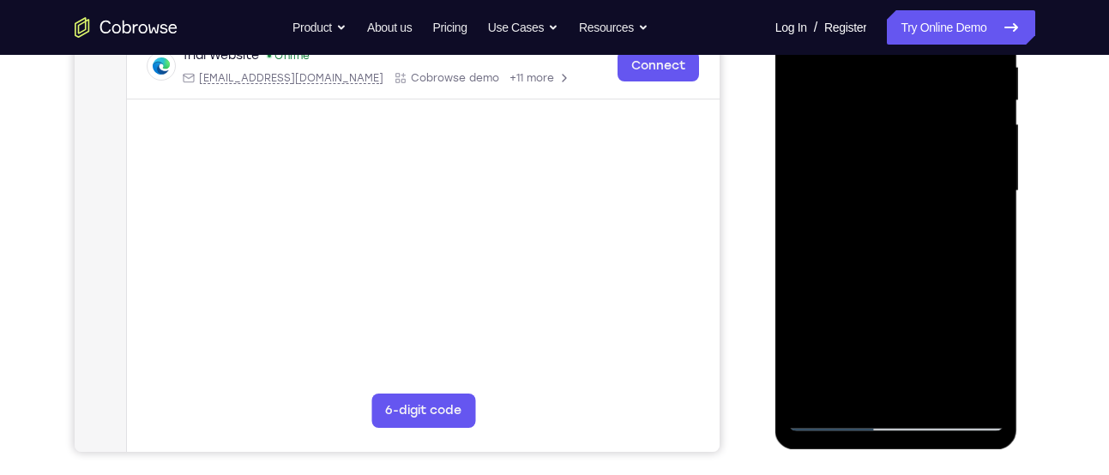
click at [984, 220] on div at bounding box center [896, 191] width 216 height 480
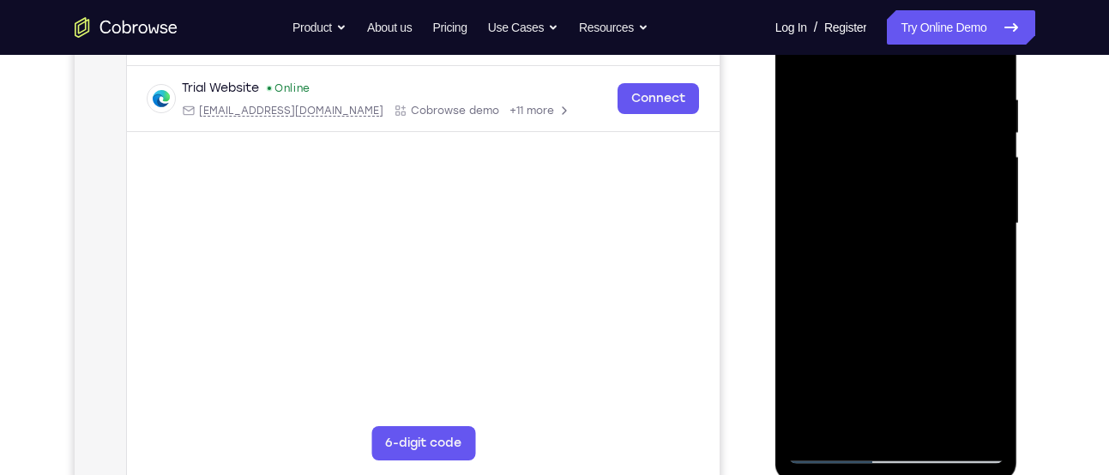
scroll to position [312, 0]
click at [984, 220] on div at bounding box center [896, 225] width 216 height 480
drag, startPoint x: 984, startPoint y: 232, endPoint x: 825, endPoint y: 245, distance: 160.1
click at [825, 245] on div at bounding box center [896, 225] width 216 height 480
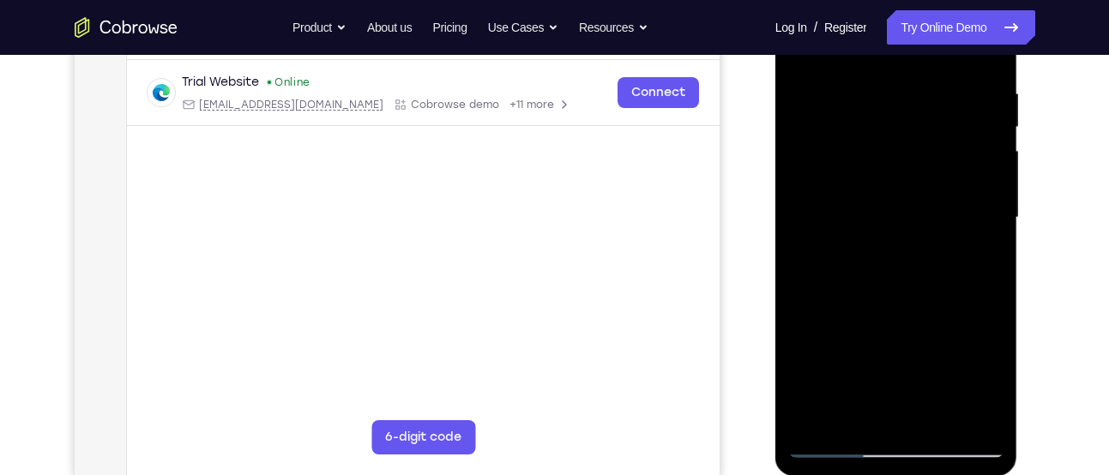
scroll to position [318, 0]
click at [870, 407] on div at bounding box center [896, 219] width 216 height 480
click at [942, 192] on div at bounding box center [896, 219] width 216 height 480
click at [986, 180] on div at bounding box center [896, 219] width 216 height 480
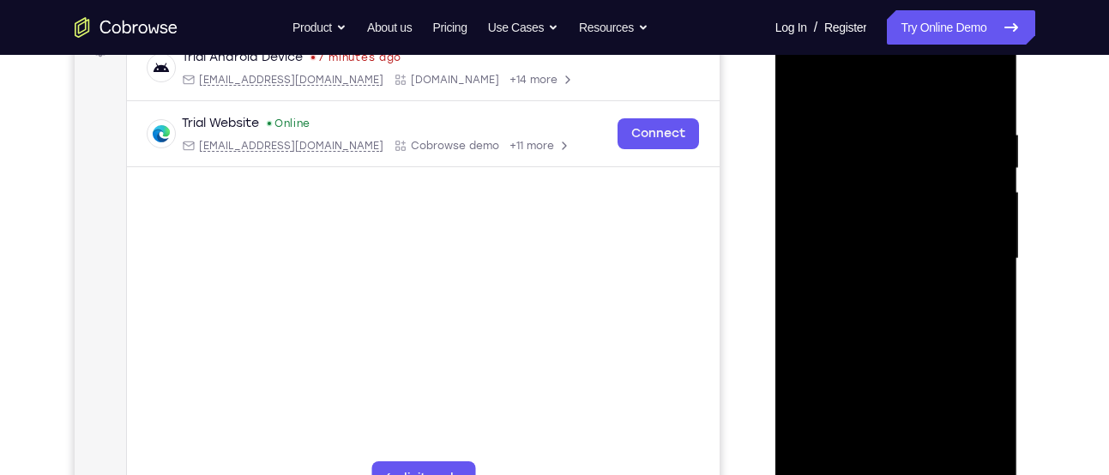
scroll to position [277, 0]
click at [986, 180] on div at bounding box center [896, 260] width 216 height 480
click at [981, 95] on div at bounding box center [896, 260] width 216 height 480
drag, startPoint x: 925, startPoint y: 160, endPoint x: 862, endPoint y: 458, distance: 305.1
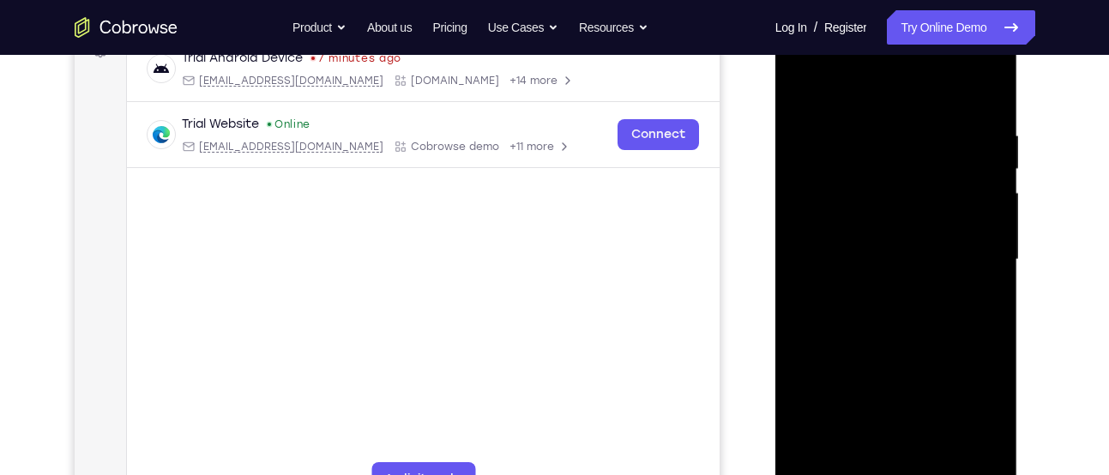
click at [862, 458] on div at bounding box center [896, 260] width 216 height 480
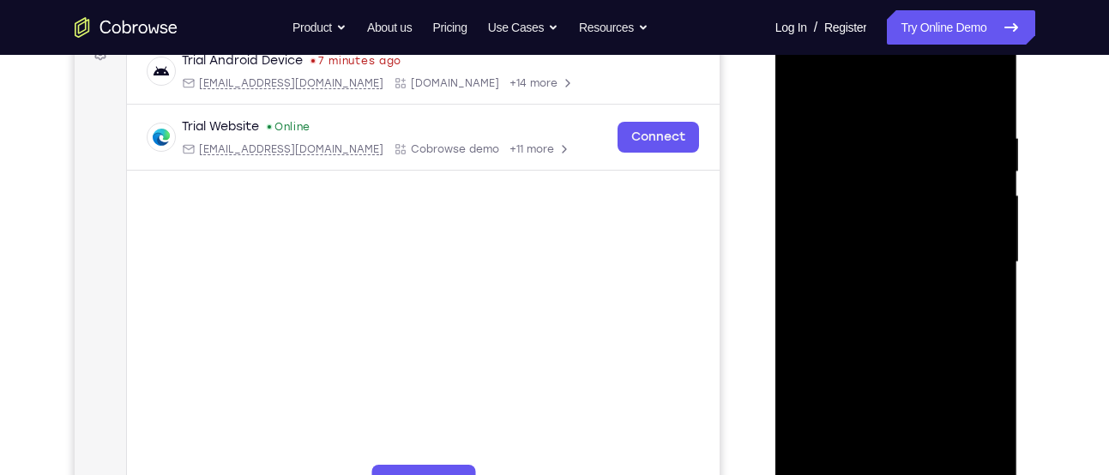
click at [878, 141] on div at bounding box center [896, 262] width 216 height 480
click at [983, 248] on div at bounding box center [896, 262] width 216 height 480
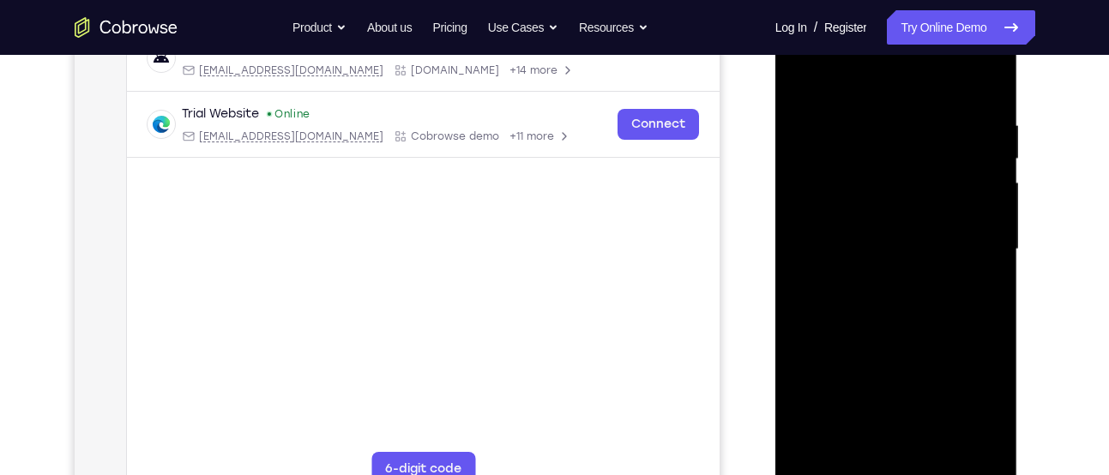
scroll to position [281, 0]
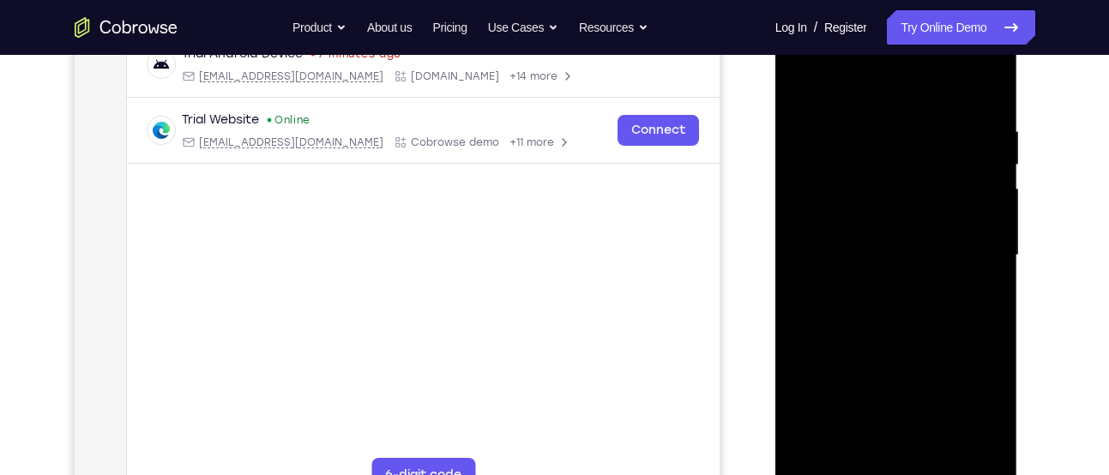
click at [984, 91] on div at bounding box center [896, 255] width 216 height 480
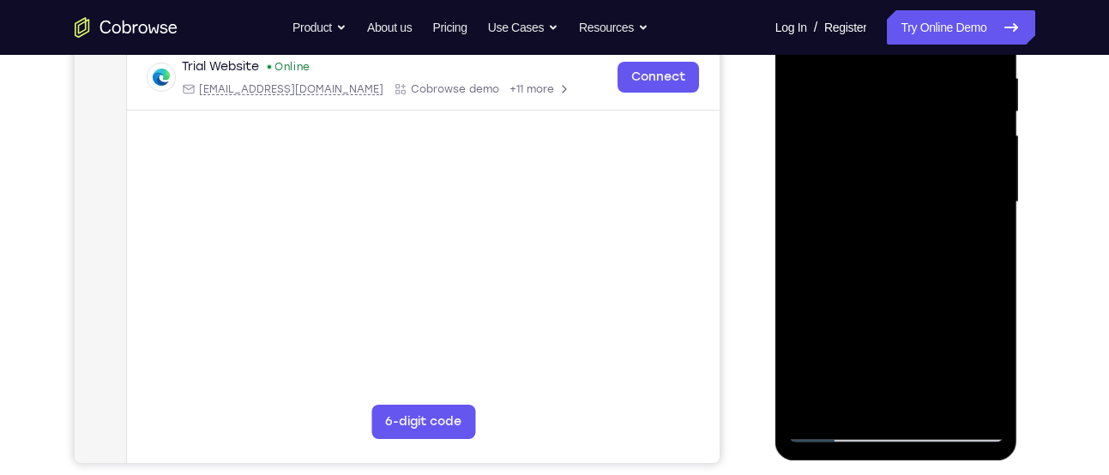
scroll to position [338, 0]
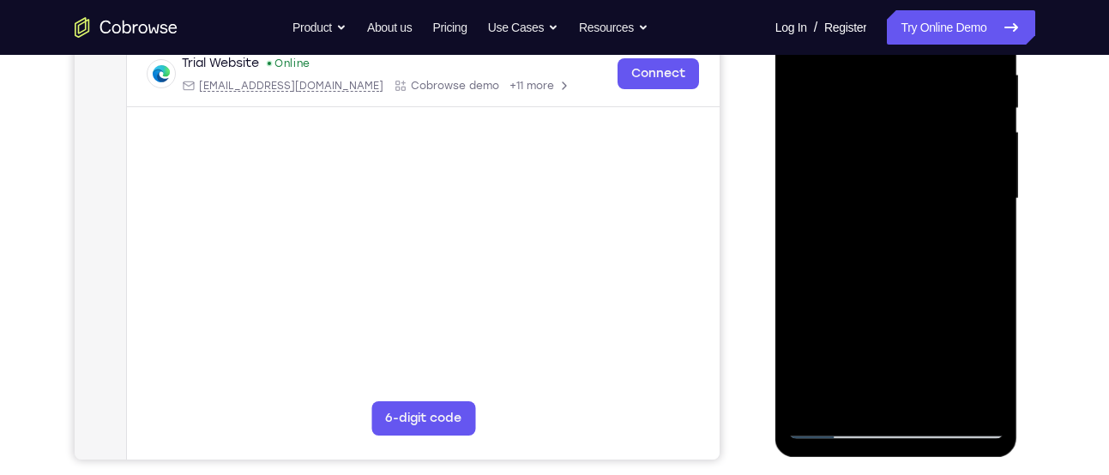
click at [855, 398] on div at bounding box center [896, 199] width 216 height 480
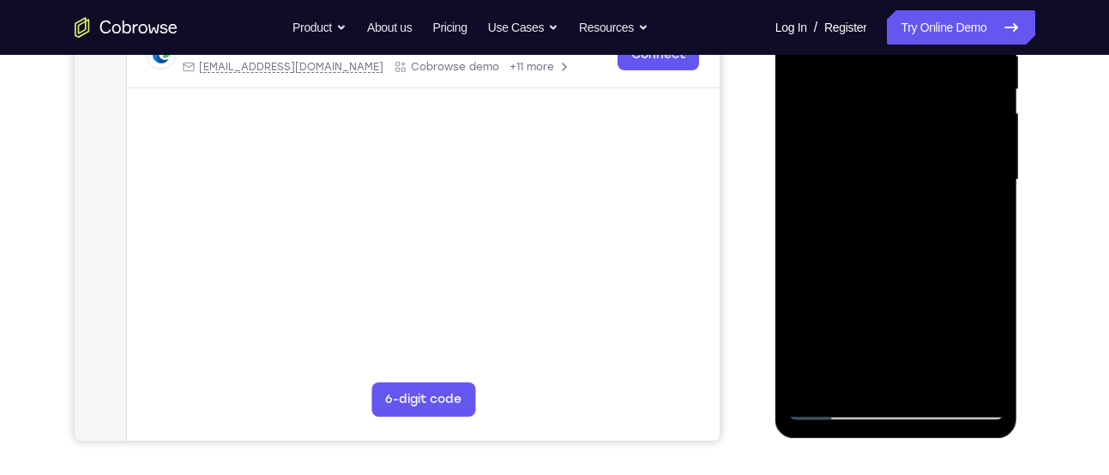
scroll to position [358, 0]
click at [818, 383] on div at bounding box center [896, 179] width 216 height 480
click at [814, 375] on div at bounding box center [896, 179] width 216 height 480
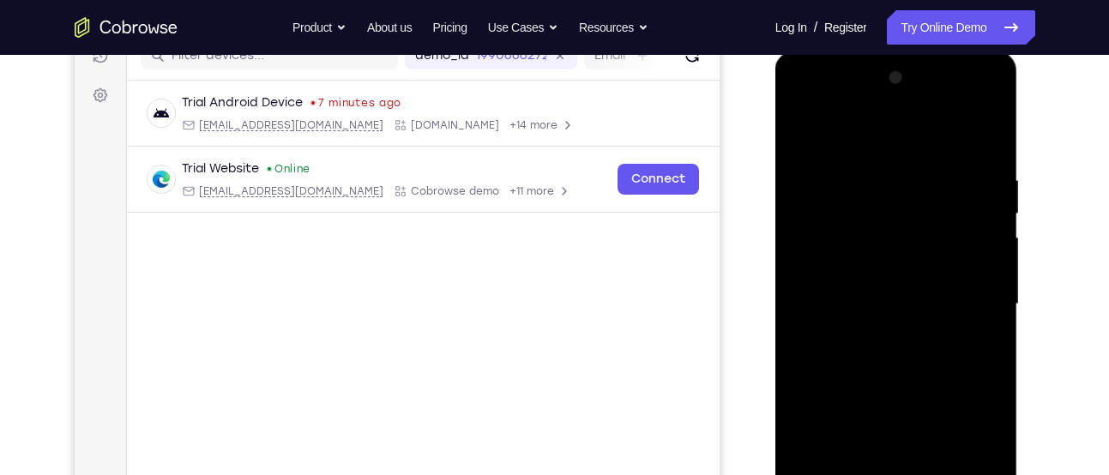
scroll to position [232, 0]
click at [893, 129] on div at bounding box center [896, 305] width 216 height 480
drag, startPoint x: 893, startPoint y: 255, endPoint x: 887, endPoint y: 378, distance: 123.6
click at [887, 378] on div at bounding box center [896, 305] width 216 height 480
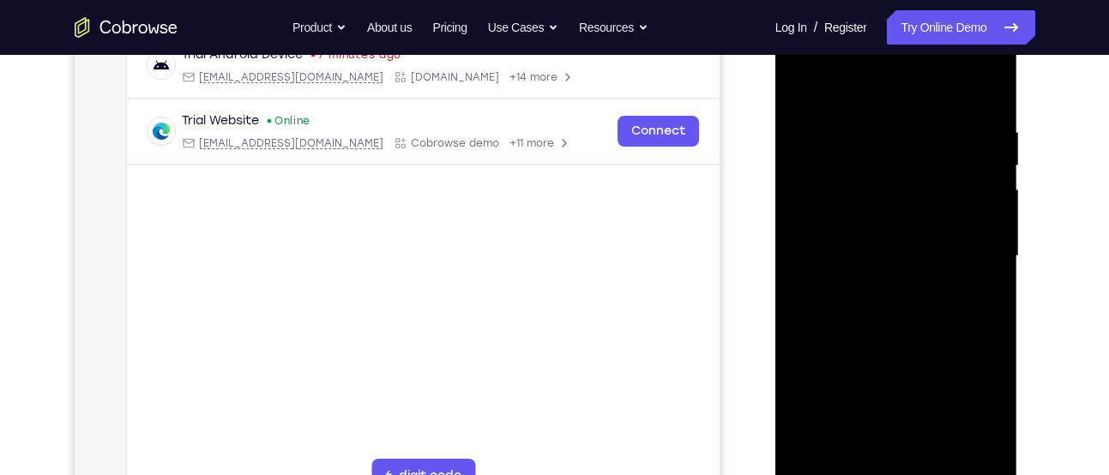
scroll to position [274, 0]
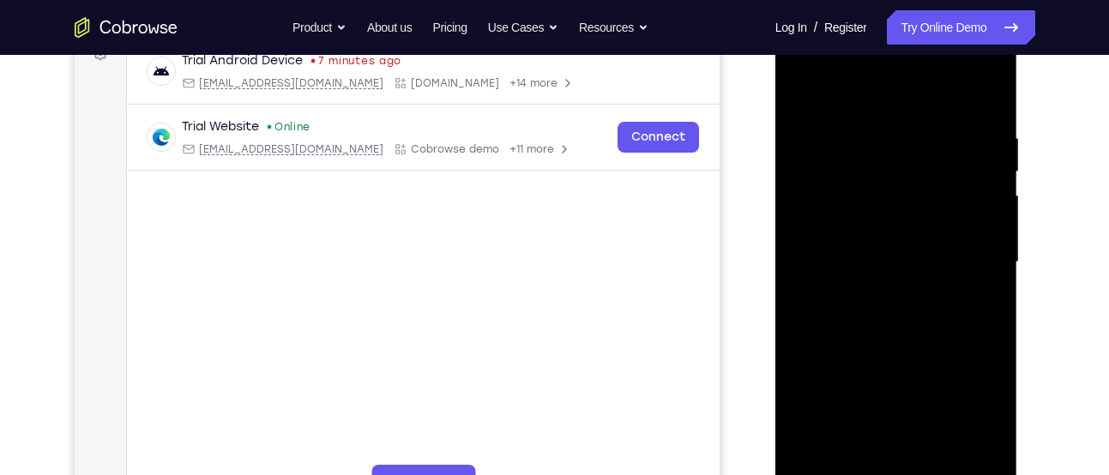
drag, startPoint x: 971, startPoint y: 139, endPoint x: 784, endPoint y: 166, distance: 189.0
click at [784, 166] on div at bounding box center [896, 264] width 243 height 511
drag, startPoint x: 952, startPoint y: 135, endPoint x: 889, endPoint y: 139, distance: 62.7
click at [889, 139] on div at bounding box center [896, 262] width 216 height 480
click at [797, 130] on div at bounding box center [896, 262] width 216 height 480
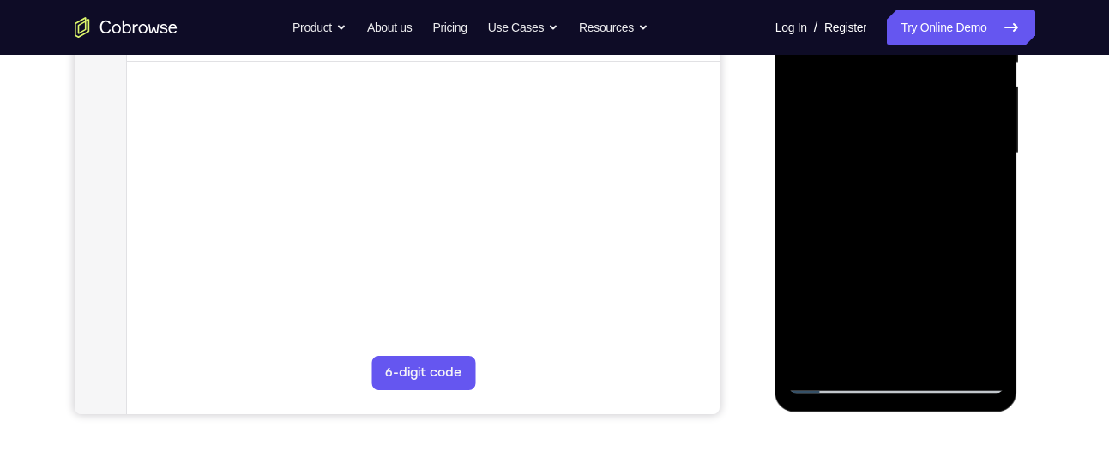
scroll to position [380, 0]
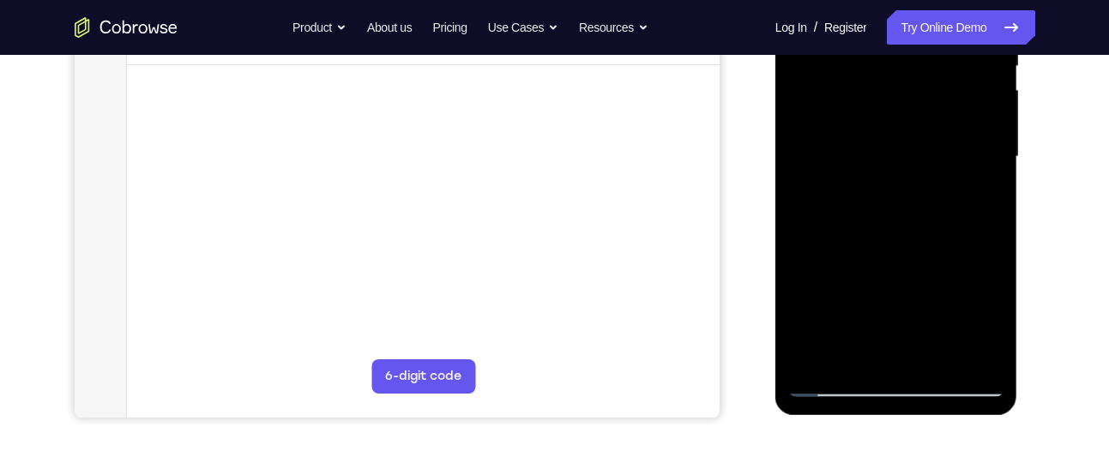
click at [874, 355] on div at bounding box center [896, 157] width 216 height 480
click at [852, 353] on div at bounding box center [896, 157] width 216 height 480
click at [917, 279] on div at bounding box center [896, 157] width 216 height 480
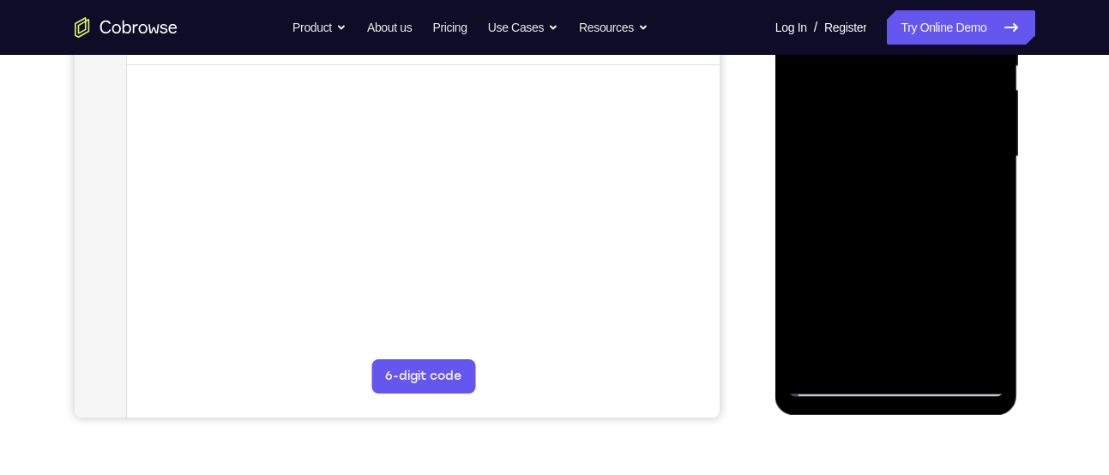
click at [917, 279] on div at bounding box center [896, 157] width 216 height 480
drag, startPoint x: 917, startPoint y: 279, endPoint x: 834, endPoint y: 387, distance: 135.8
click at [834, 387] on div at bounding box center [896, 157] width 216 height 480
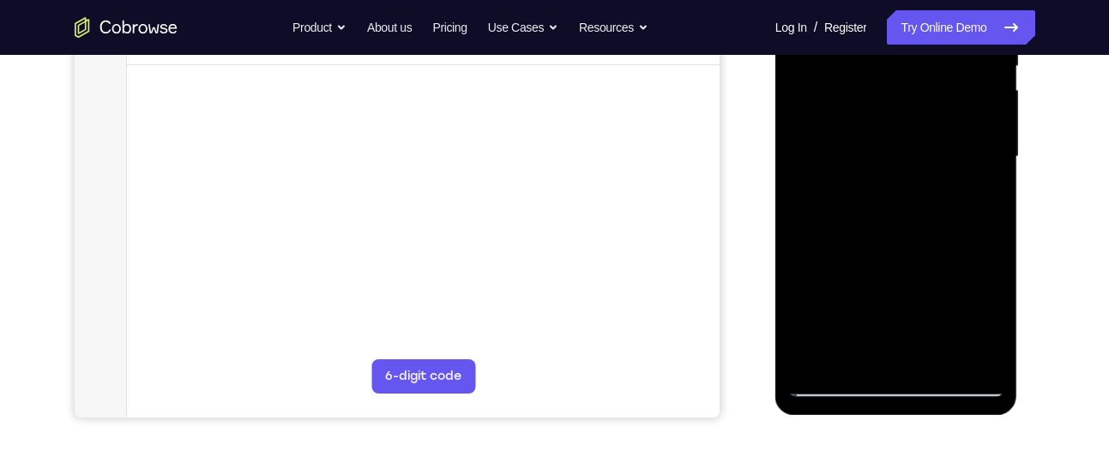
click at [834, 387] on div at bounding box center [896, 157] width 216 height 480
click at [978, 346] on div at bounding box center [896, 157] width 216 height 480
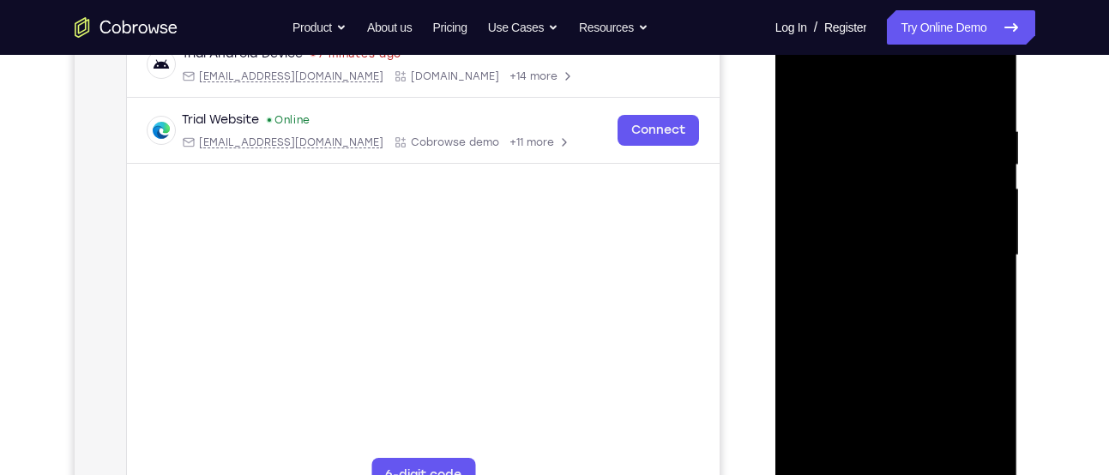
click at [984, 89] on div at bounding box center [896, 255] width 216 height 480
drag, startPoint x: 917, startPoint y: 157, endPoint x: 876, endPoint y: 456, distance: 302.0
click at [876, 456] on div at bounding box center [896, 255] width 216 height 480
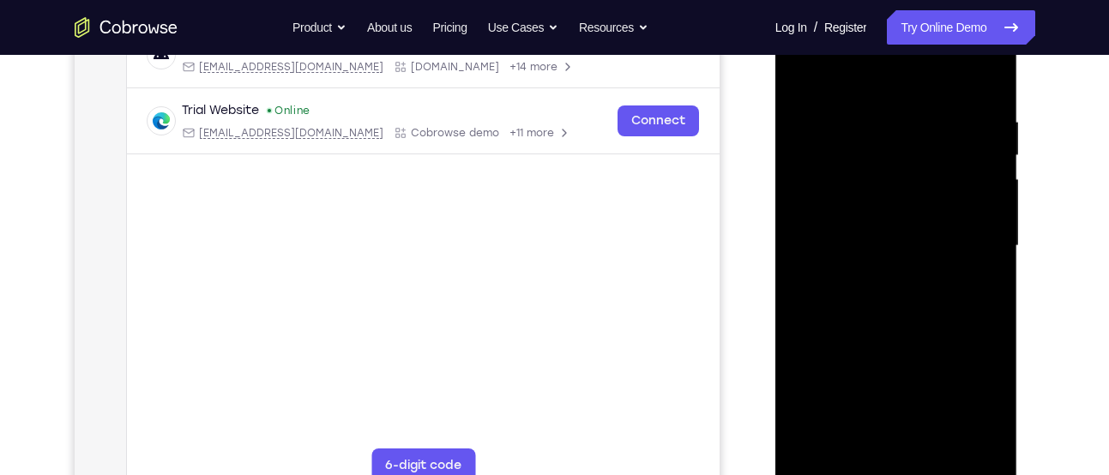
scroll to position [290, 0]
